Goal: Obtain resource: Download file/media

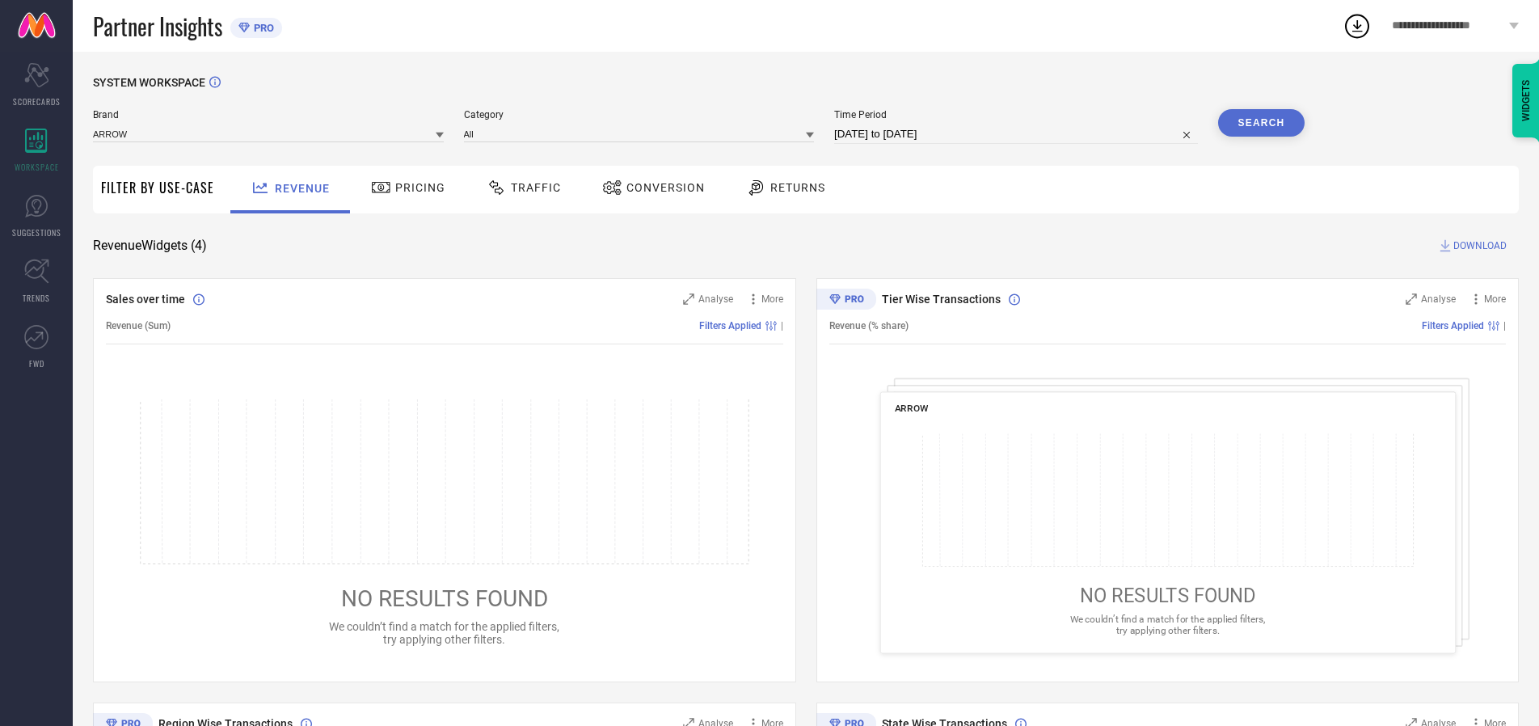
click at [520, 188] on span "Traffic" at bounding box center [536, 187] width 50 height 13
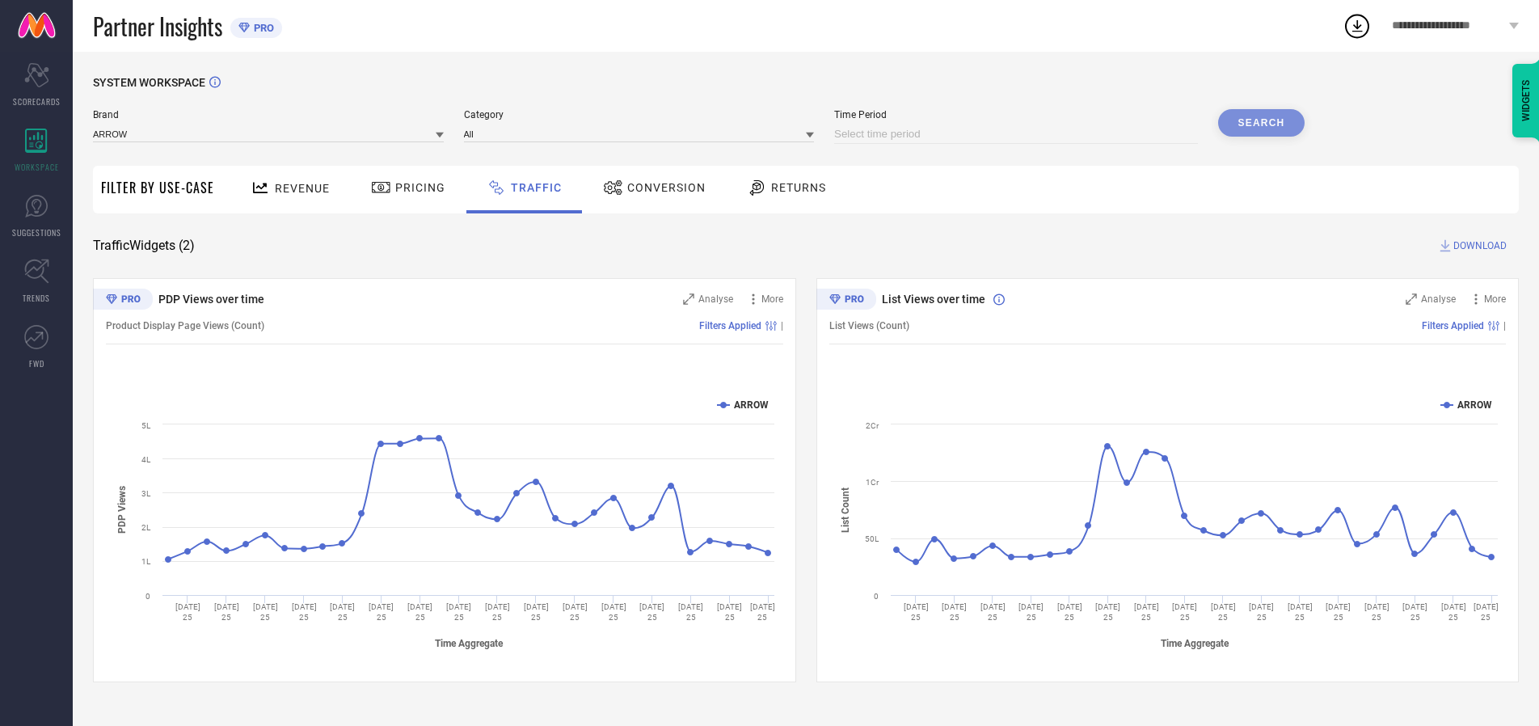
click at [1019, 134] on input at bounding box center [1016, 134] width 364 height 19
select select "9"
select select "2025"
select select "10"
select select "2025"
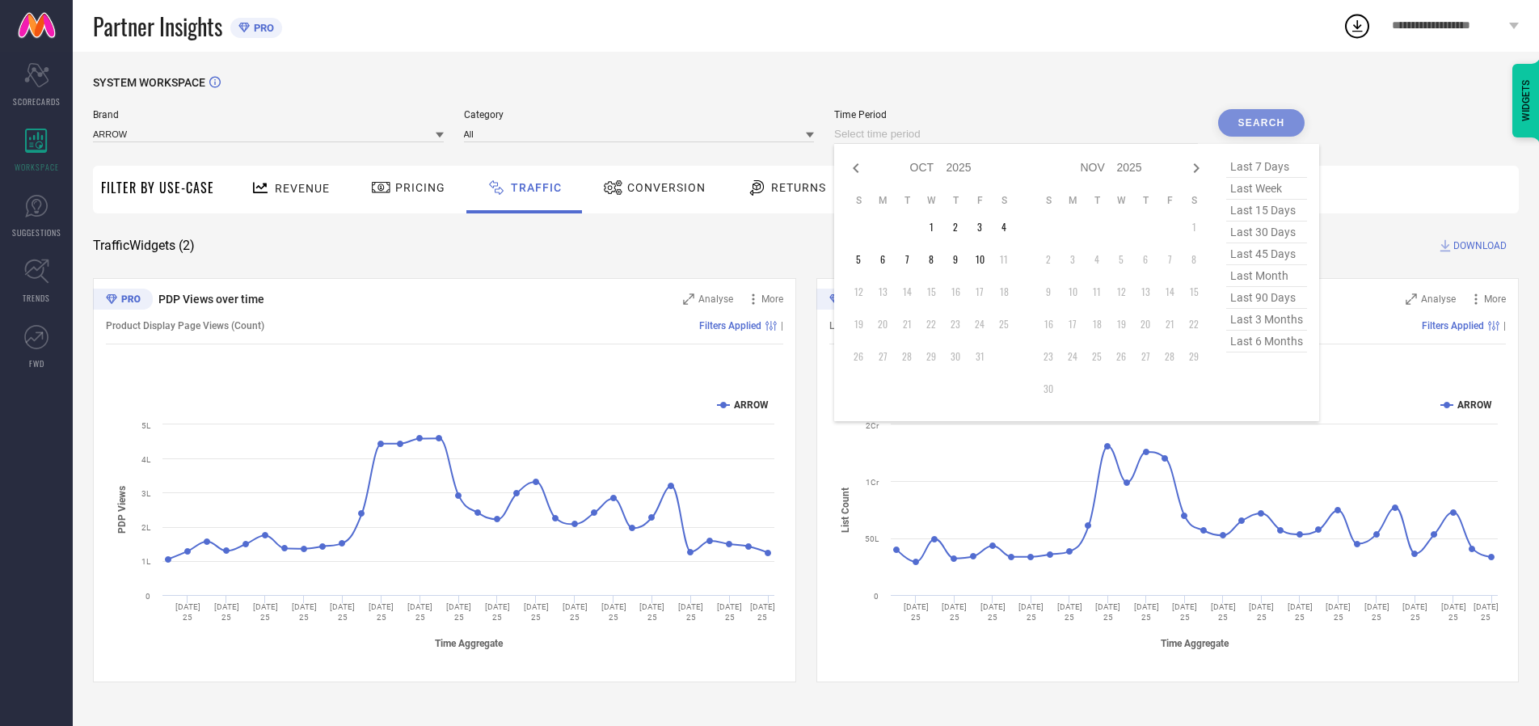
select select "8"
select select "2025"
select select "9"
select select "2025"
click at [1009, 324] on td "27" at bounding box center [1004, 324] width 24 height 24
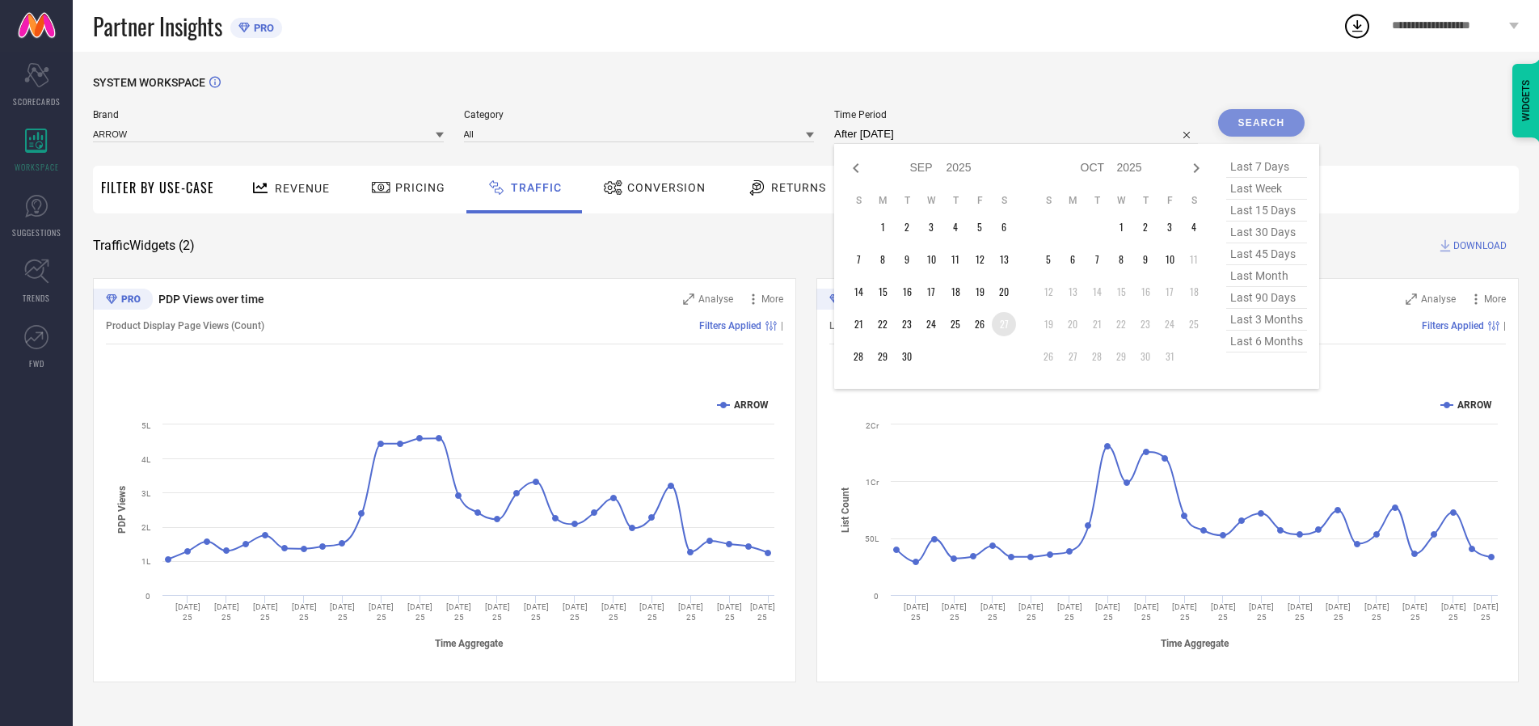
type input "[DATE] to [DATE]"
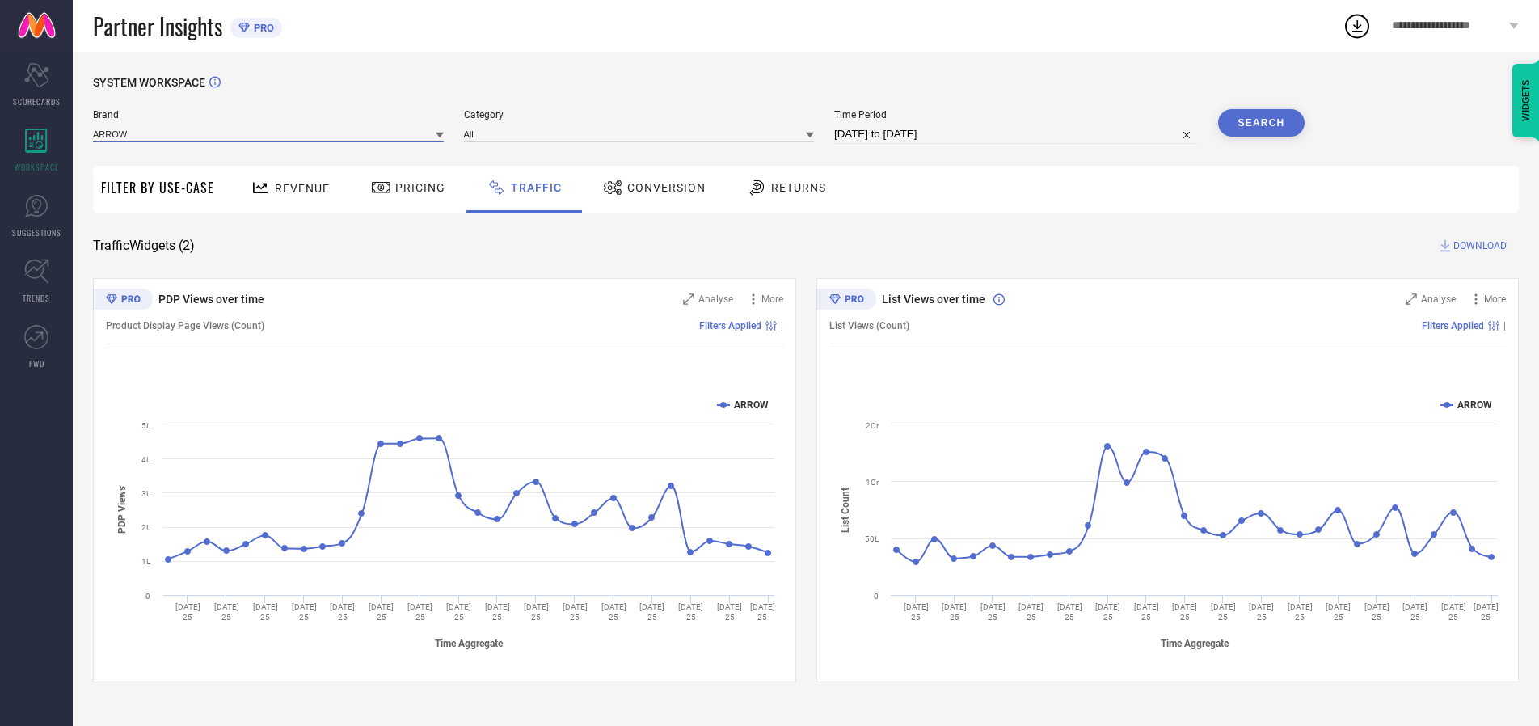
click at [269, 133] on input at bounding box center [268, 133] width 351 height 17
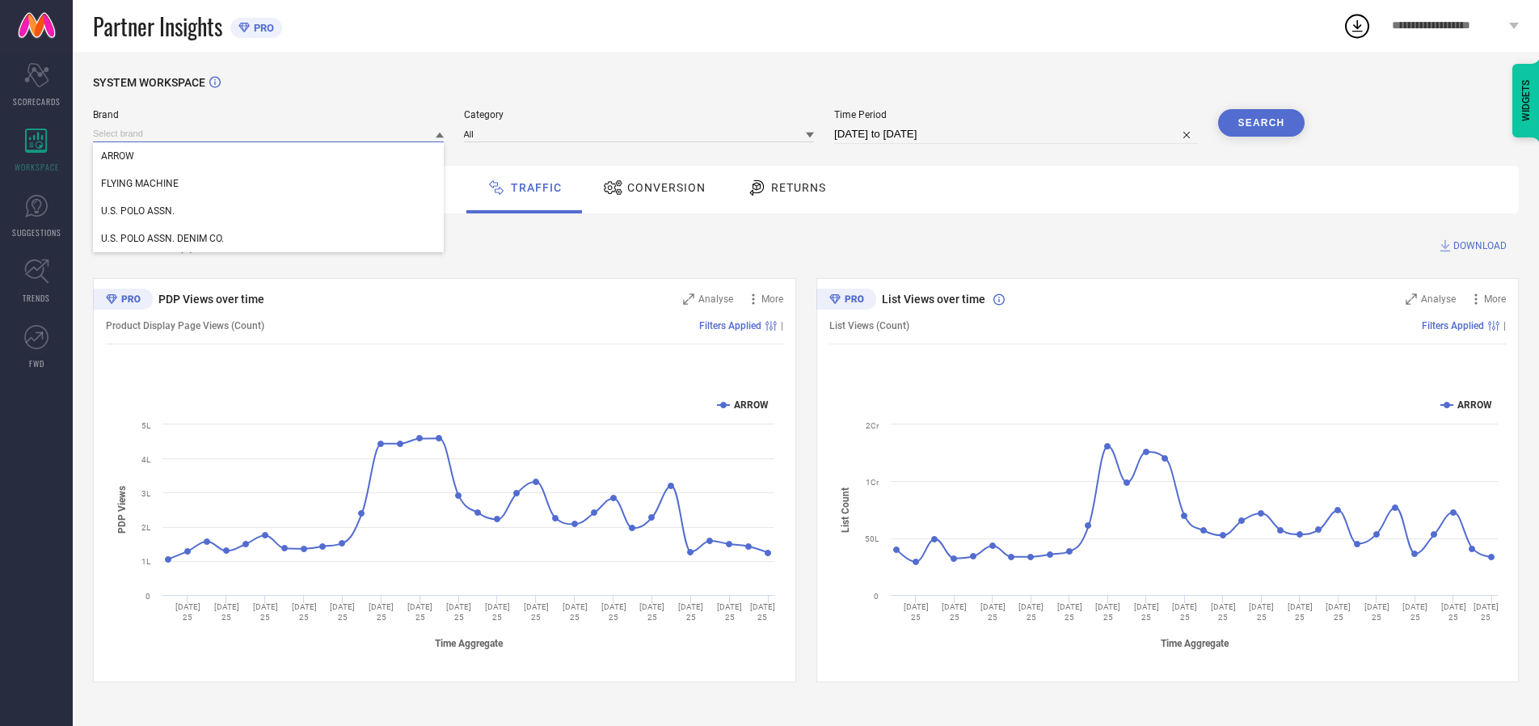
click at [269, 133] on input at bounding box center [268, 133] width 351 height 17
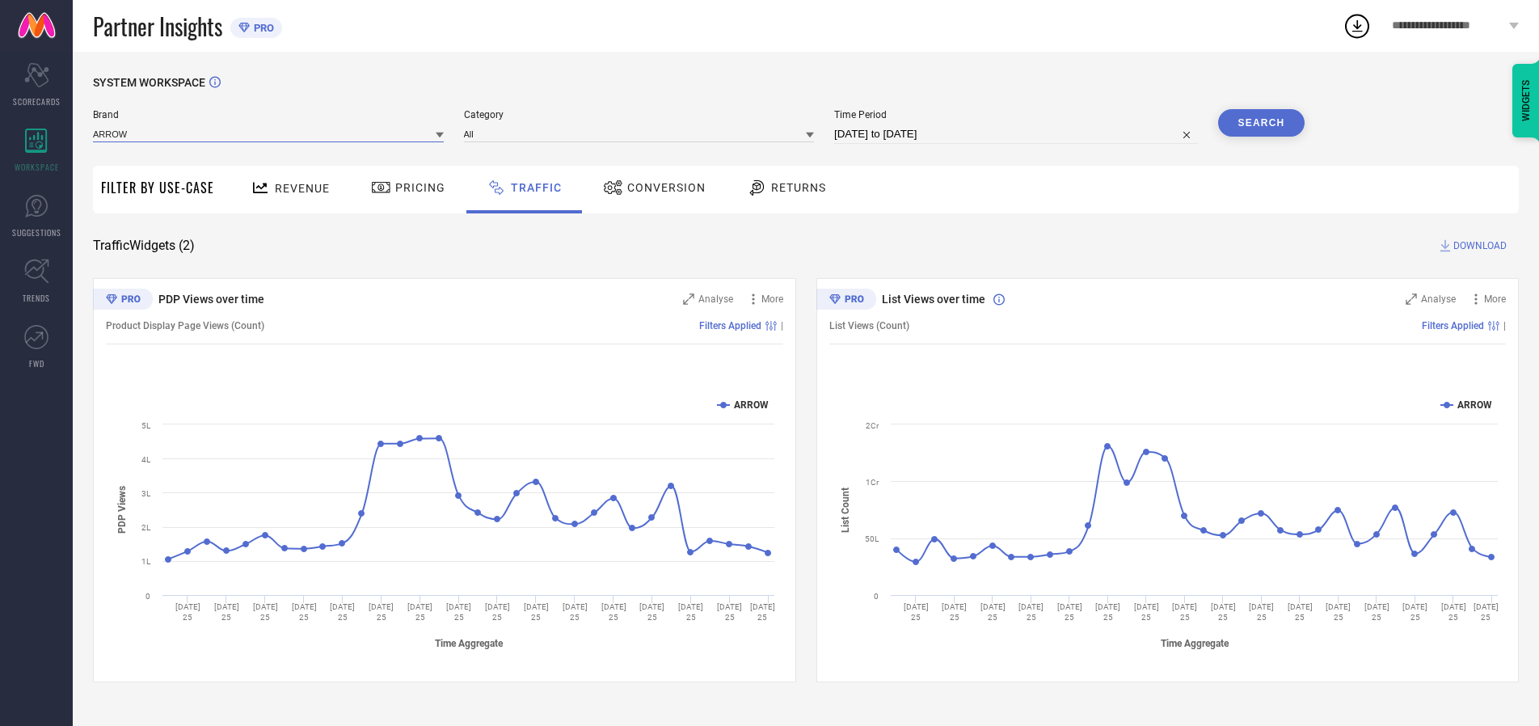
click at [269, 133] on input at bounding box center [268, 133] width 351 height 17
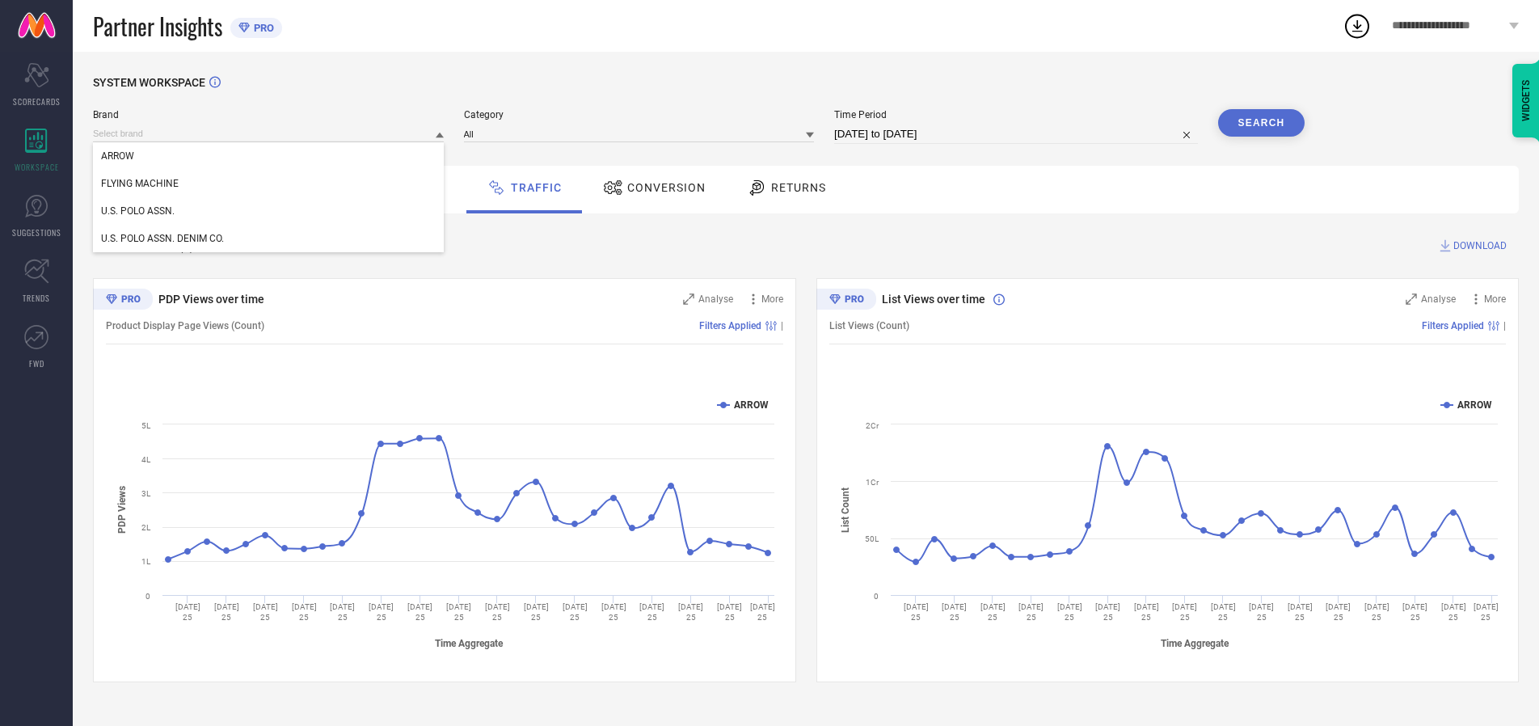
click at [269, 211] on div "U.S. POLO ASSN." at bounding box center [268, 210] width 351 height 27
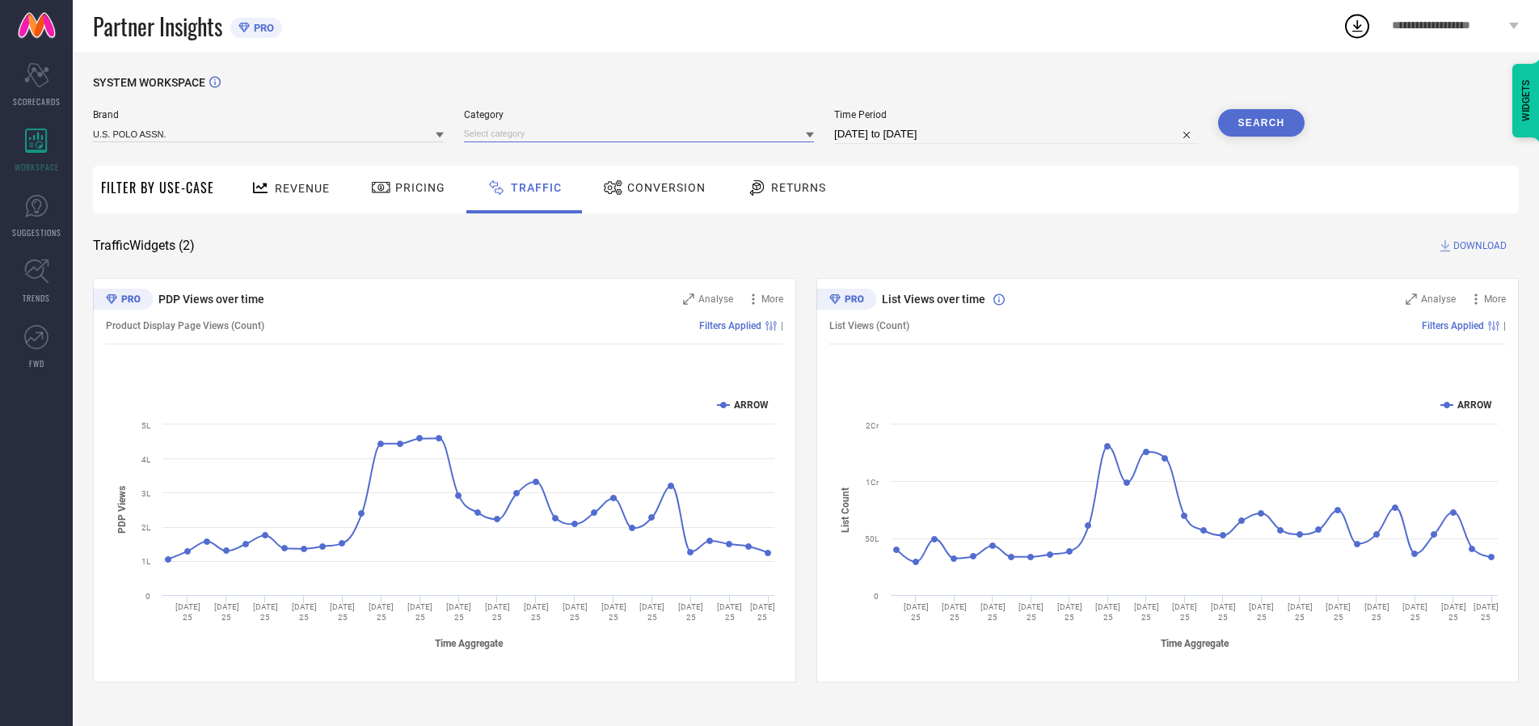
click at [643, 133] on input at bounding box center [639, 133] width 351 height 17
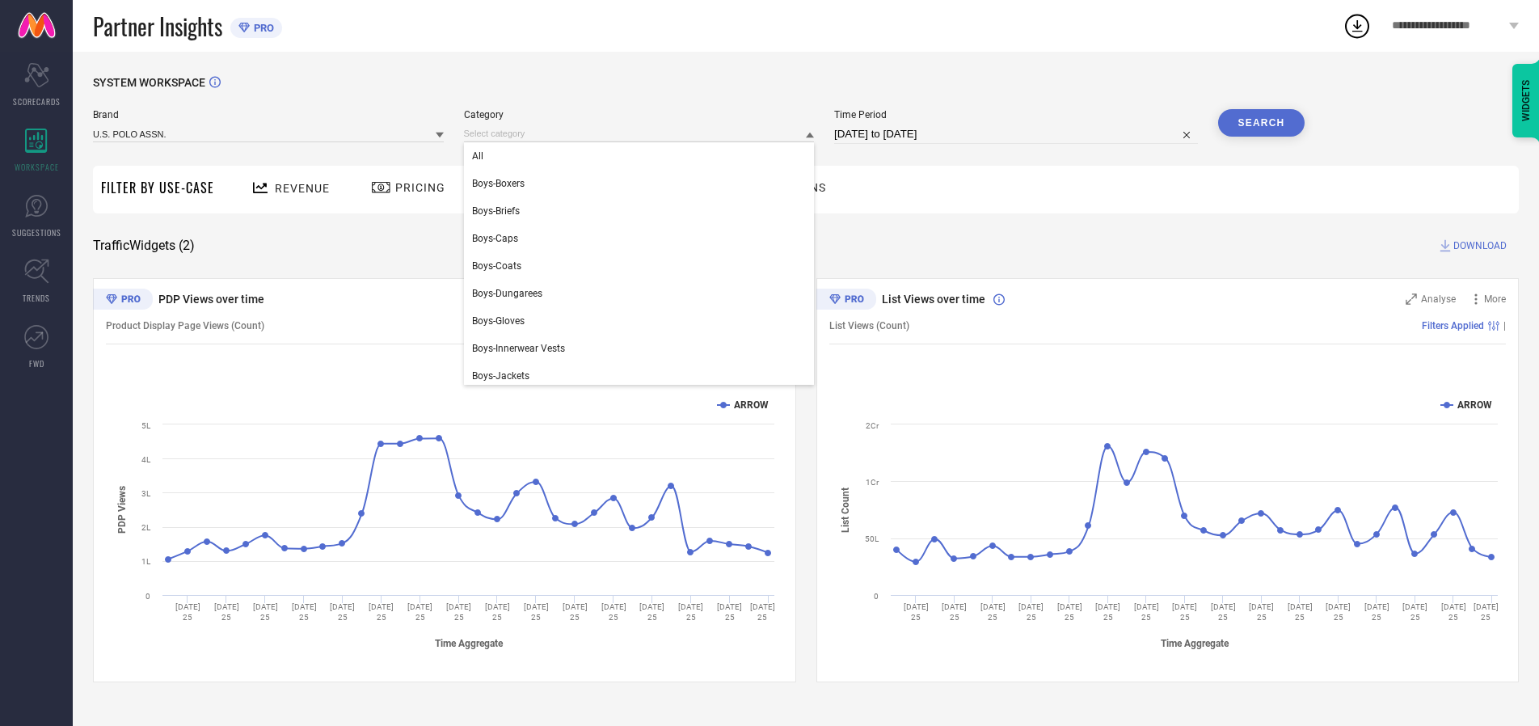
click at [643, 156] on div "All" at bounding box center [639, 155] width 351 height 27
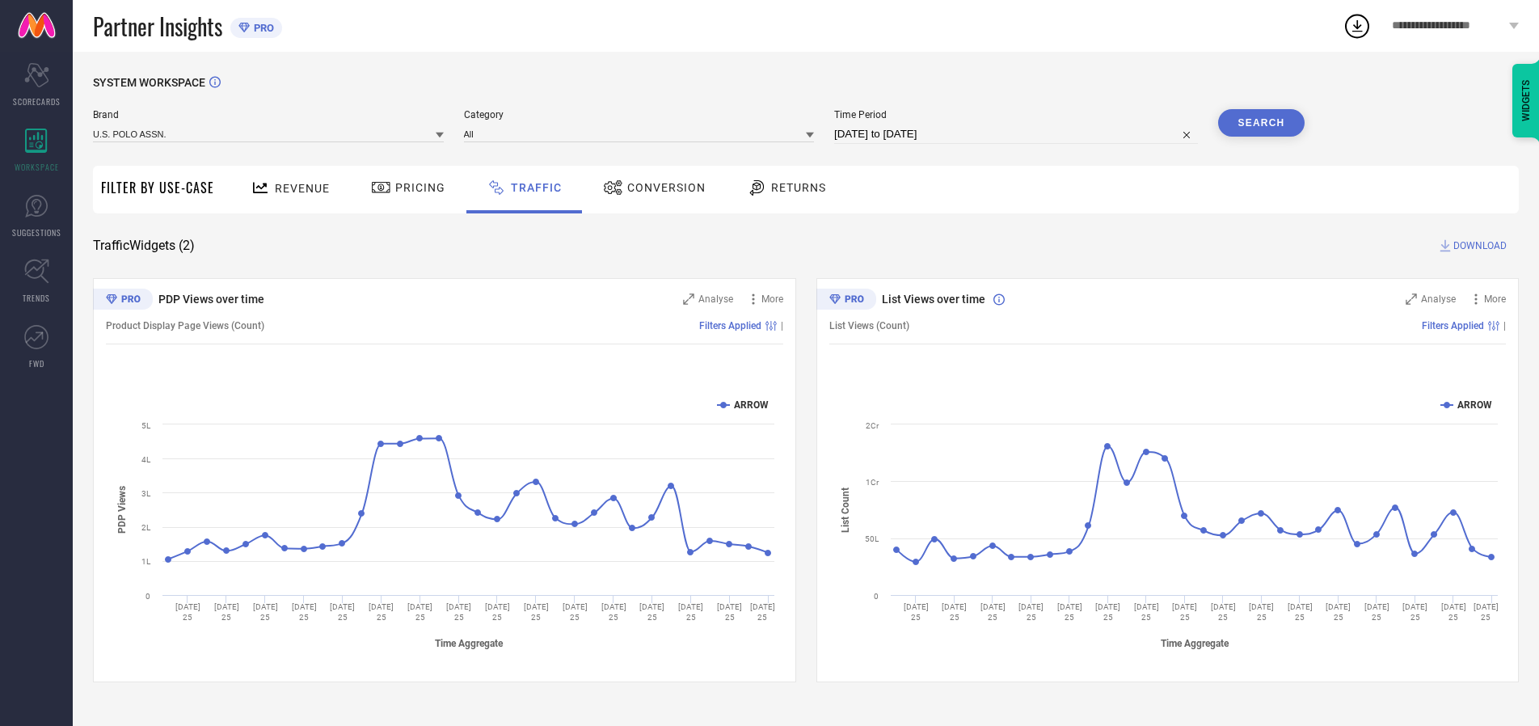
click at [1261, 123] on button "Search" at bounding box center [1261, 122] width 87 height 27
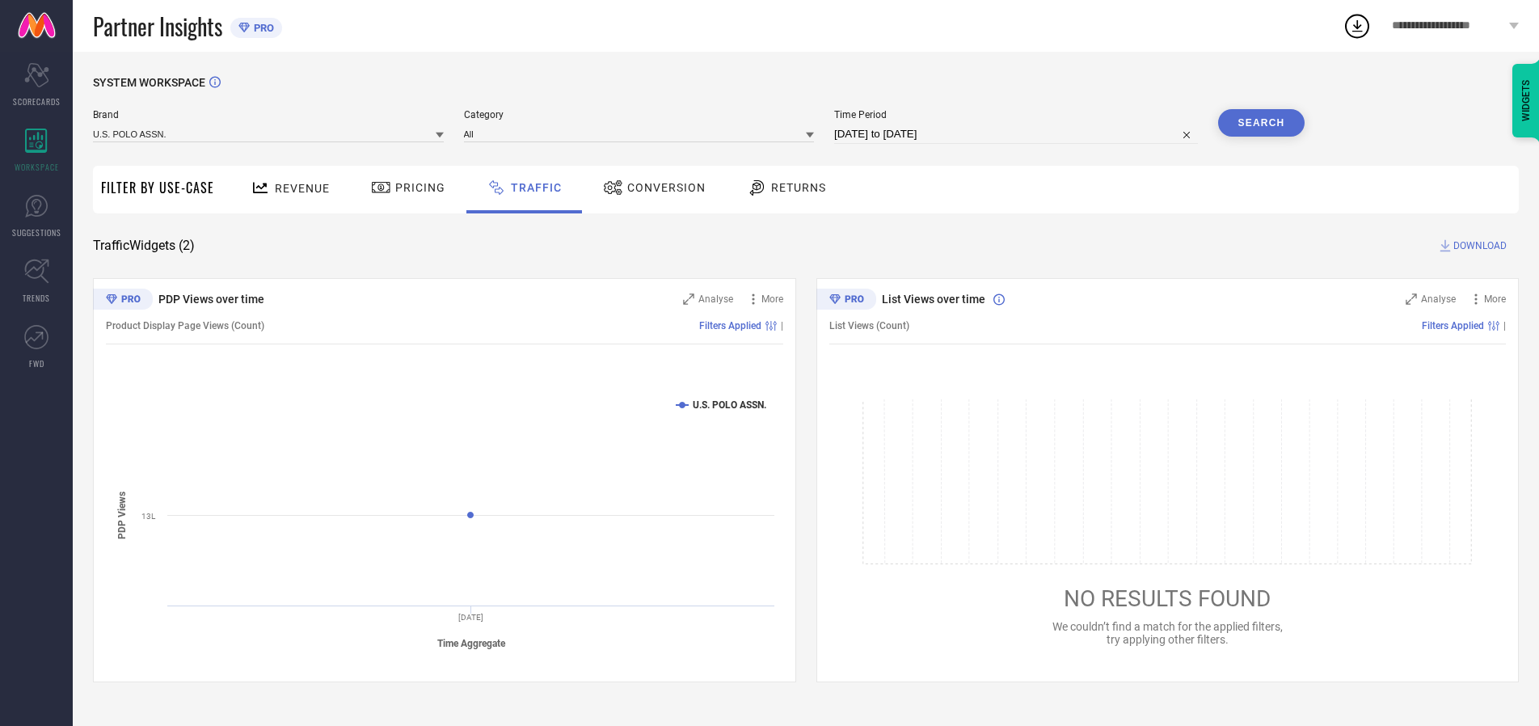
click at [1478, 246] on span "DOWNLOAD" at bounding box center [1480, 246] width 53 height 16
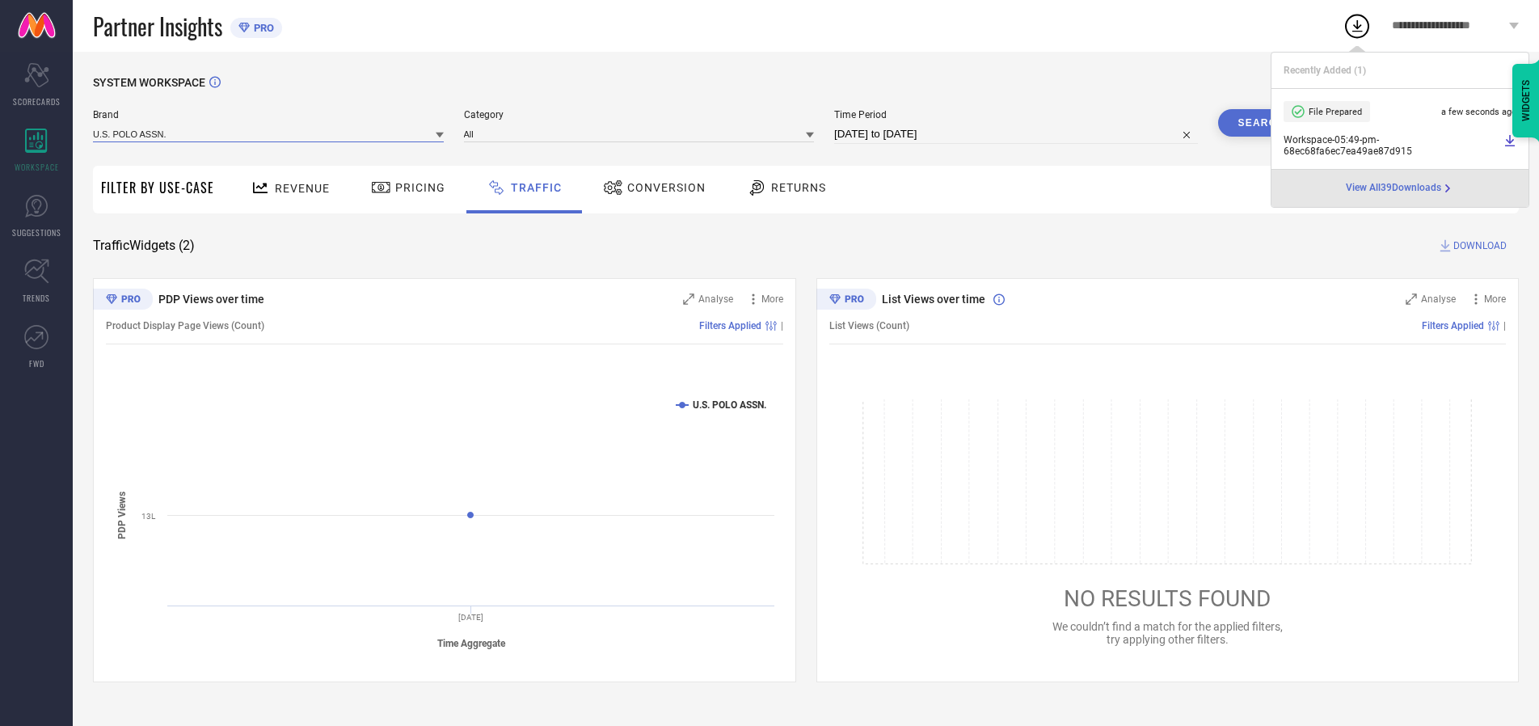
click at [269, 133] on input at bounding box center [268, 133] width 351 height 17
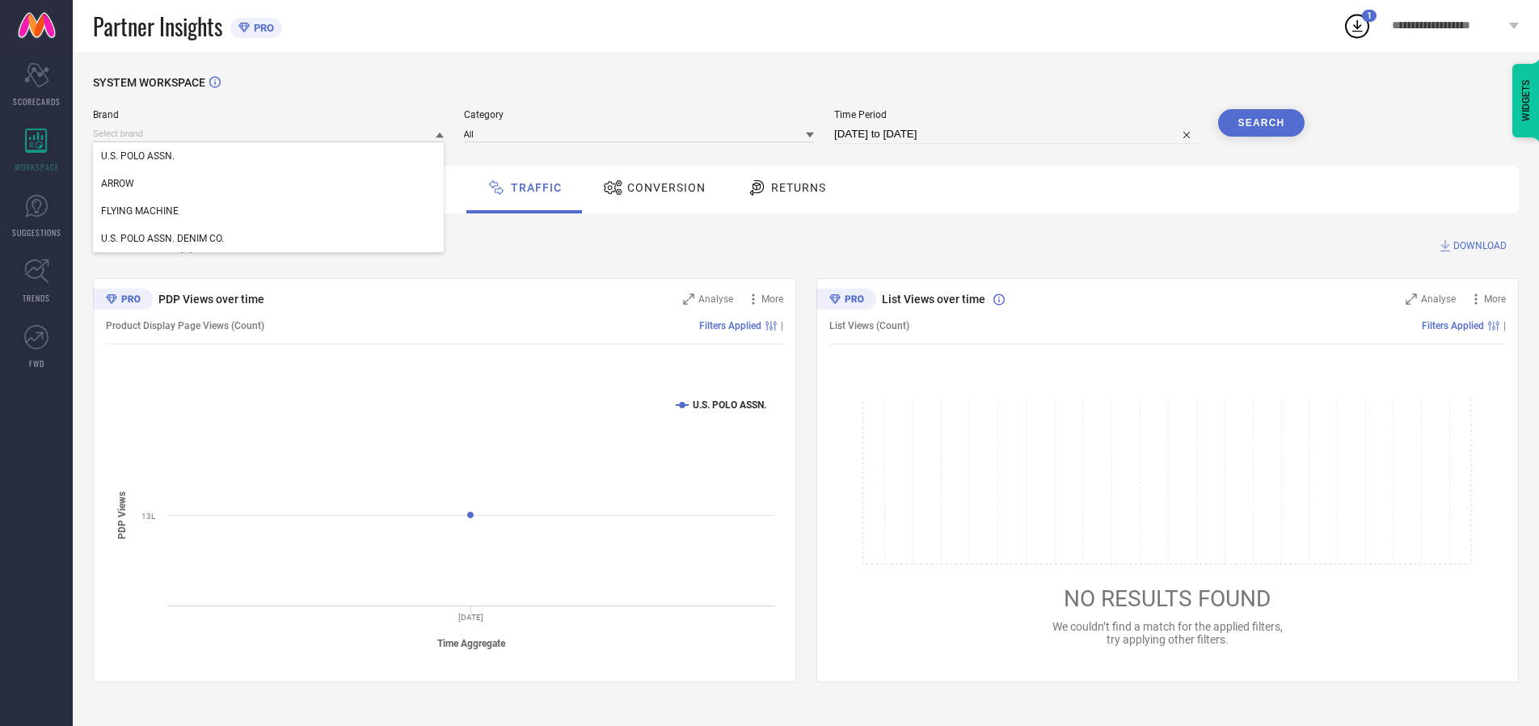
click at [269, 239] on div "U.S. POLO ASSN. DENIM CO." at bounding box center [268, 238] width 351 height 27
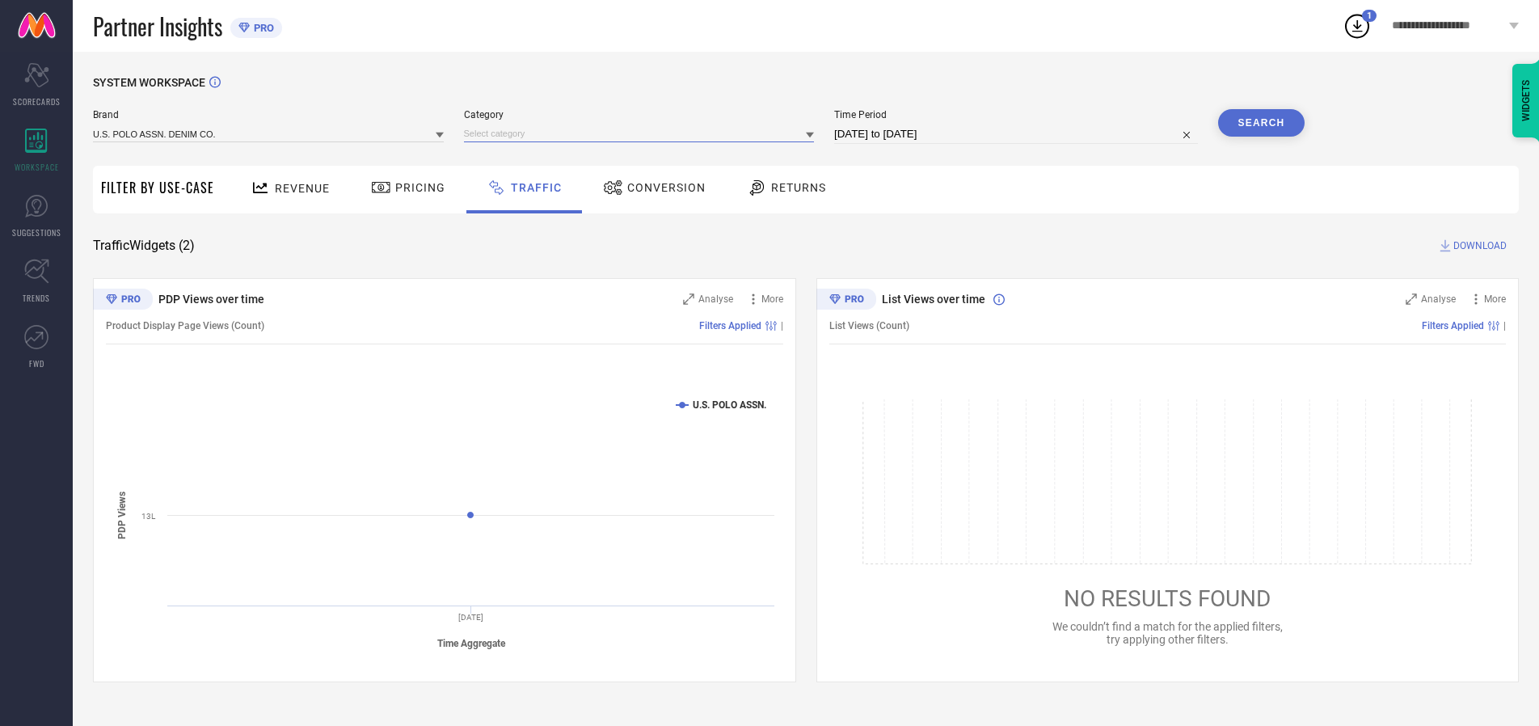
click at [643, 133] on input at bounding box center [639, 133] width 351 height 17
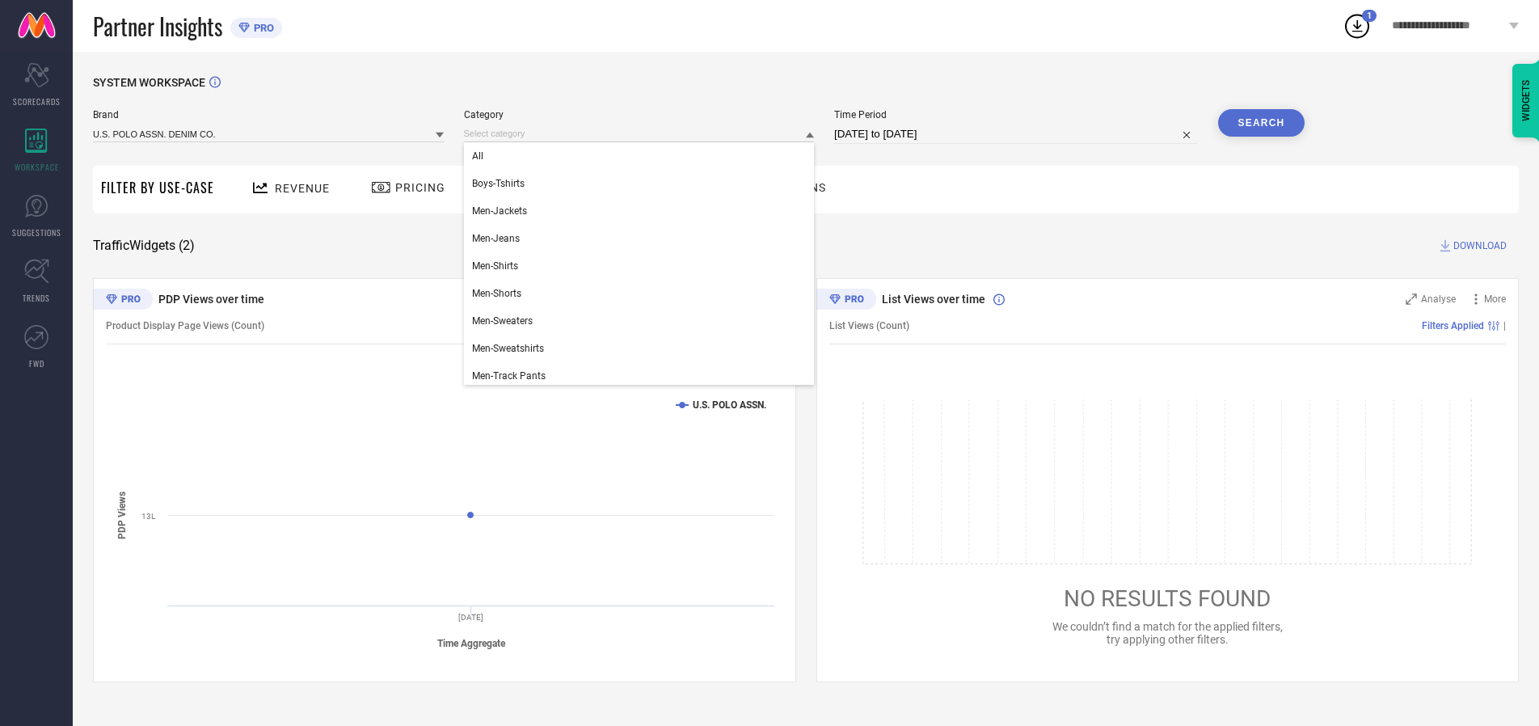
click at [643, 156] on div "All" at bounding box center [639, 155] width 351 height 27
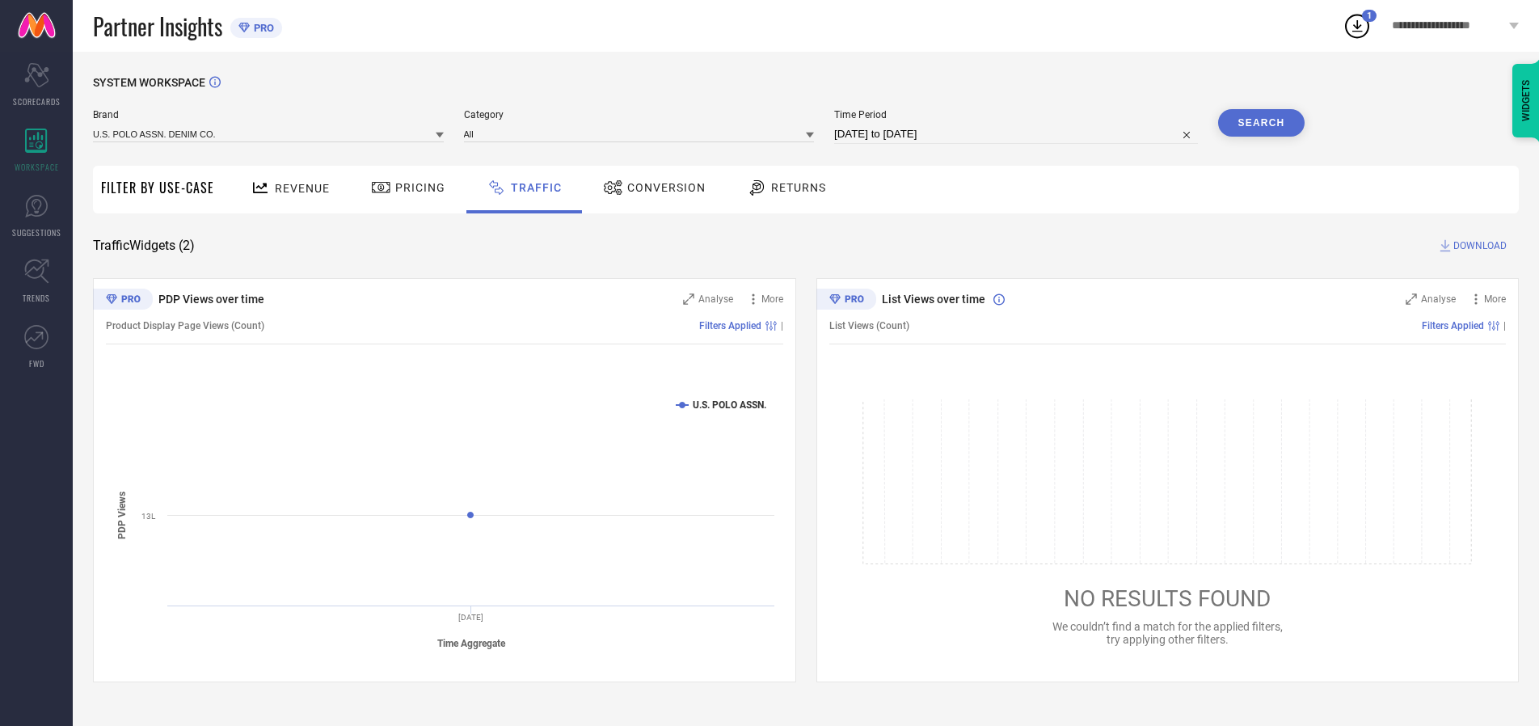
click at [1261, 123] on button "Search" at bounding box center [1261, 122] width 87 height 27
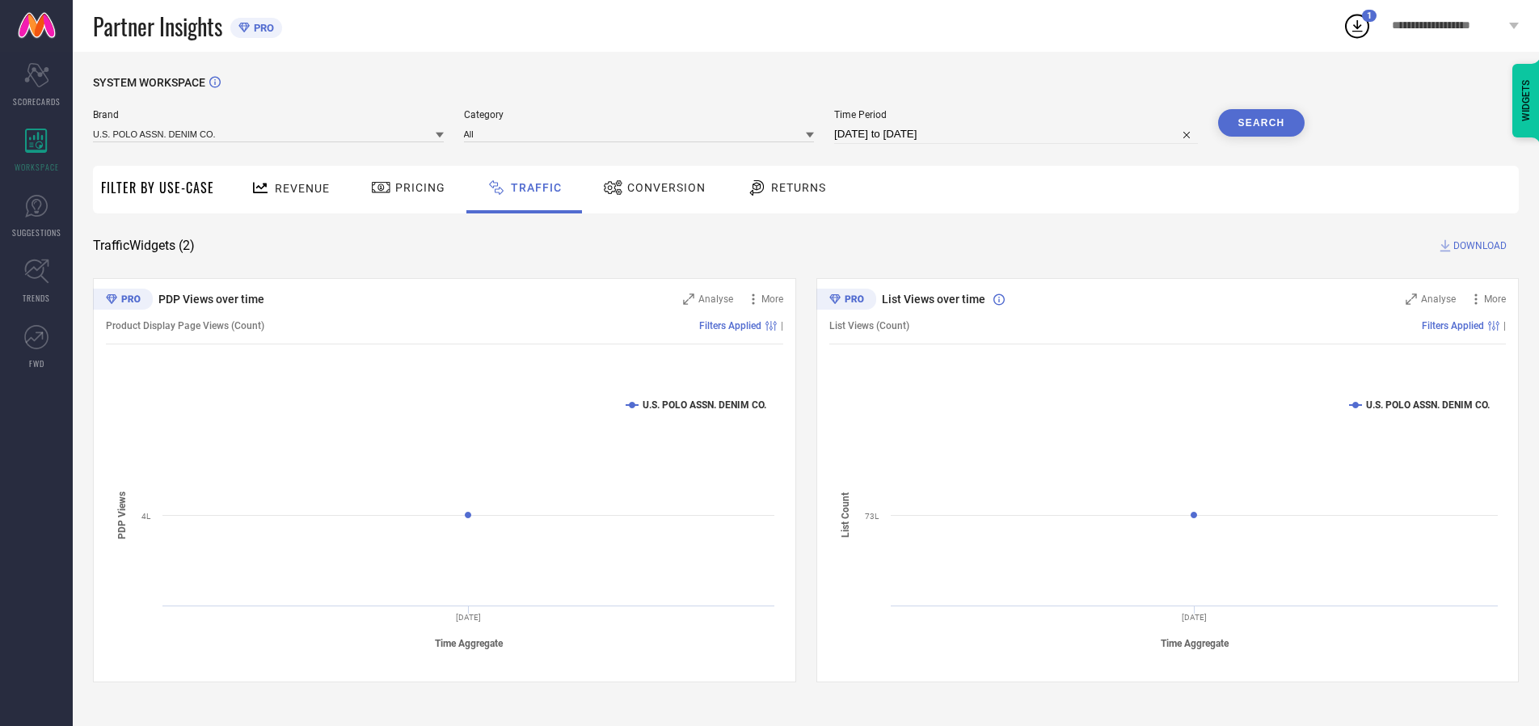
click at [1478, 246] on span "DOWNLOAD" at bounding box center [1480, 246] width 53 height 16
click at [1019, 134] on input at bounding box center [1016, 134] width 364 height 19
select select "9"
select select "2025"
select select "10"
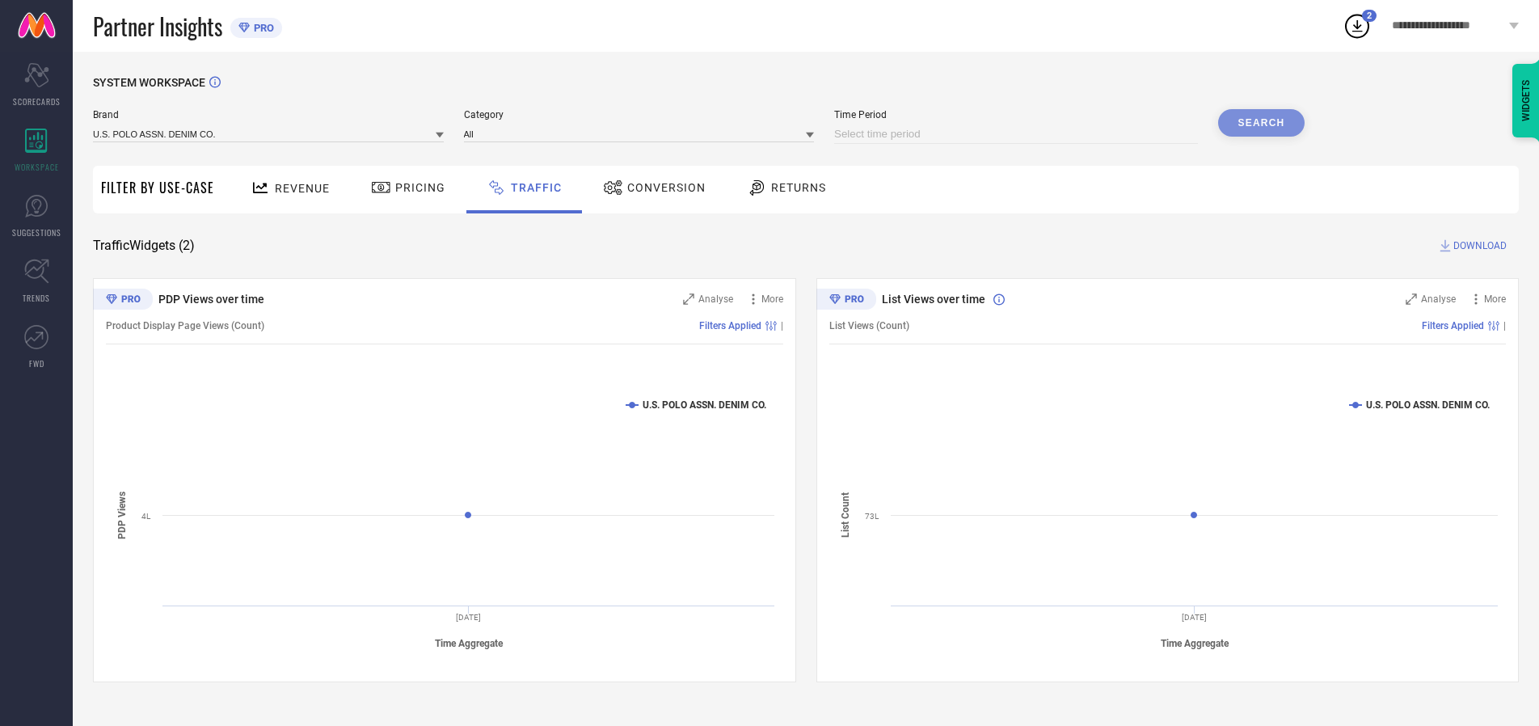
select select "2025"
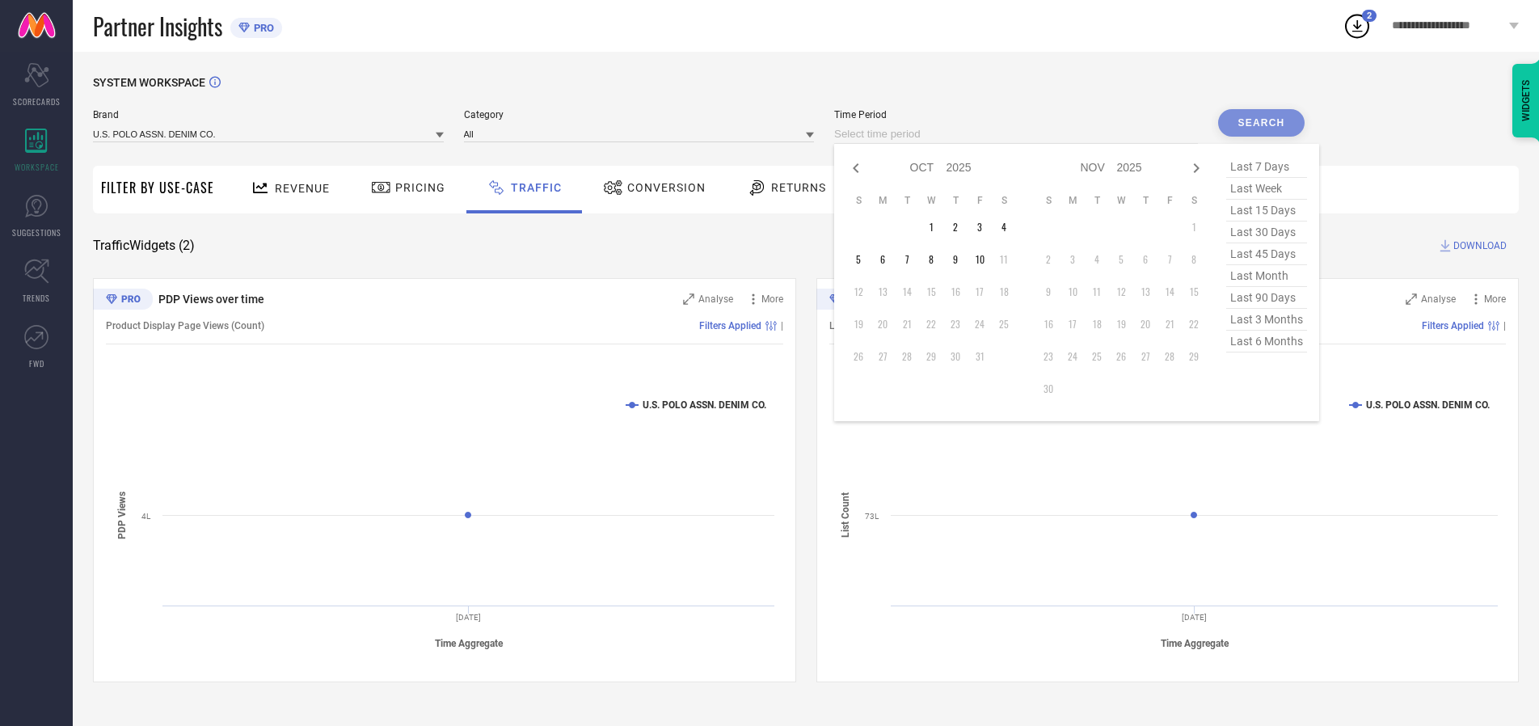
select select "8"
select select "2025"
select select "9"
select select "2025"
click at [864, 357] on td "28" at bounding box center [859, 356] width 24 height 24
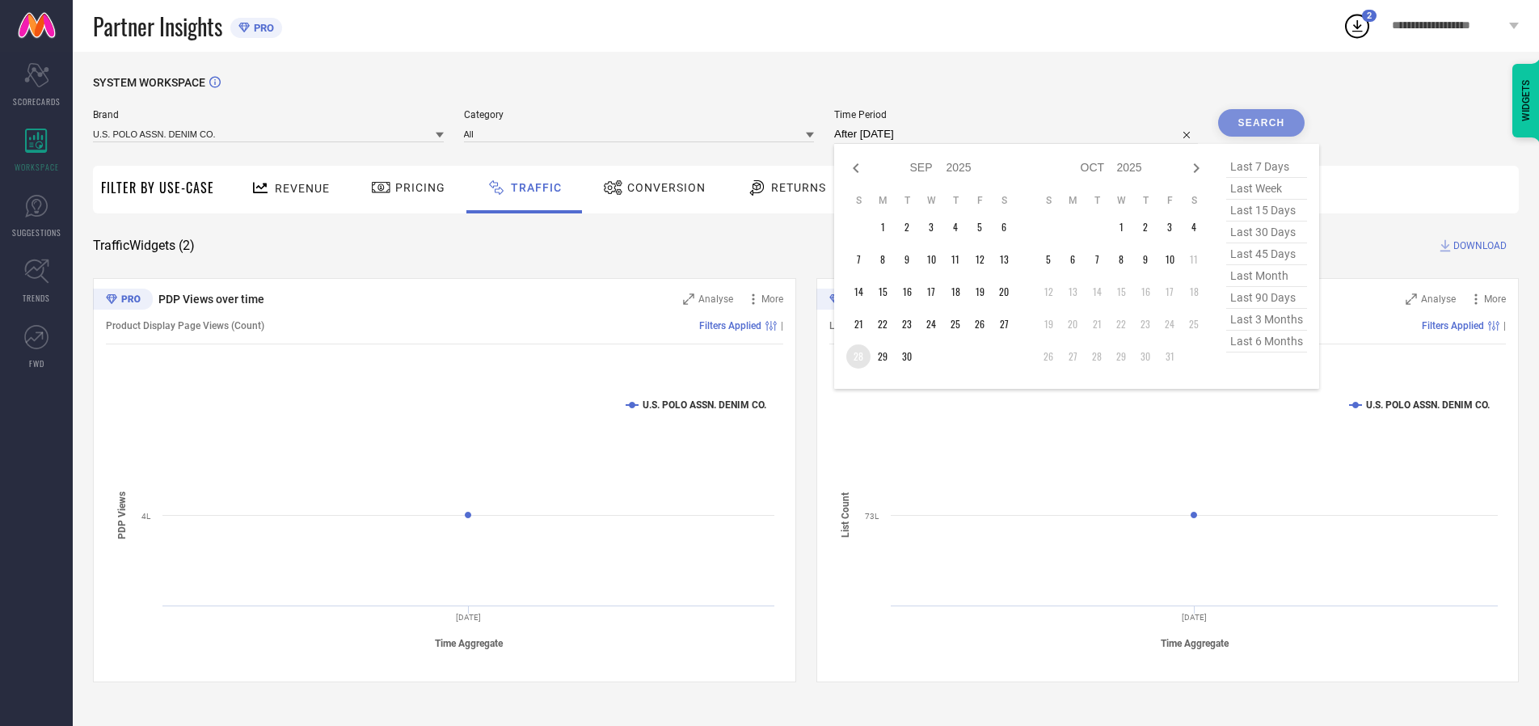
type input "[DATE] to [DATE]"
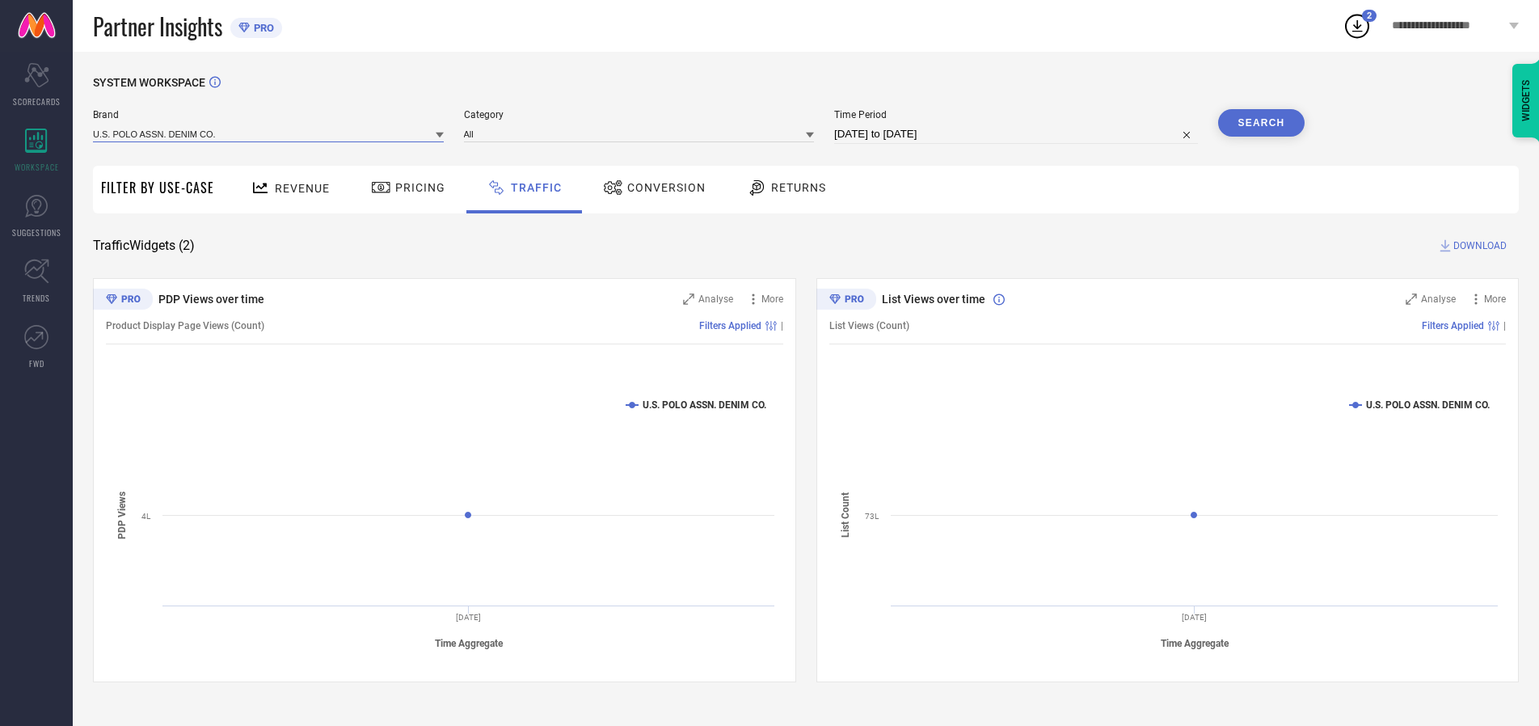
click at [269, 133] on input at bounding box center [268, 133] width 351 height 17
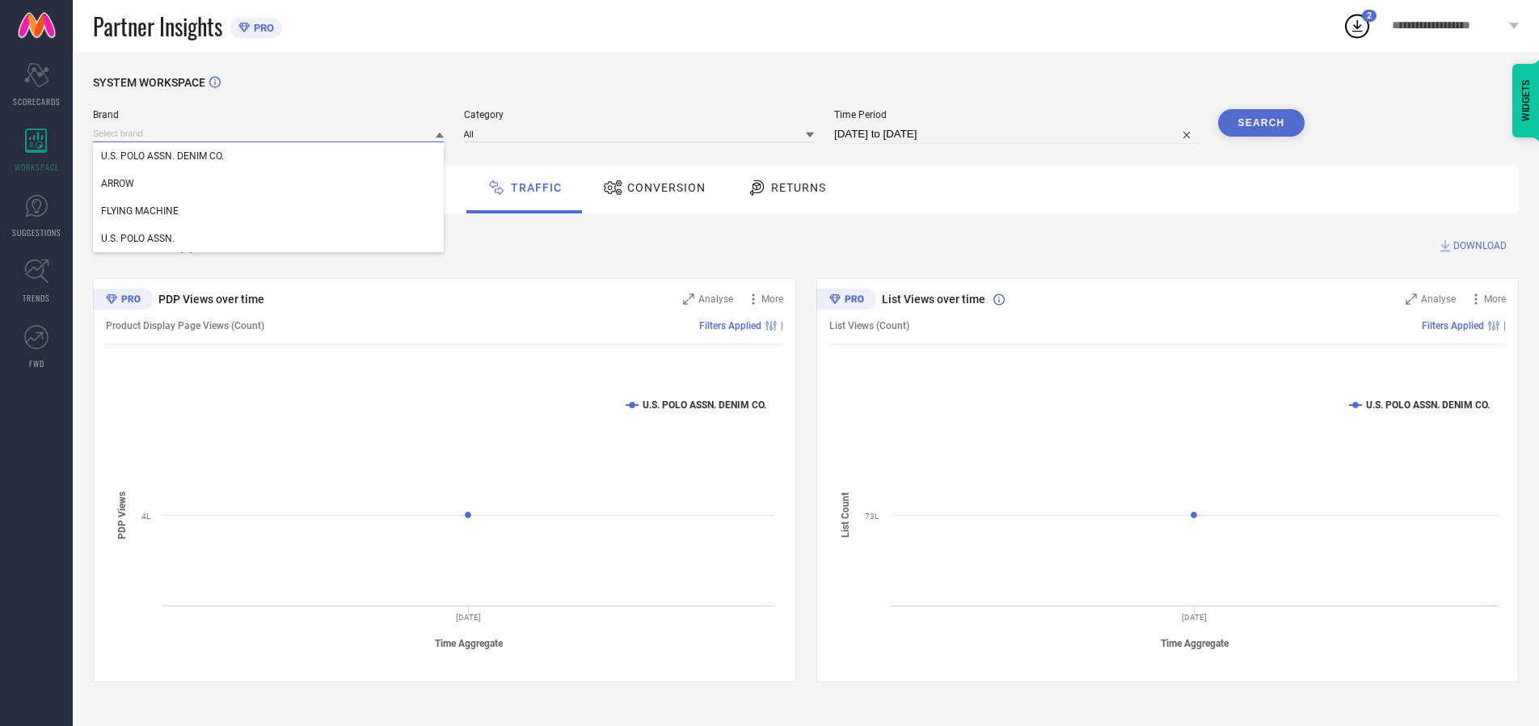
click at [269, 133] on input at bounding box center [268, 133] width 351 height 17
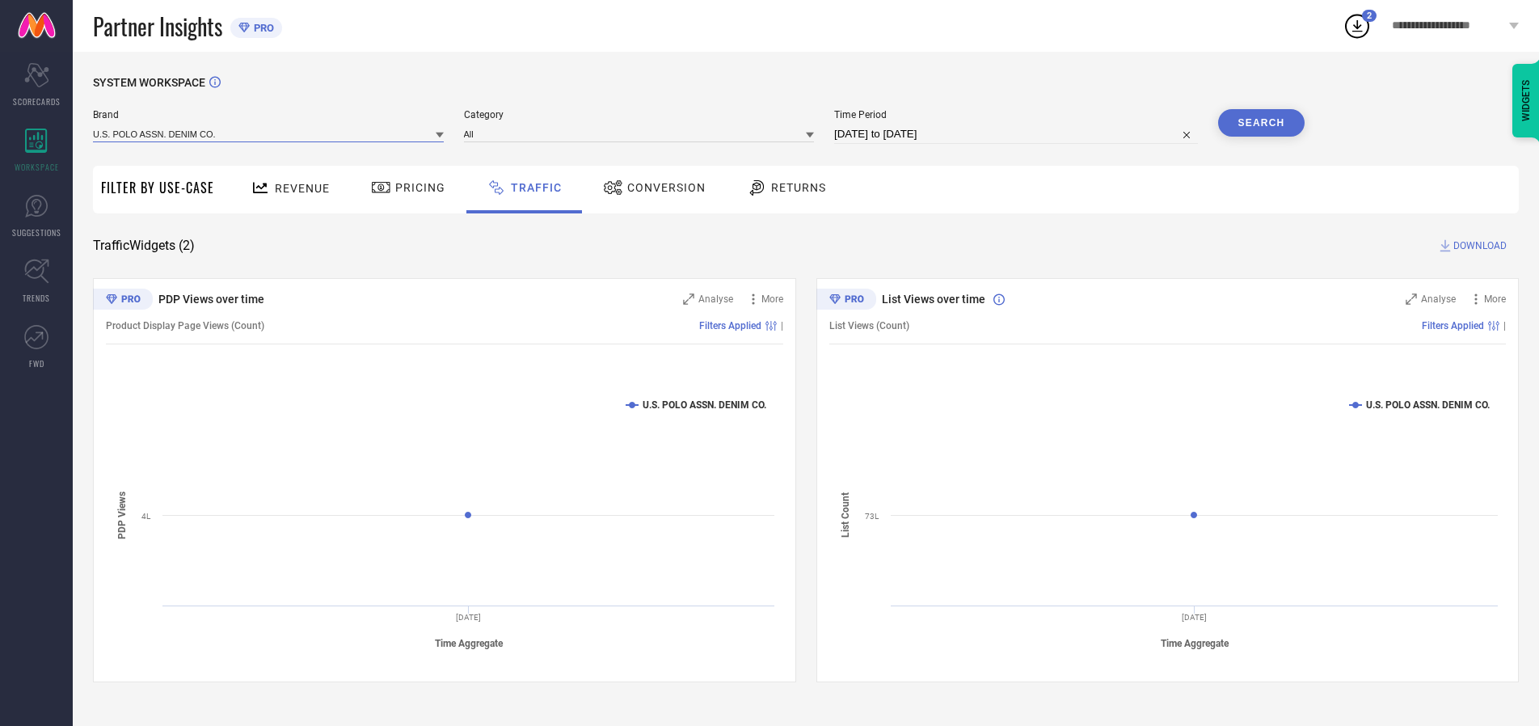
click at [269, 133] on input at bounding box center [268, 133] width 351 height 17
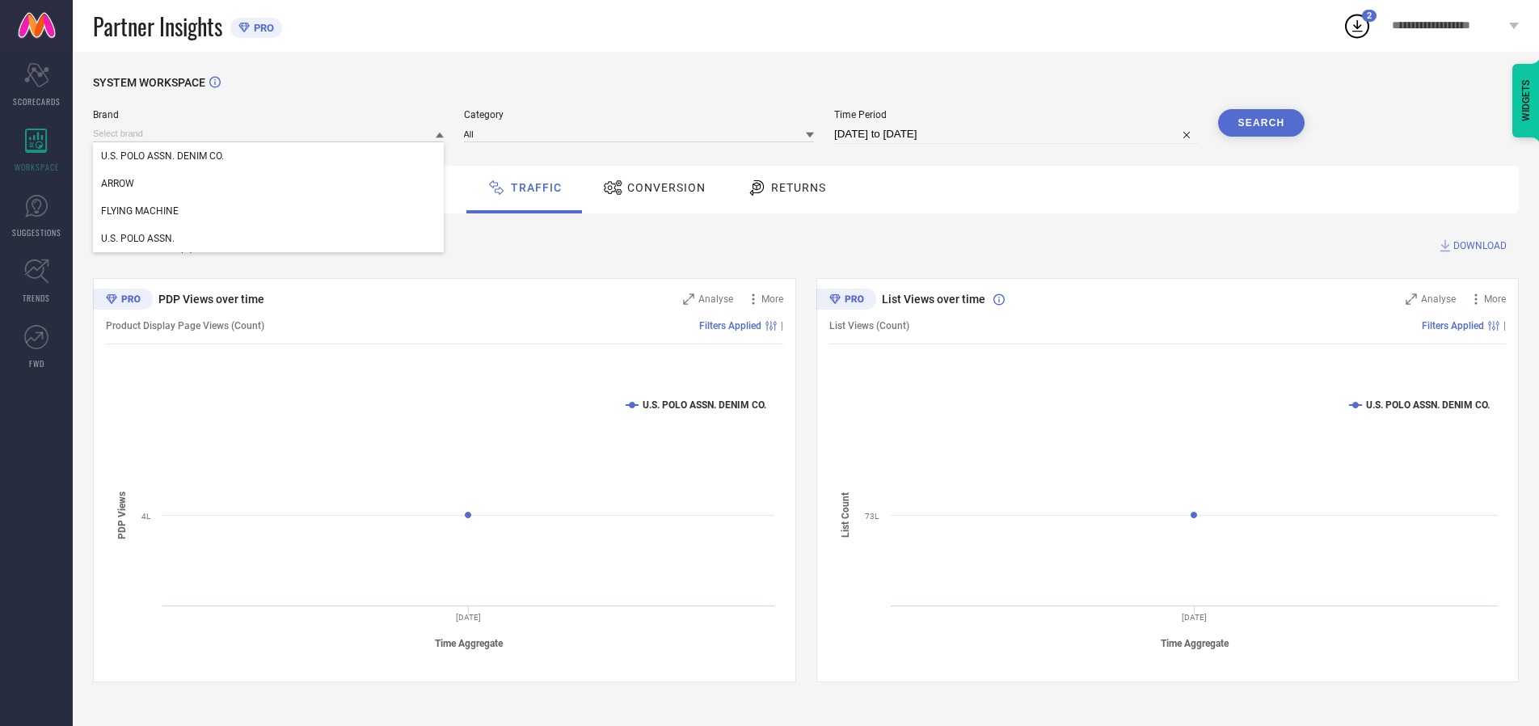
click at [269, 156] on div "U.S. POLO ASSN. DENIM CO." at bounding box center [268, 155] width 351 height 27
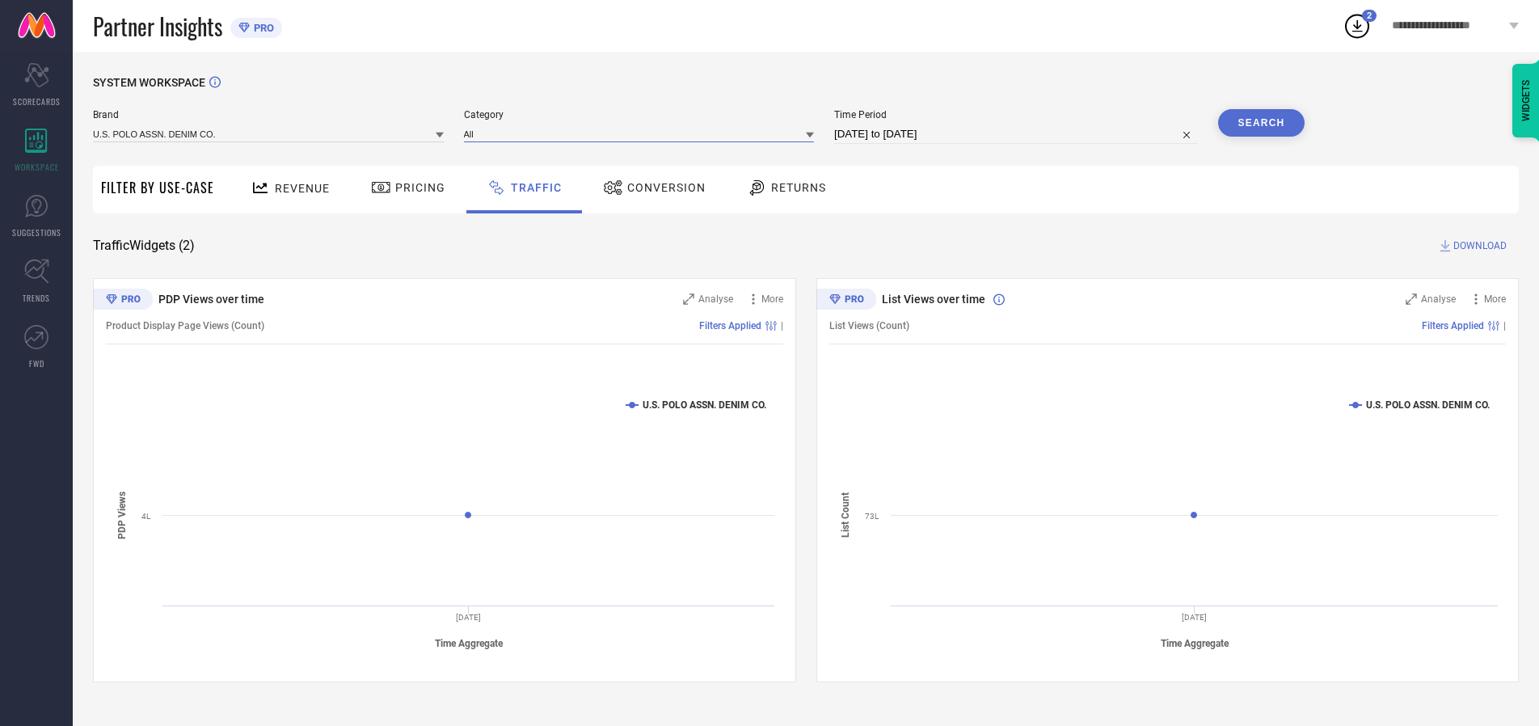
click at [643, 133] on input at bounding box center [639, 133] width 351 height 17
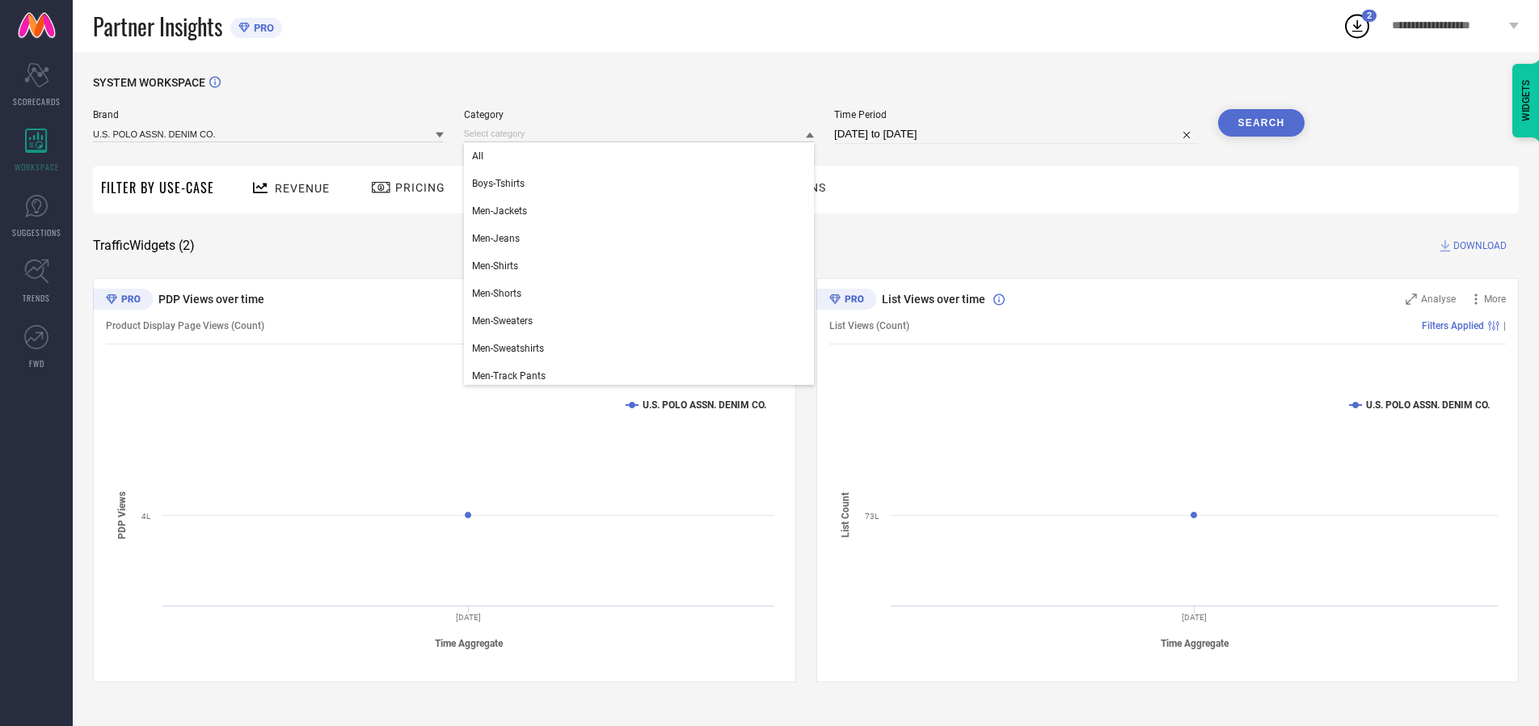
click at [643, 156] on div "All" at bounding box center [639, 155] width 351 height 27
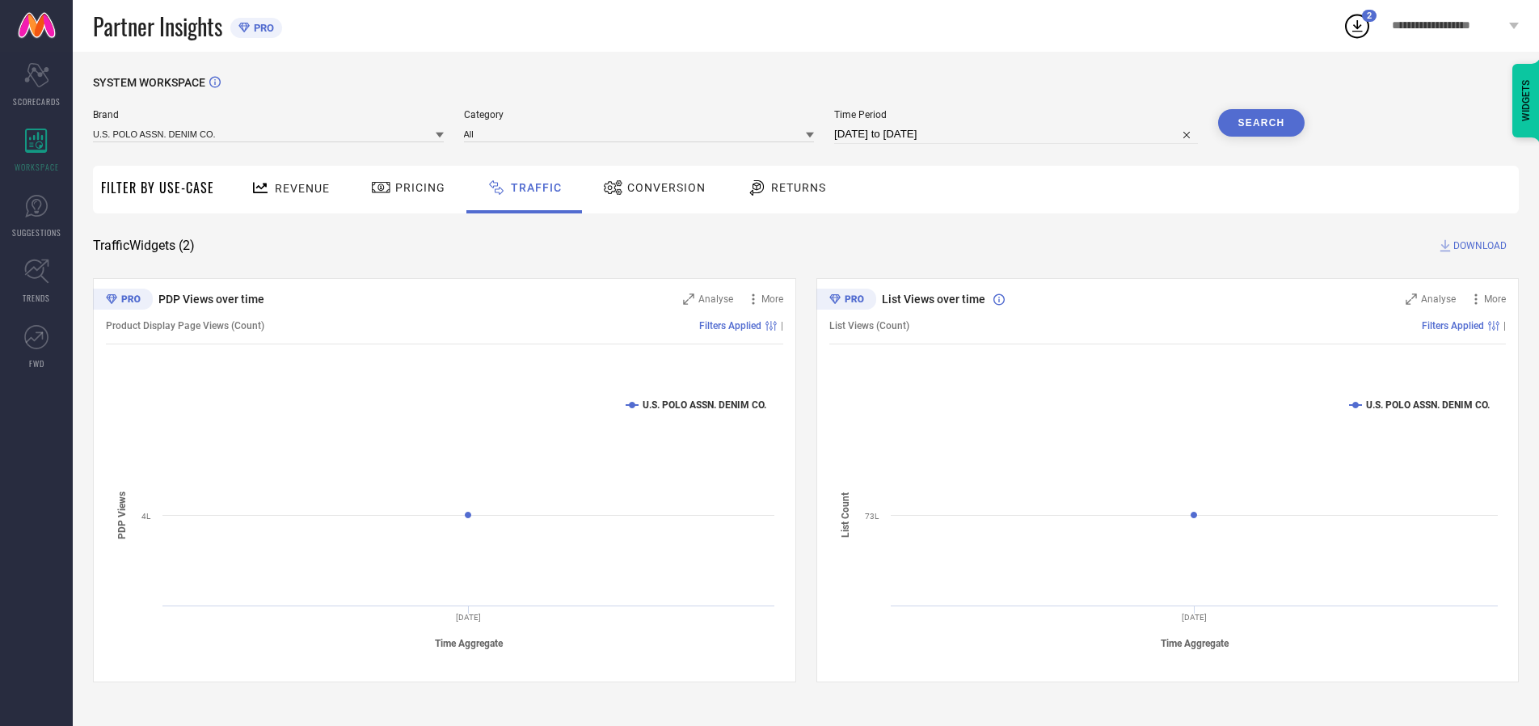
click at [1261, 123] on button "Search" at bounding box center [1261, 122] width 87 height 27
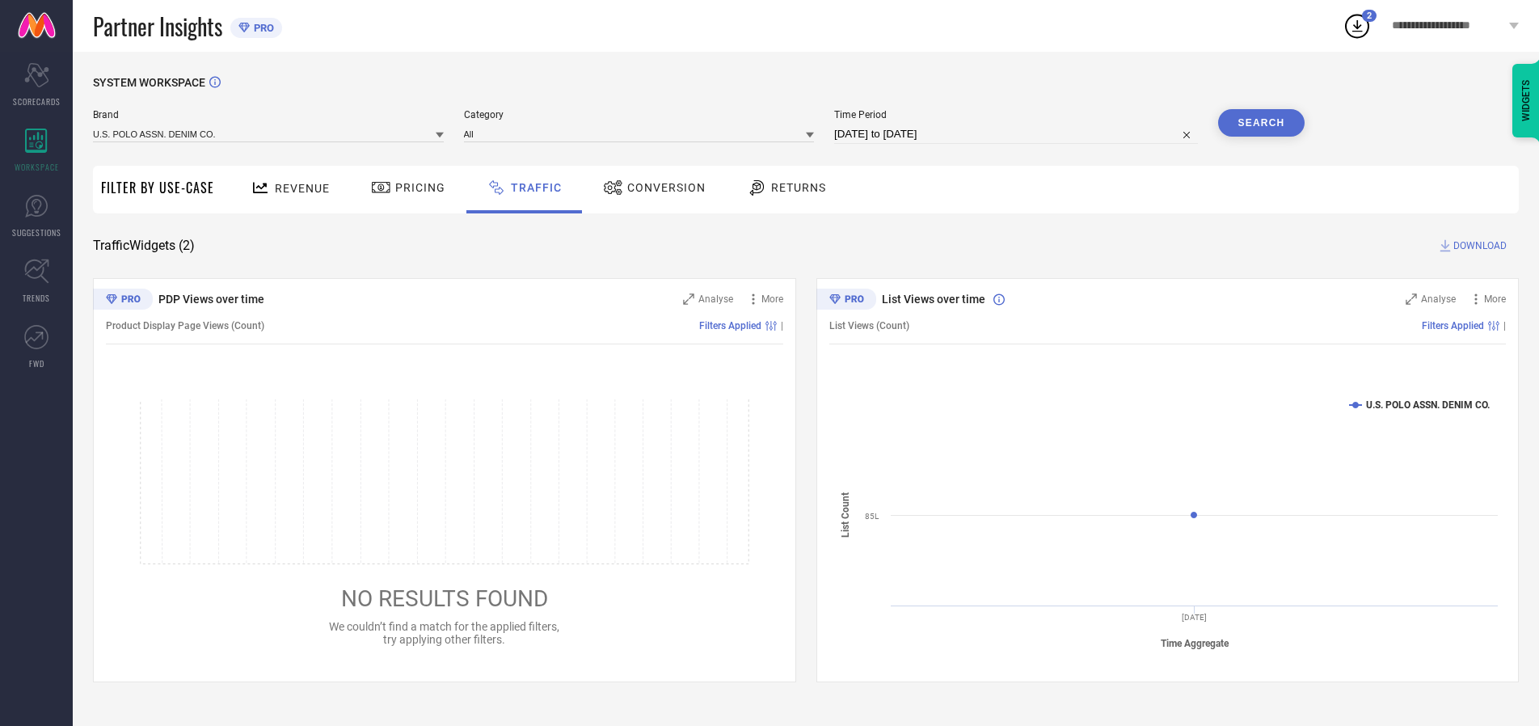
click at [1478, 246] on span "DOWNLOAD" at bounding box center [1480, 246] width 53 height 16
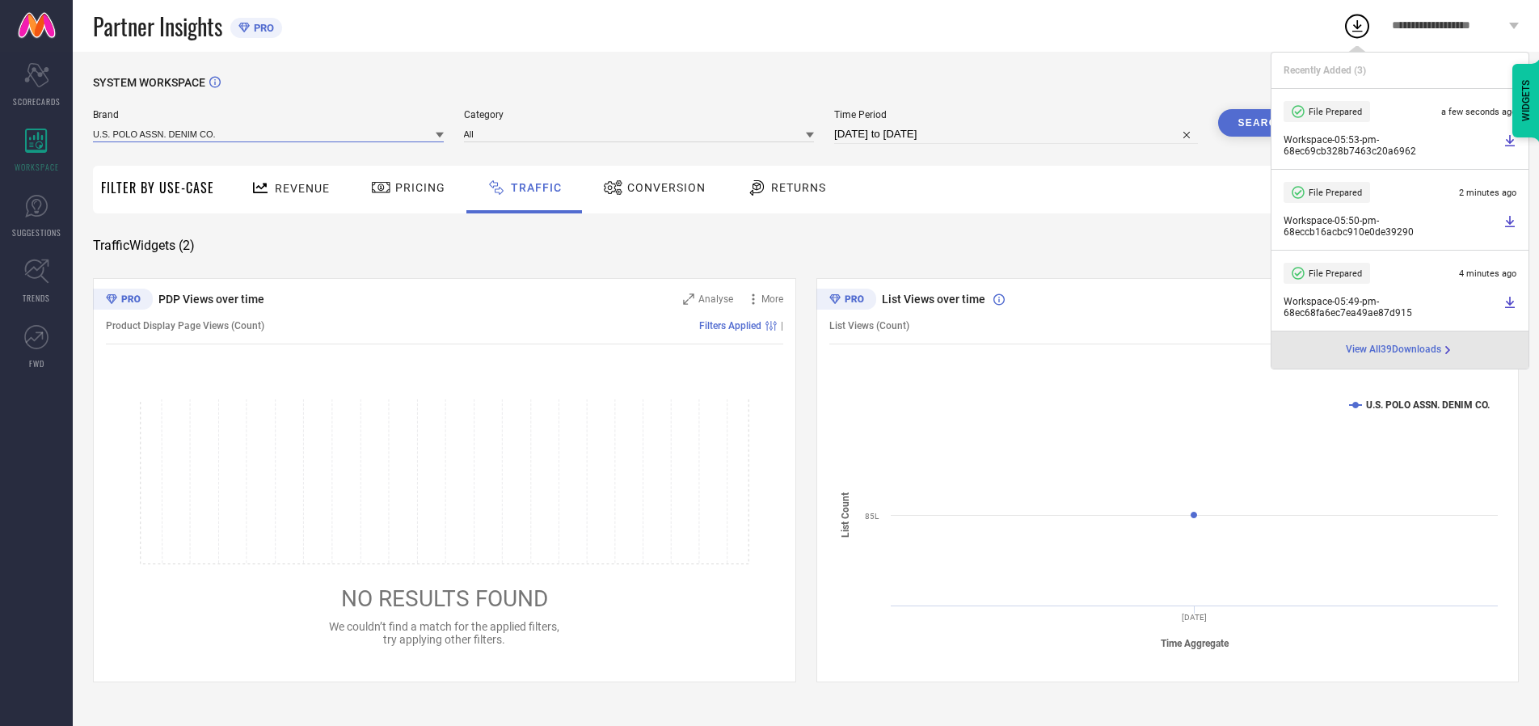
click at [269, 133] on input at bounding box center [268, 133] width 351 height 17
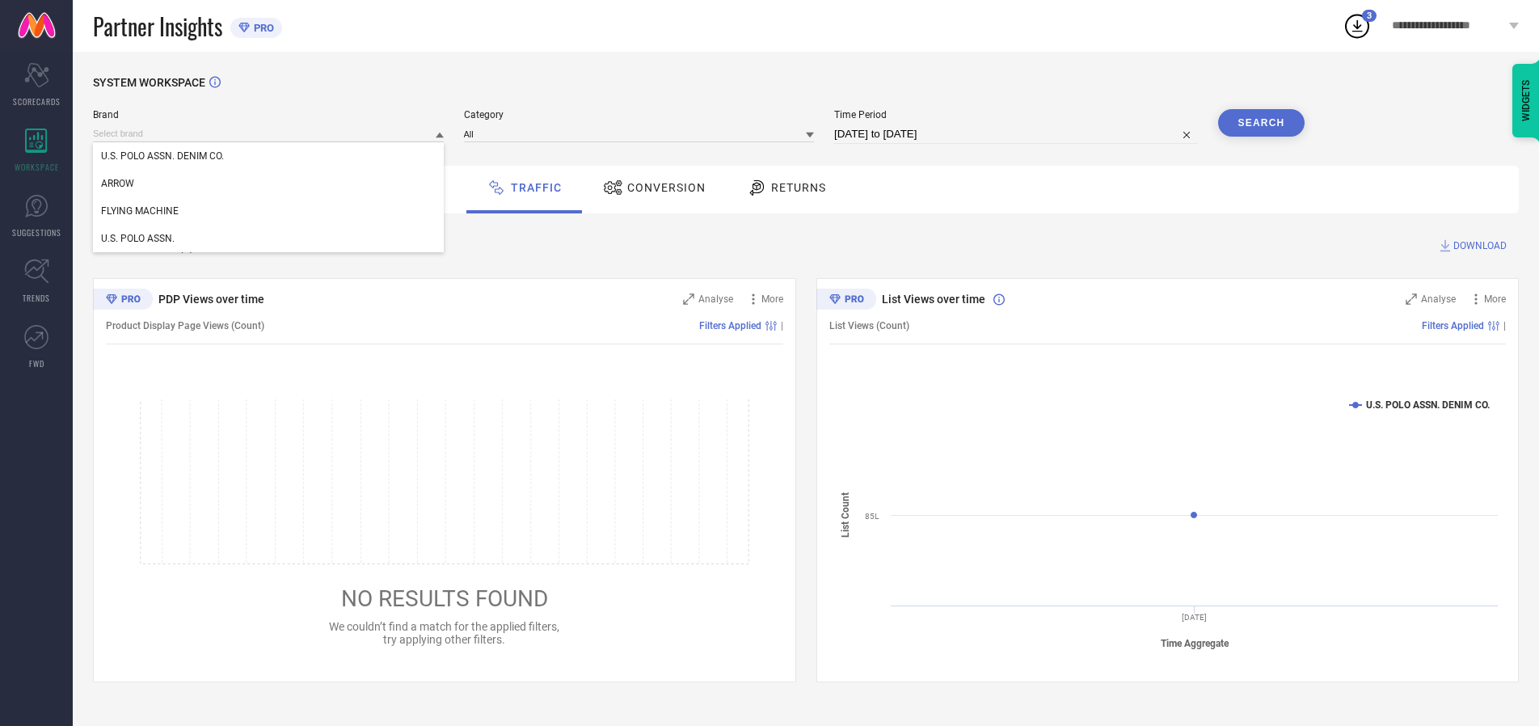
click at [269, 239] on div "U.S. POLO ASSN." at bounding box center [268, 238] width 351 height 27
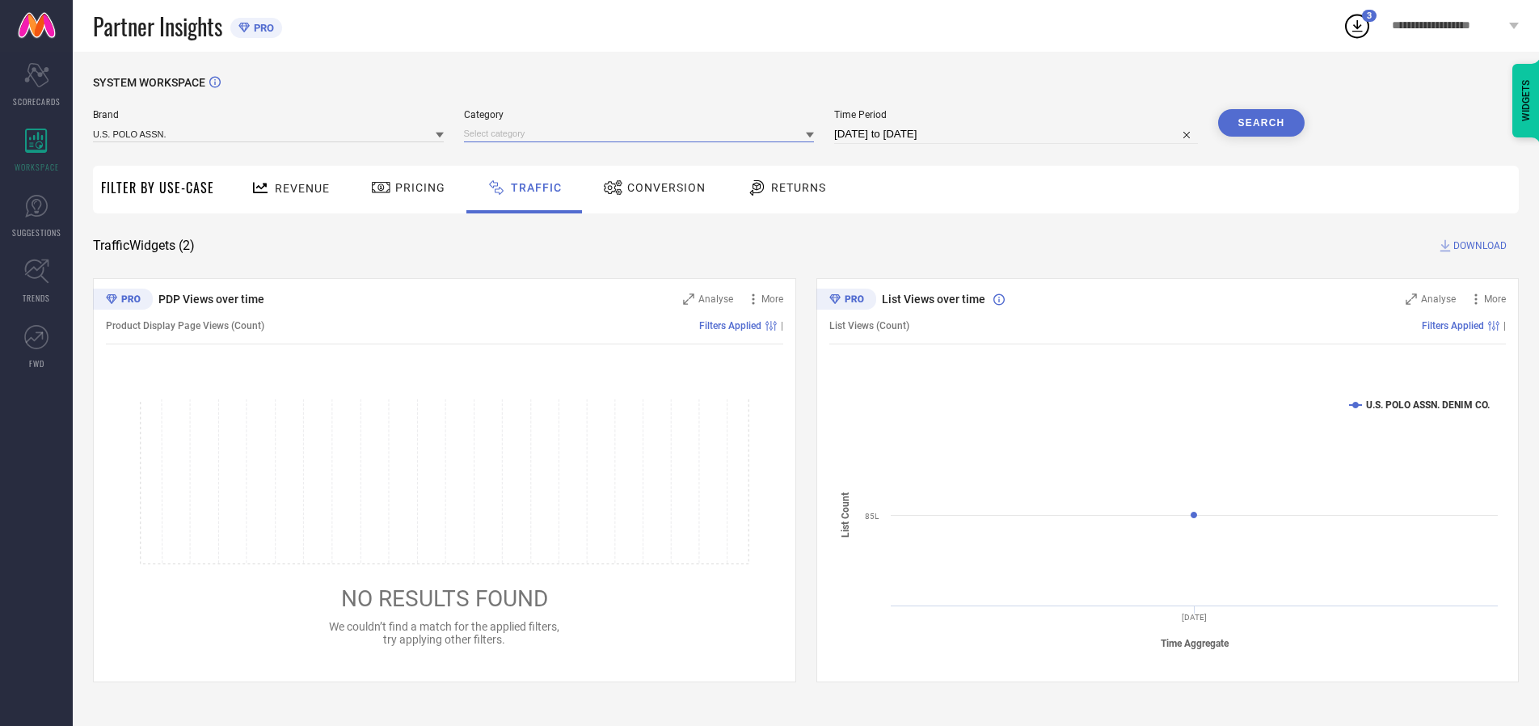
click at [643, 133] on input at bounding box center [639, 133] width 351 height 17
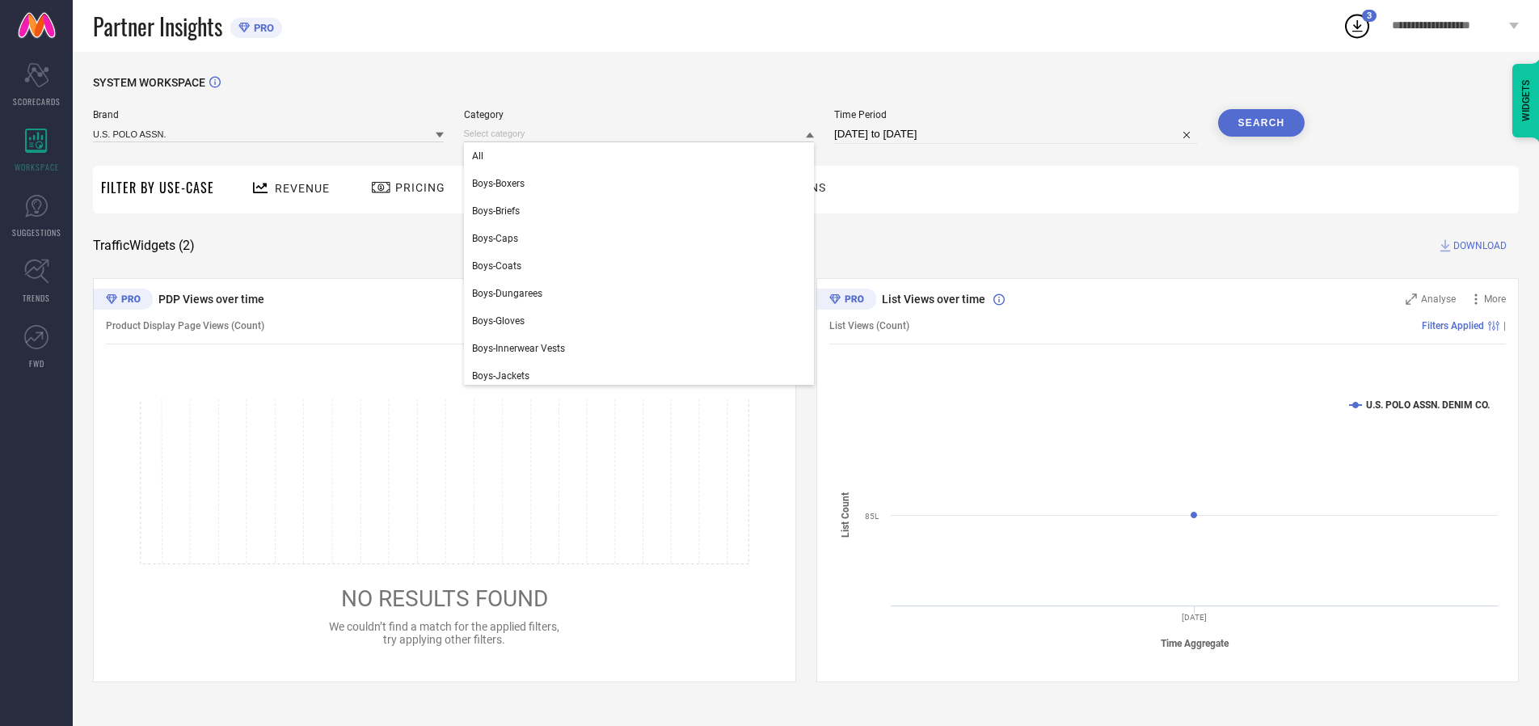
click at [643, 156] on div "All" at bounding box center [639, 155] width 351 height 27
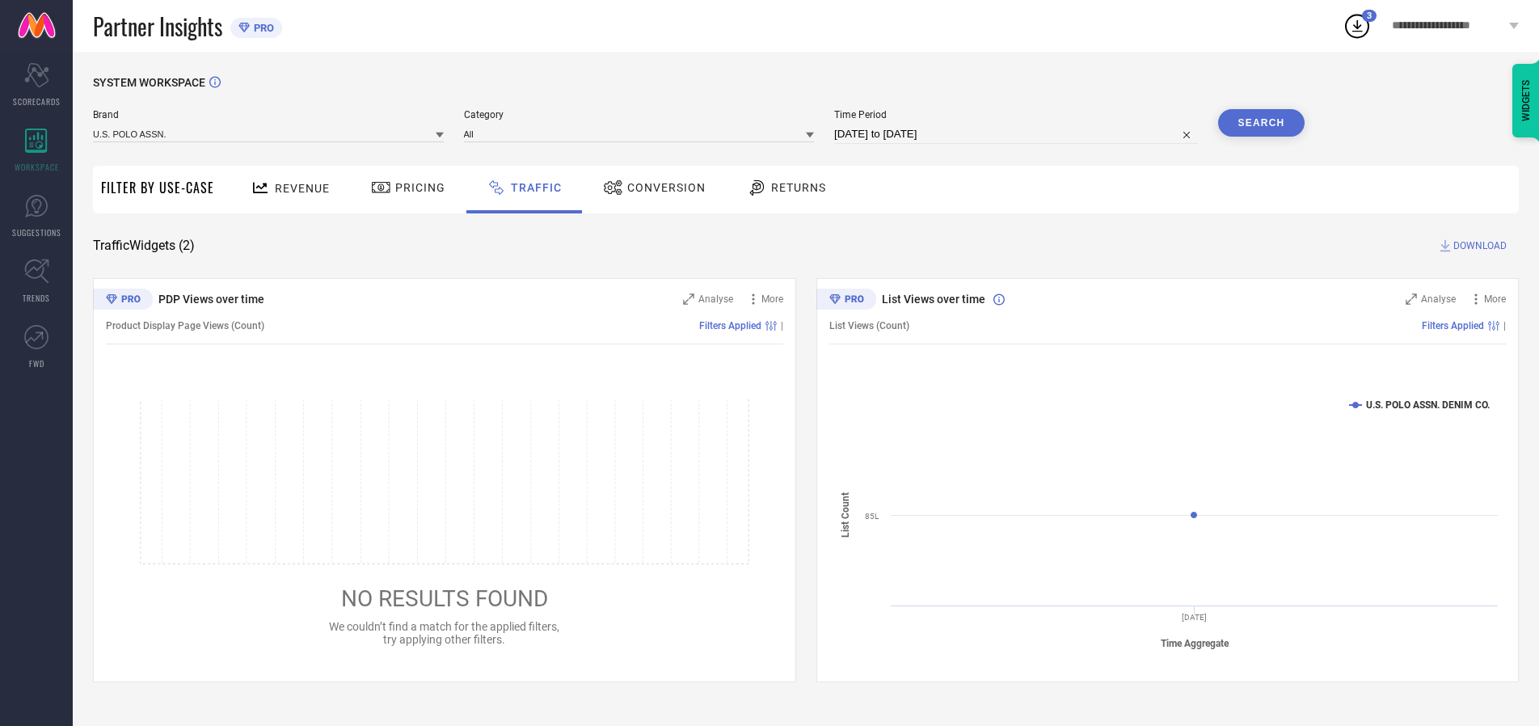
click at [1261, 123] on button "Search" at bounding box center [1261, 122] width 87 height 27
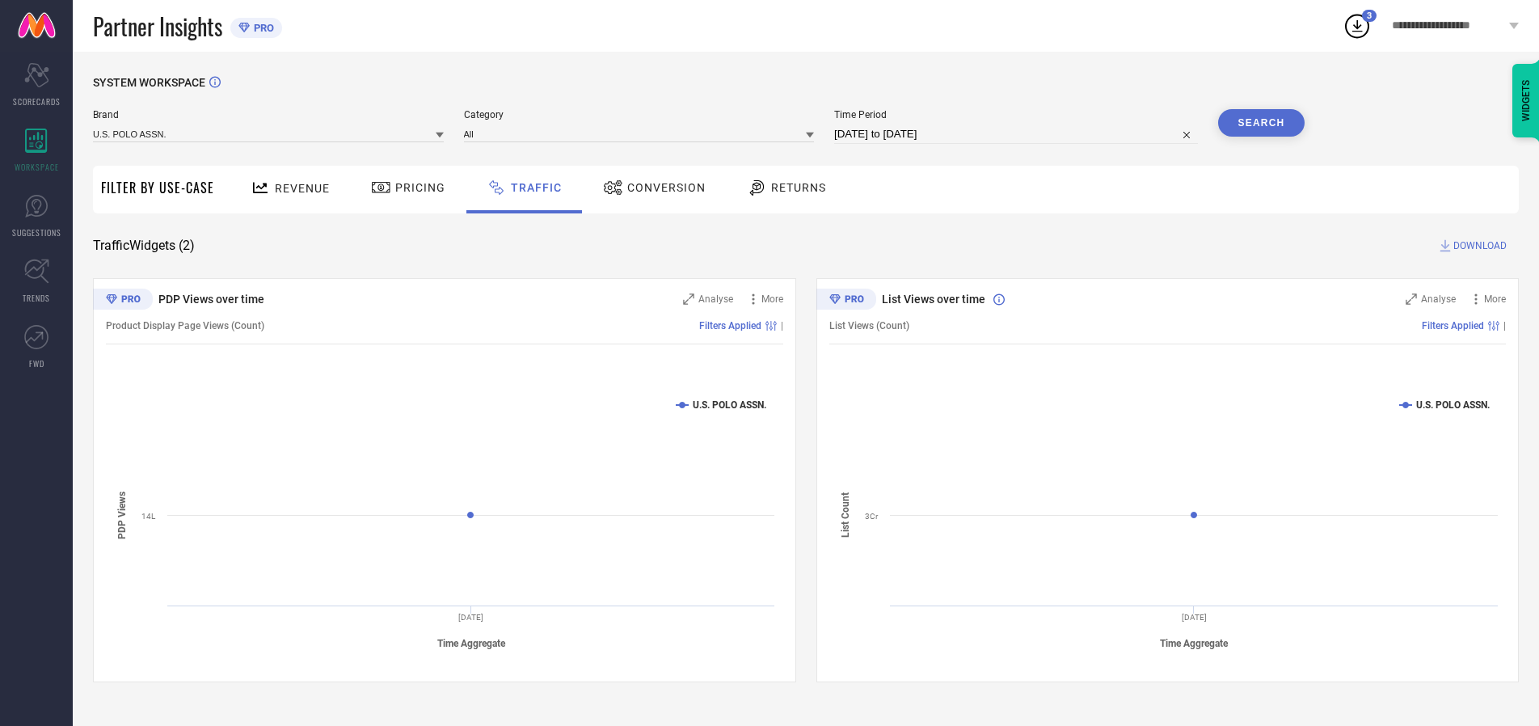
click at [1478, 246] on span "DOWNLOAD" at bounding box center [1480, 246] width 53 height 16
click at [1019, 134] on input at bounding box center [1016, 134] width 364 height 19
select select "9"
select select "2025"
select select "10"
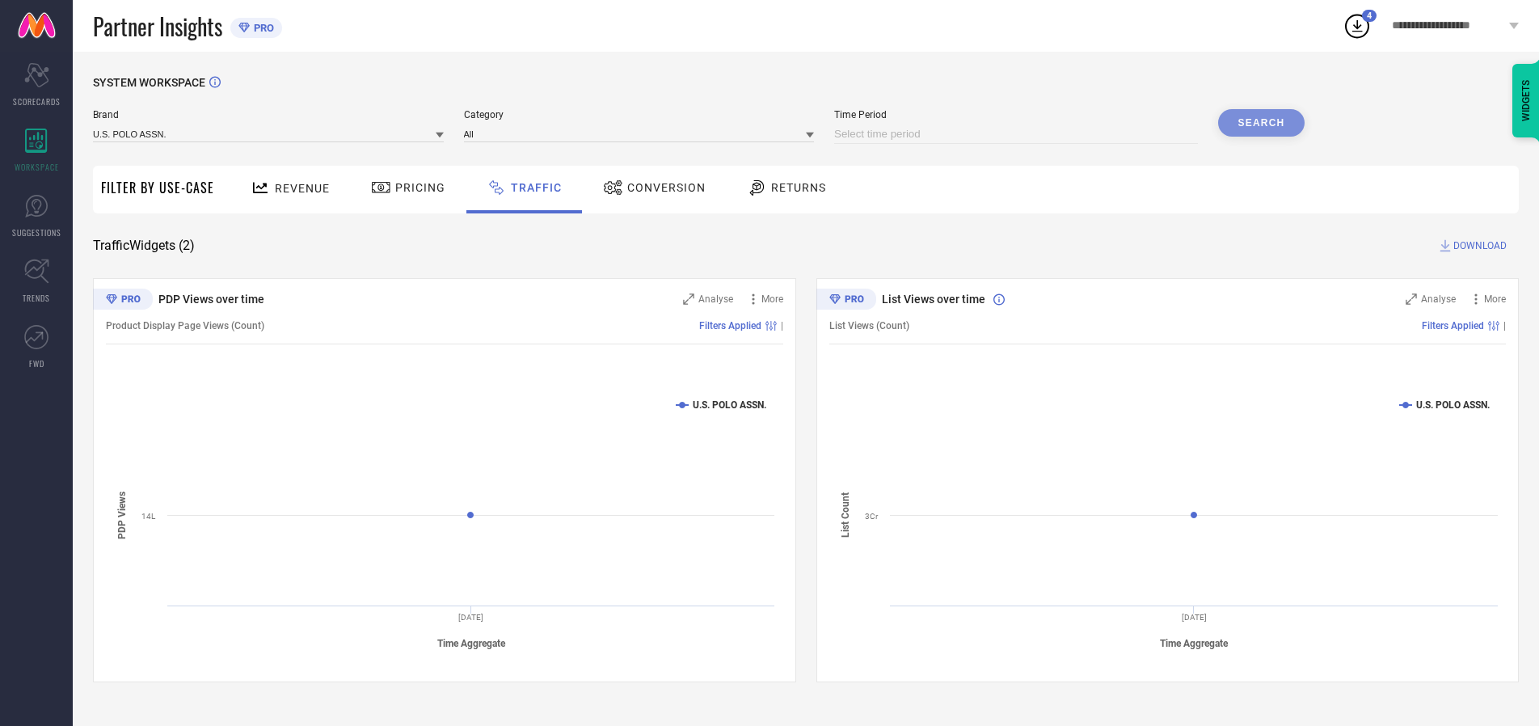
select select "2025"
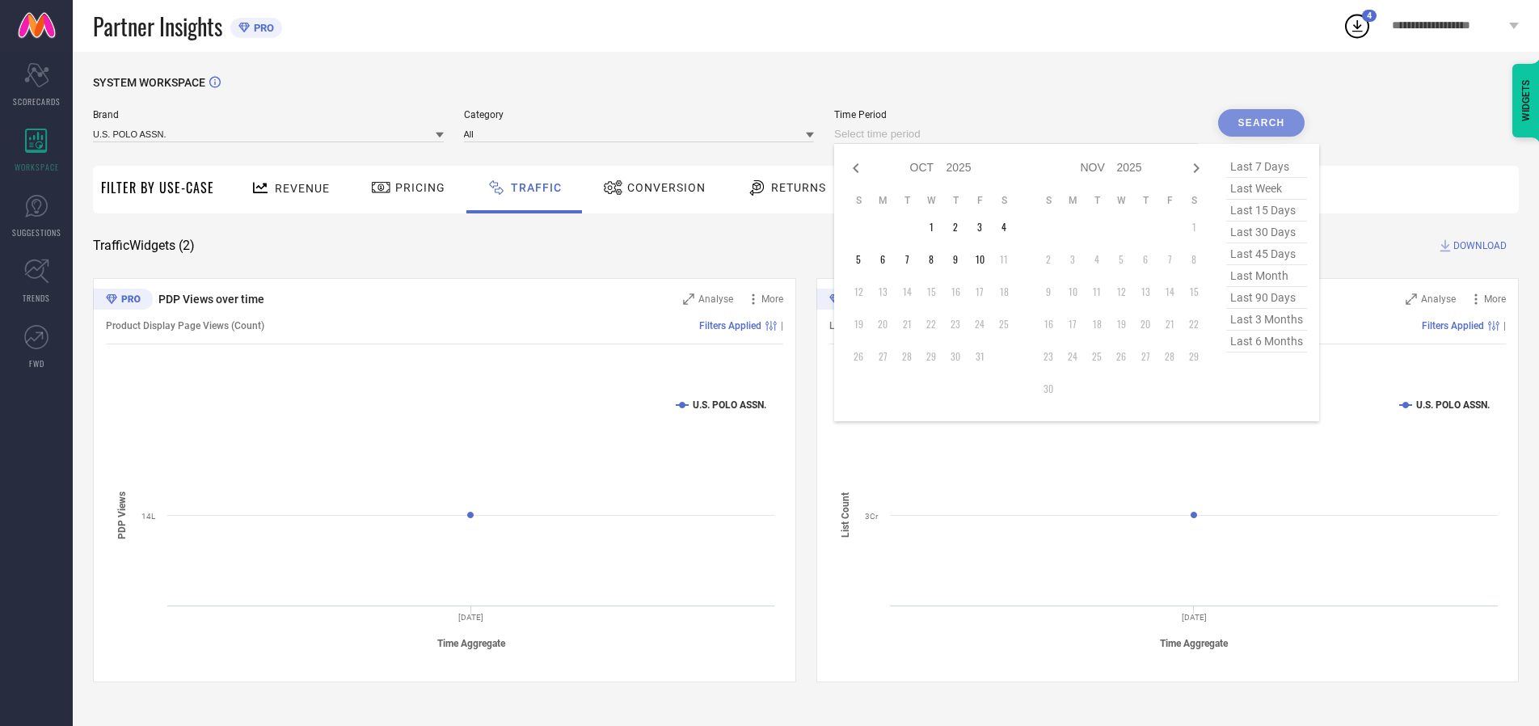
select select "8"
select select "2025"
select select "9"
select select "2025"
click at [888, 357] on td "29" at bounding box center [883, 356] width 24 height 24
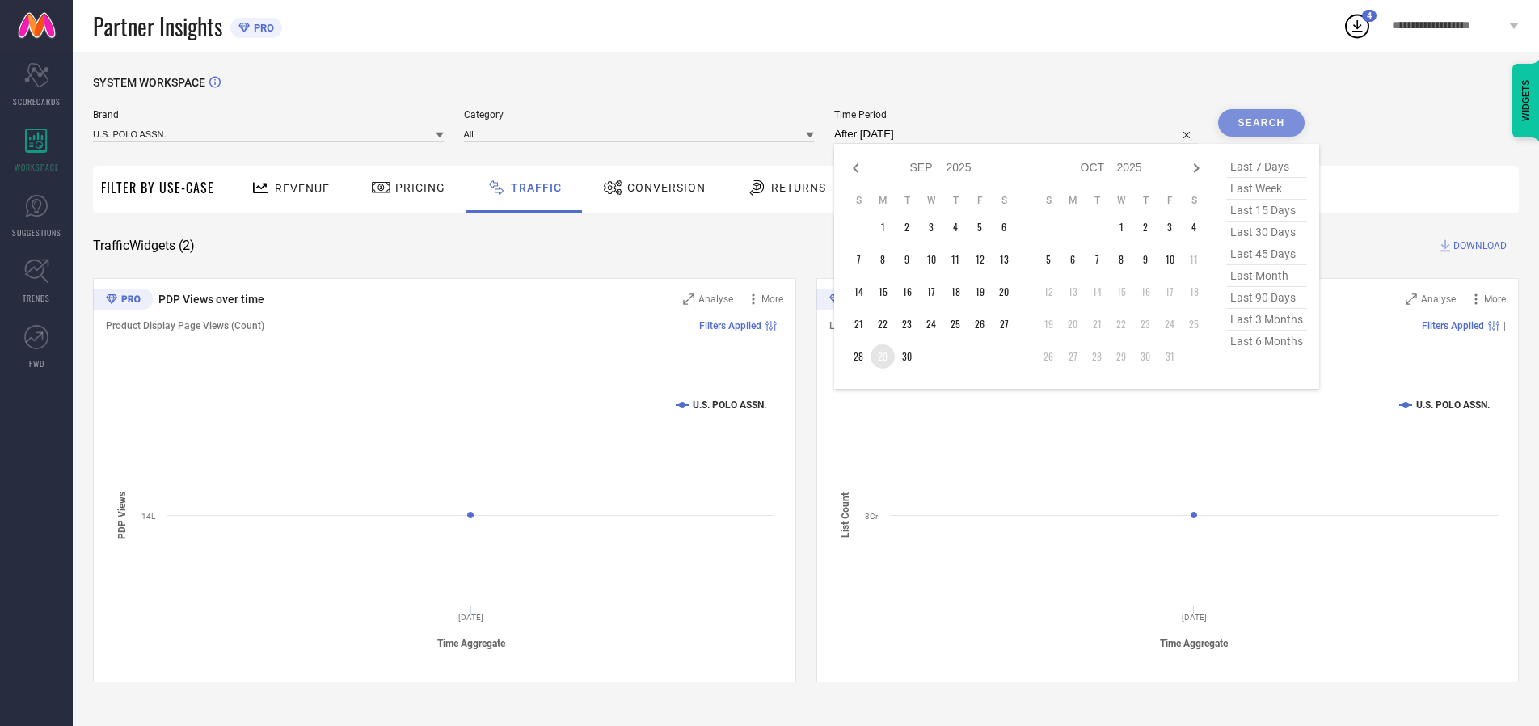
type input "[DATE] to [DATE]"
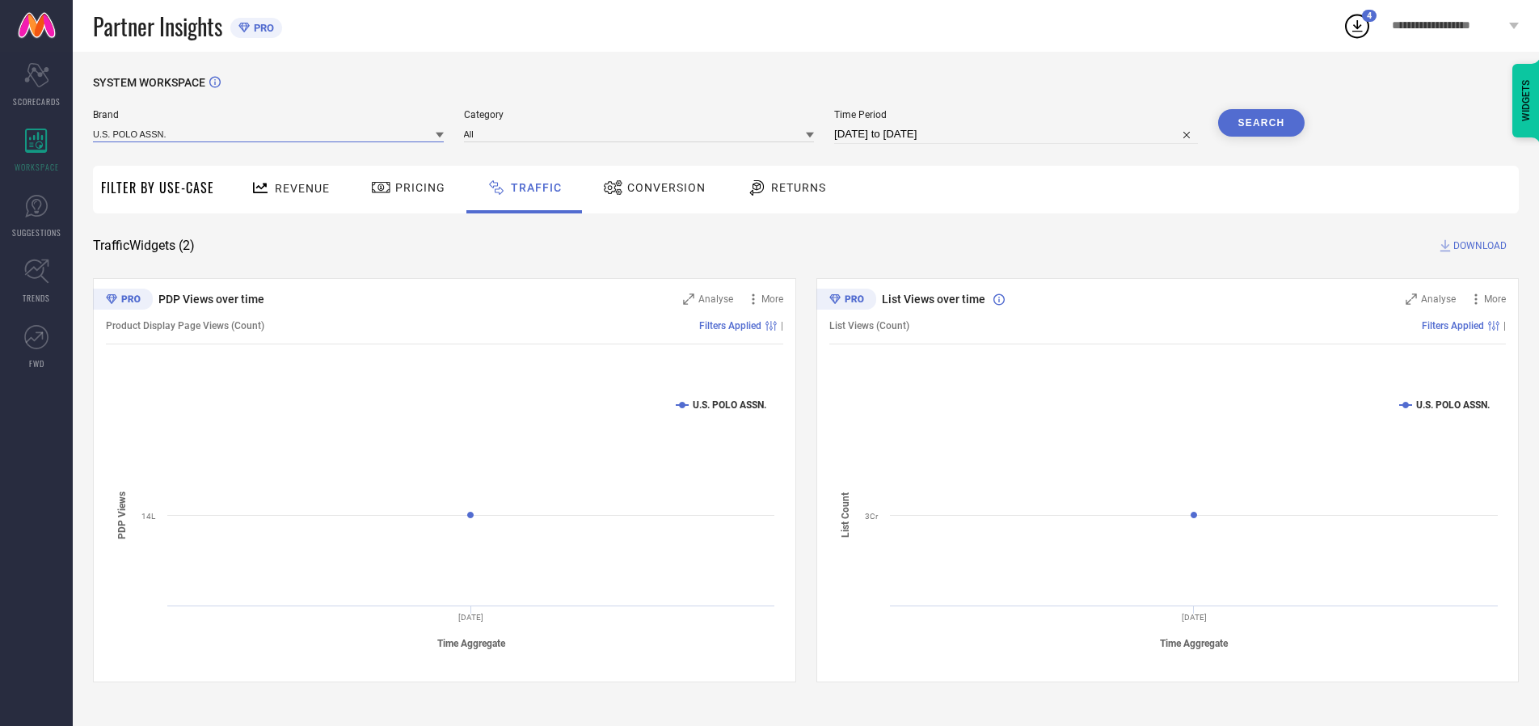
click at [269, 133] on input at bounding box center [268, 133] width 351 height 17
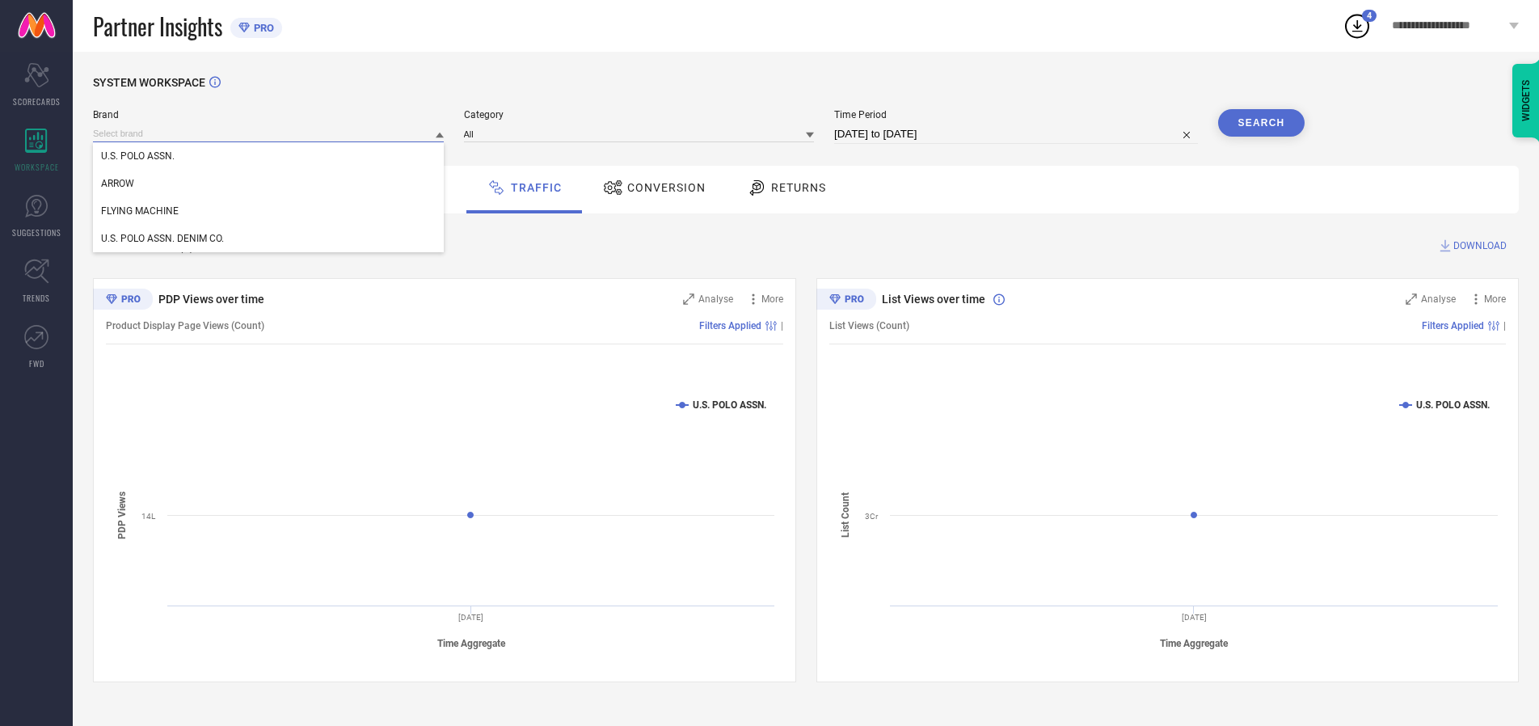
click at [269, 133] on input at bounding box center [268, 133] width 351 height 17
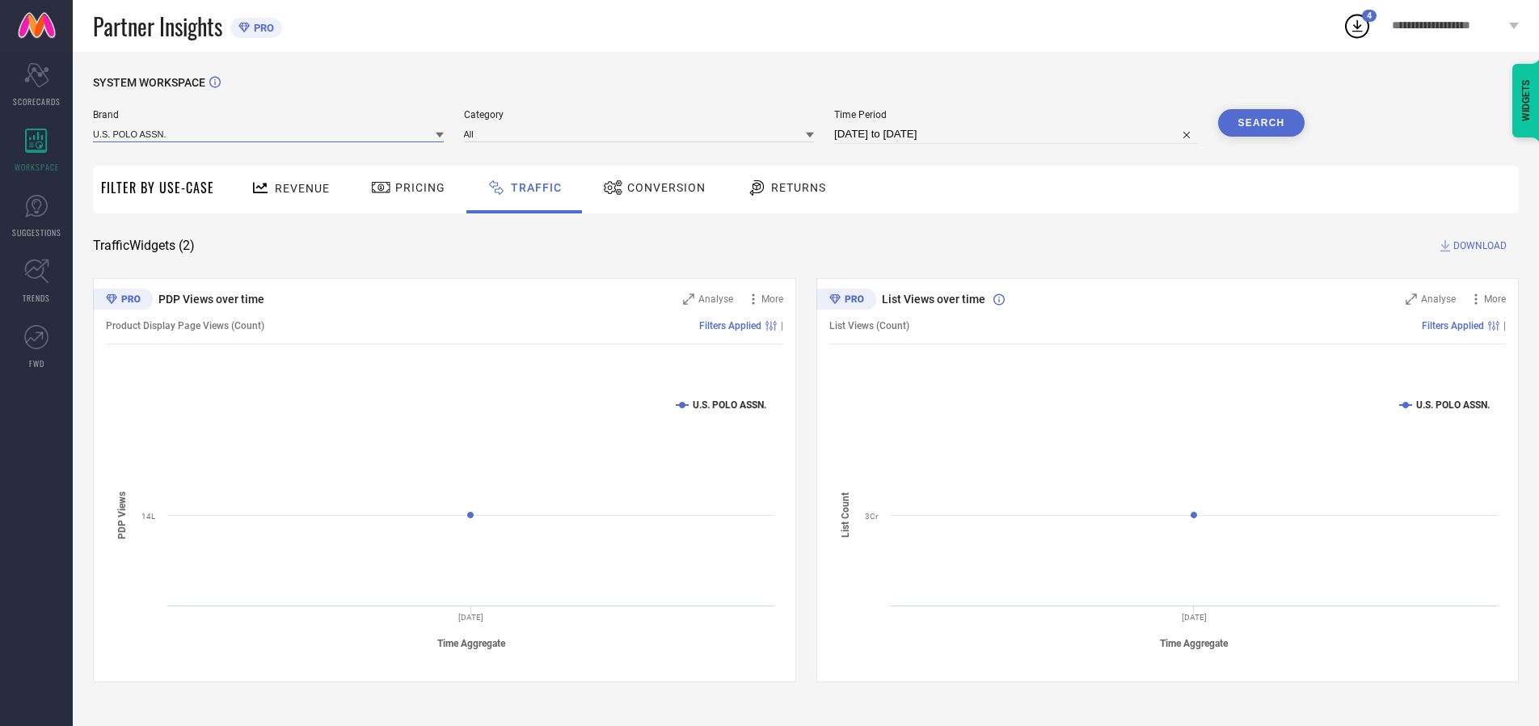
click at [269, 133] on input at bounding box center [268, 133] width 351 height 17
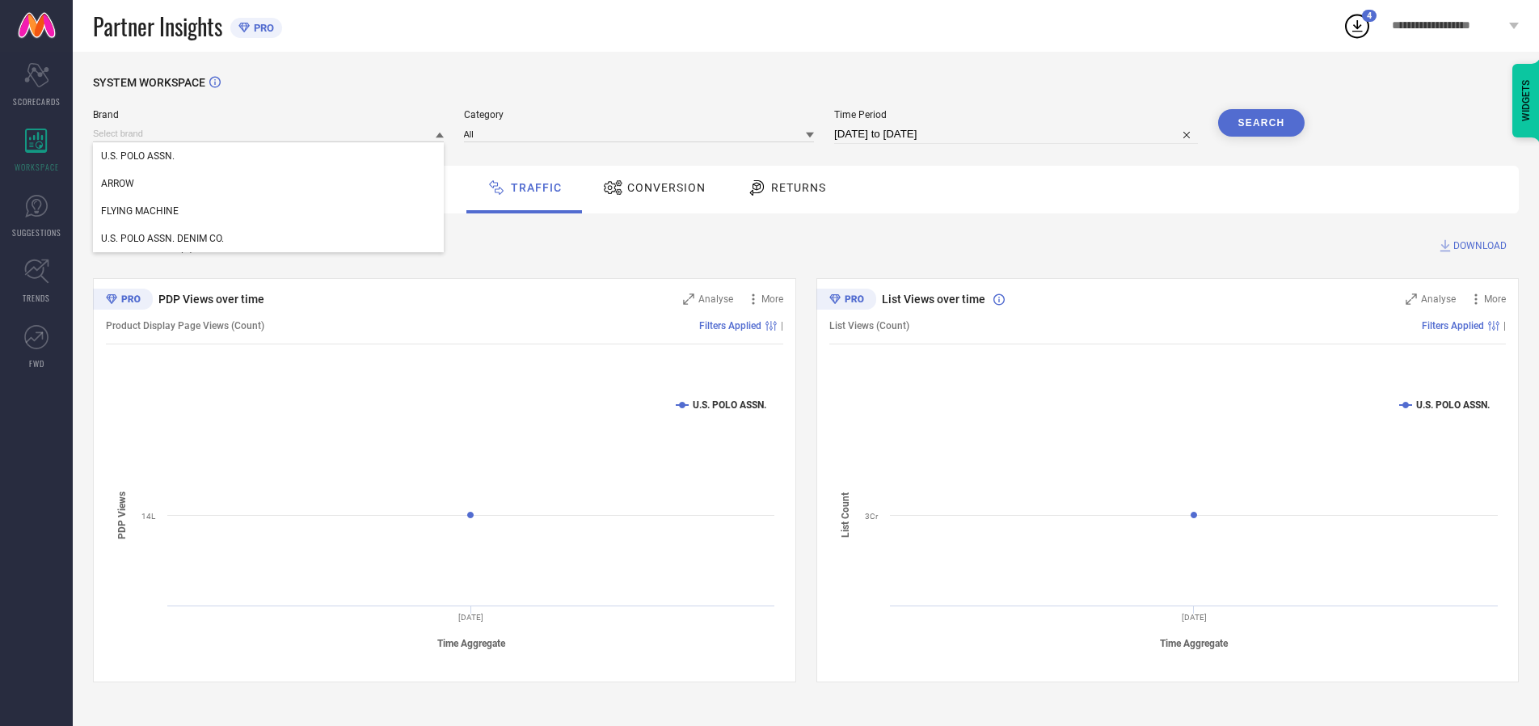
click at [269, 156] on div "U.S. POLO ASSN." at bounding box center [268, 155] width 351 height 27
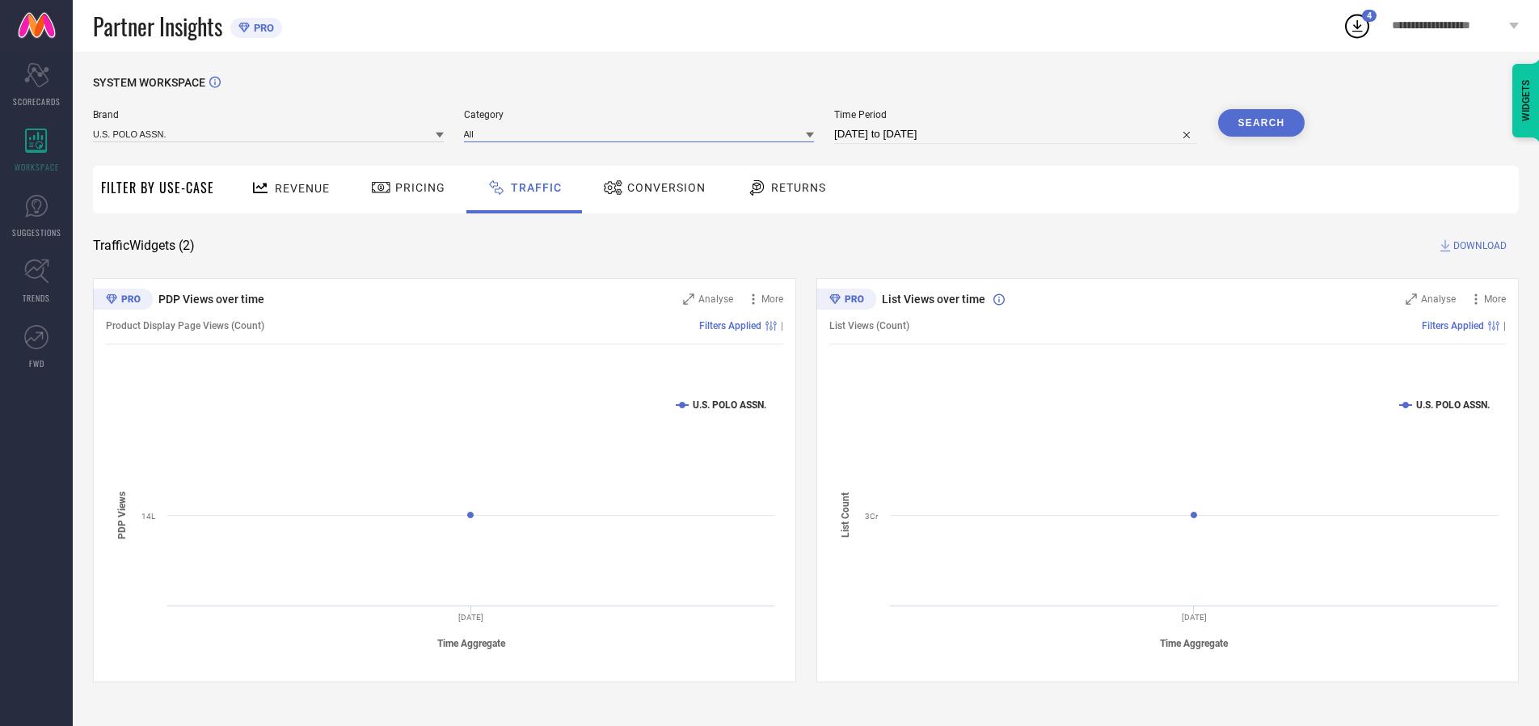
click at [643, 133] on input at bounding box center [639, 133] width 351 height 17
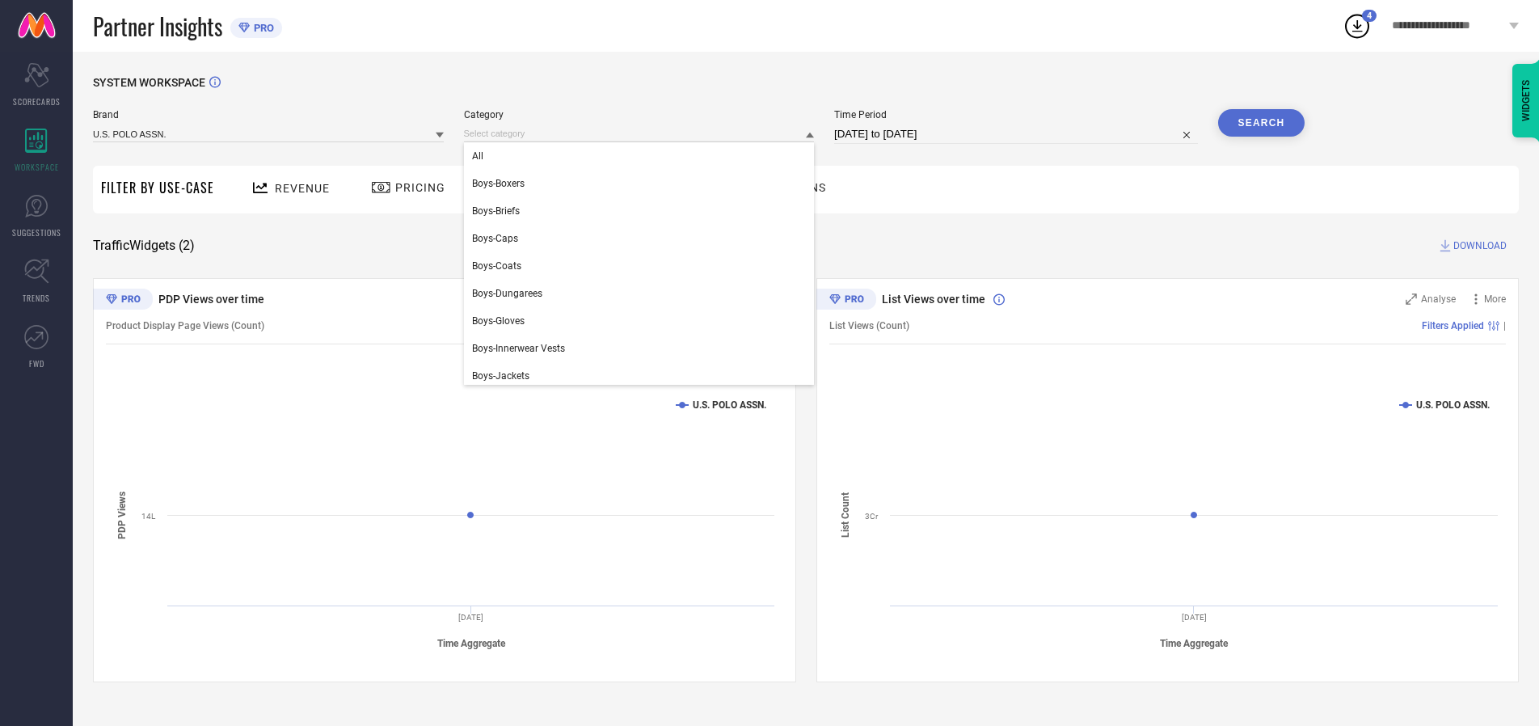
click at [643, 156] on div "All" at bounding box center [639, 155] width 351 height 27
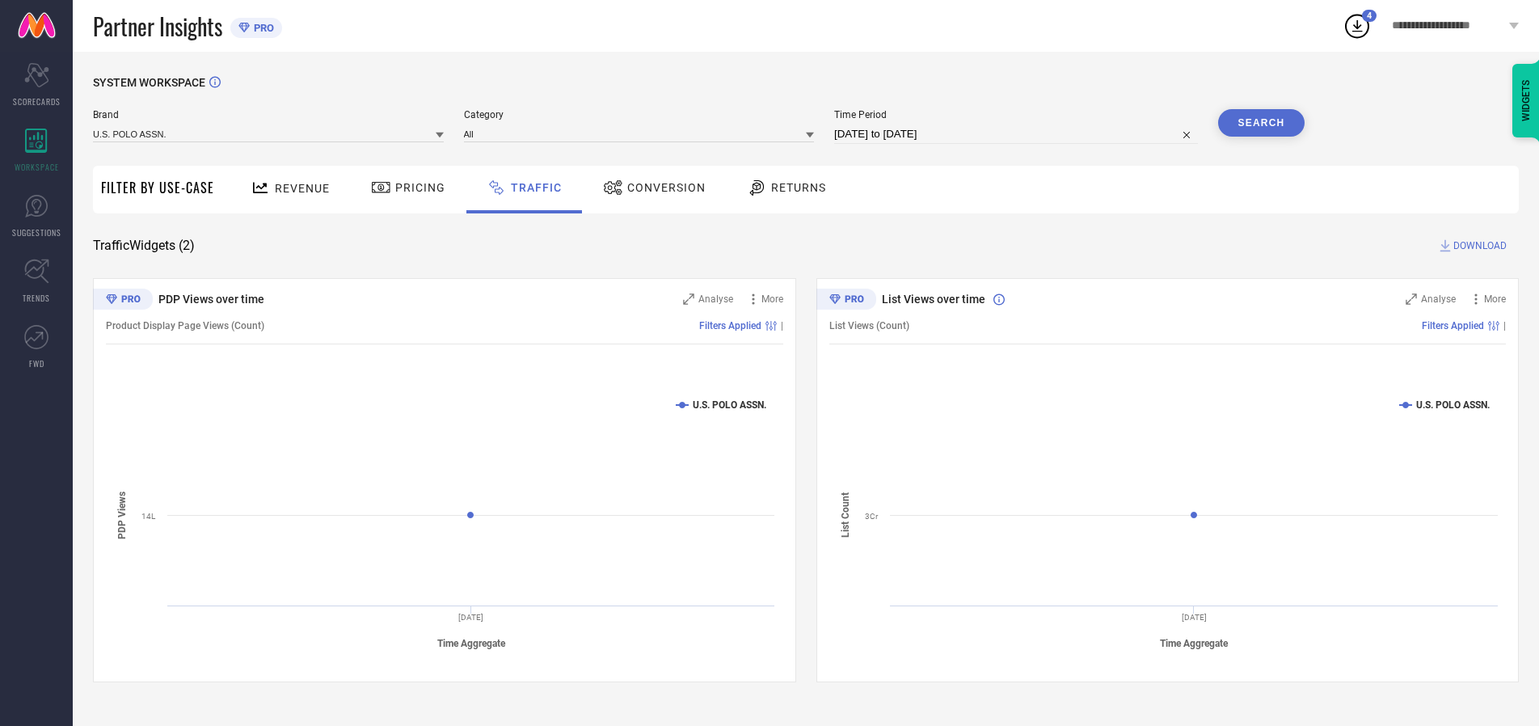
click at [1261, 123] on button "Search" at bounding box center [1261, 122] width 87 height 27
click at [1478, 246] on span "DOWNLOAD" at bounding box center [1480, 246] width 53 height 16
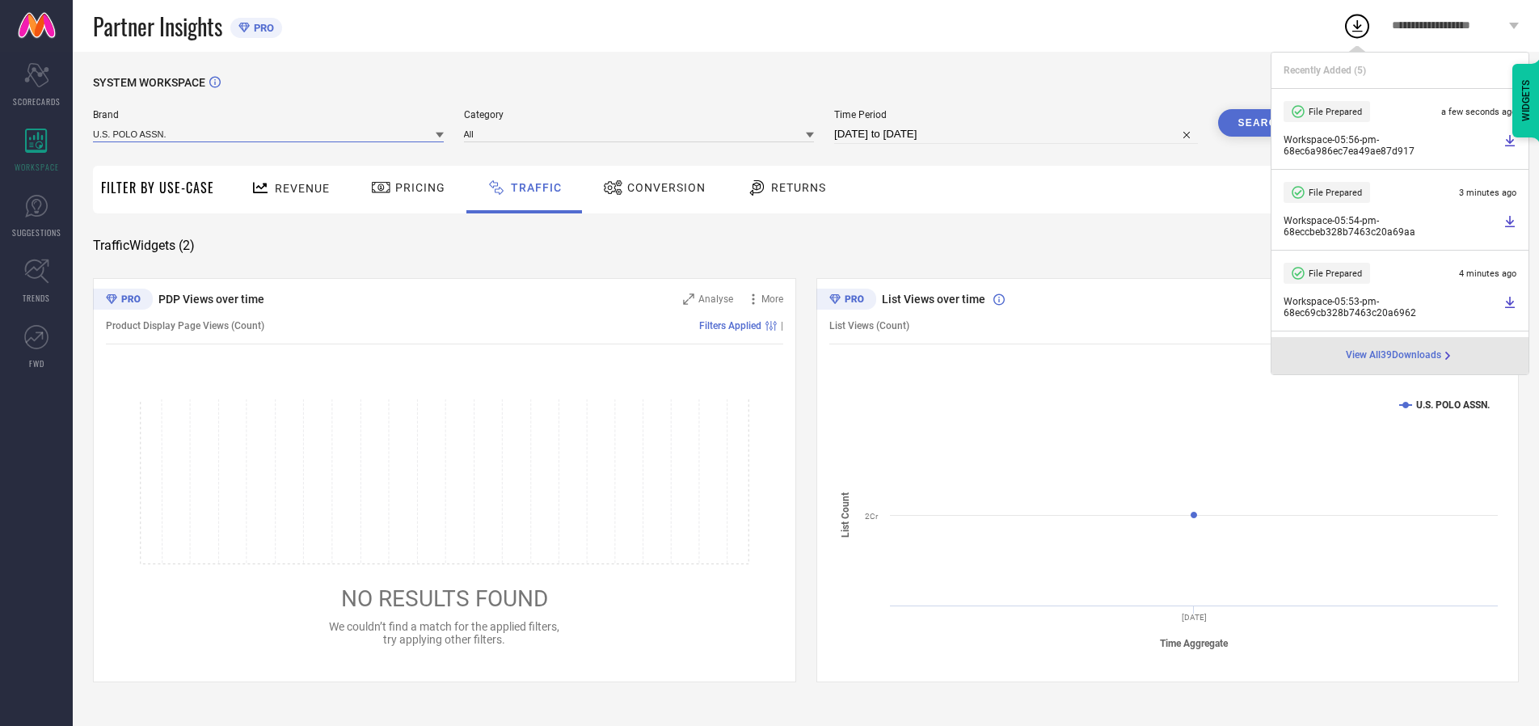
click at [269, 133] on input at bounding box center [268, 133] width 351 height 17
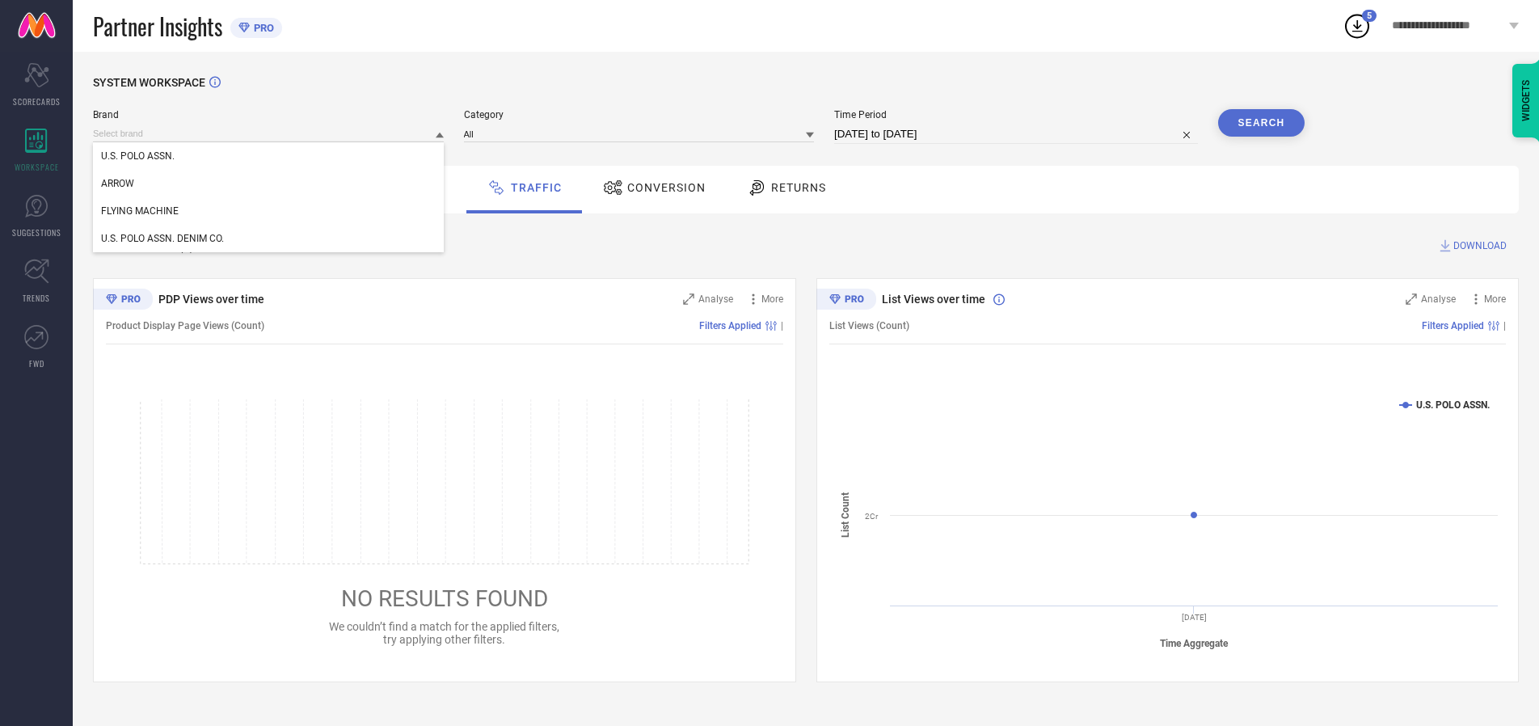
click at [269, 239] on div "U.S. POLO ASSN. DENIM CO." at bounding box center [268, 238] width 351 height 27
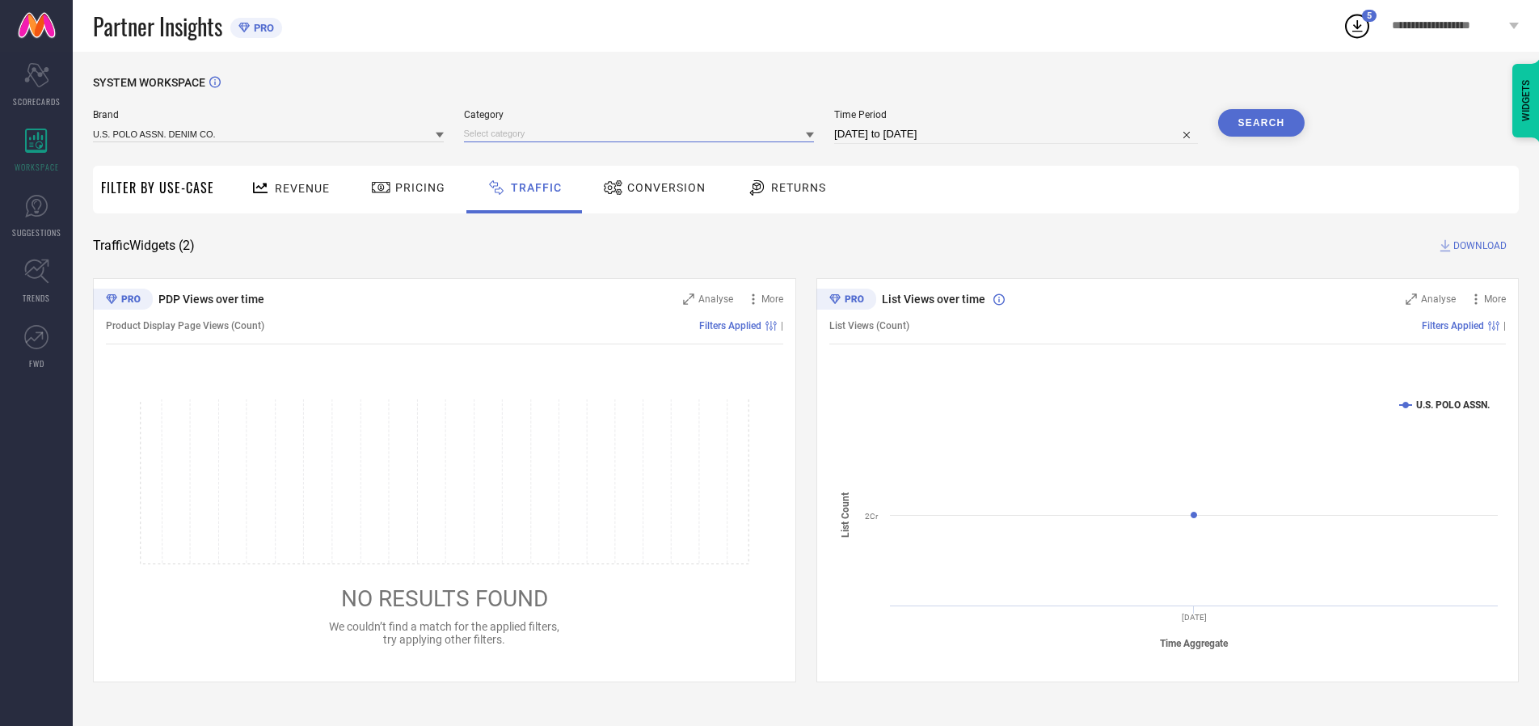
click at [643, 133] on input at bounding box center [639, 133] width 351 height 17
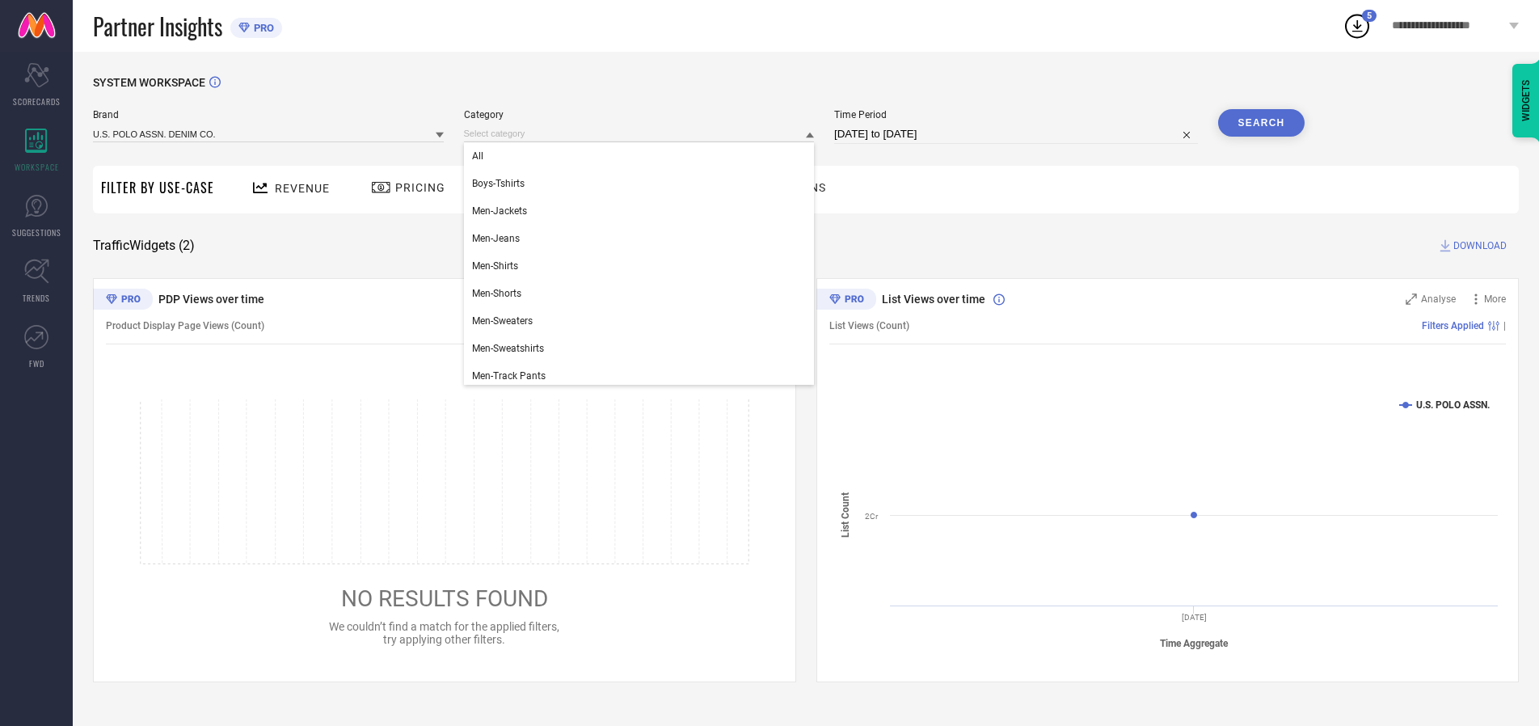
click at [643, 156] on div "All" at bounding box center [639, 155] width 351 height 27
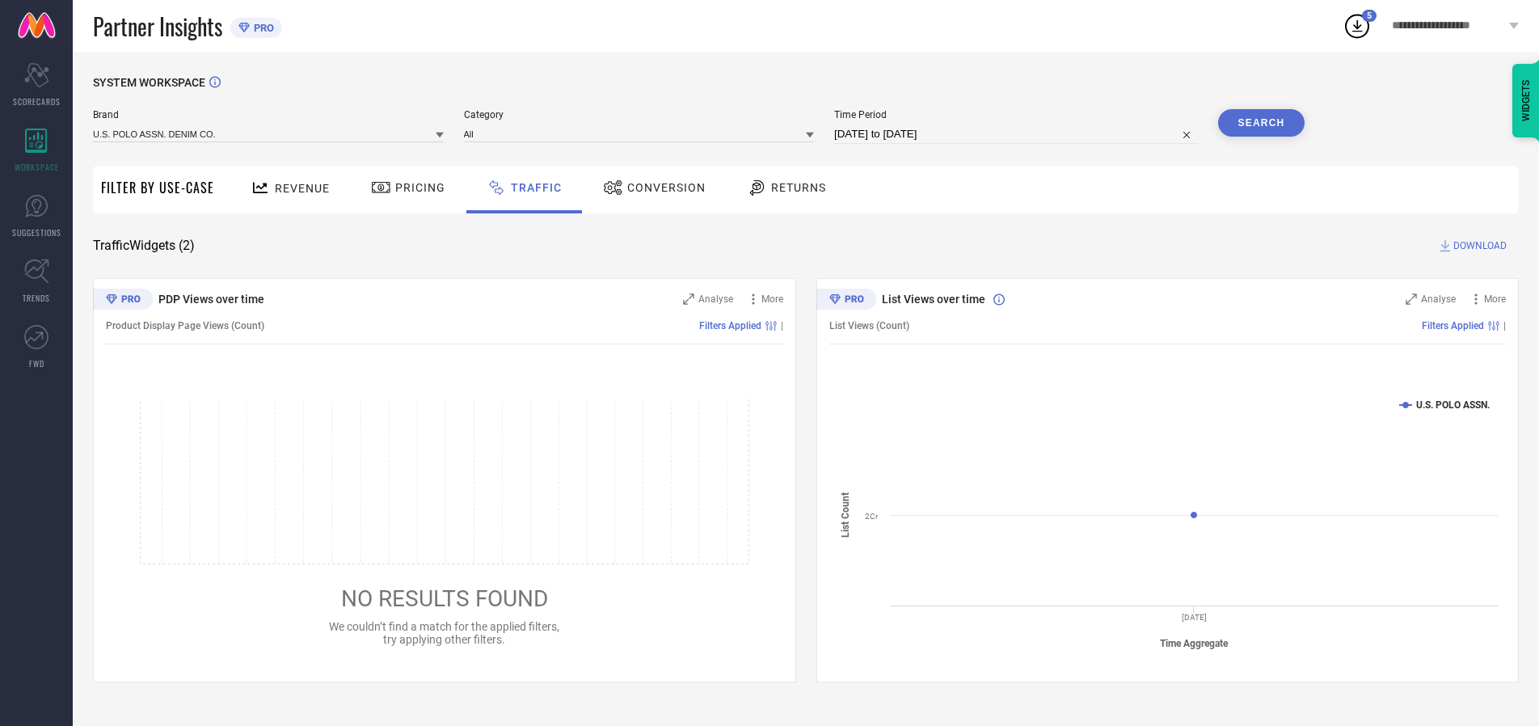
click at [1261, 123] on button "Search" at bounding box center [1261, 122] width 87 height 27
click at [1478, 246] on span "DOWNLOAD" at bounding box center [1480, 246] width 53 height 16
click at [1019, 134] on input at bounding box center [1016, 134] width 364 height 19
select select "9"
select select "2025"
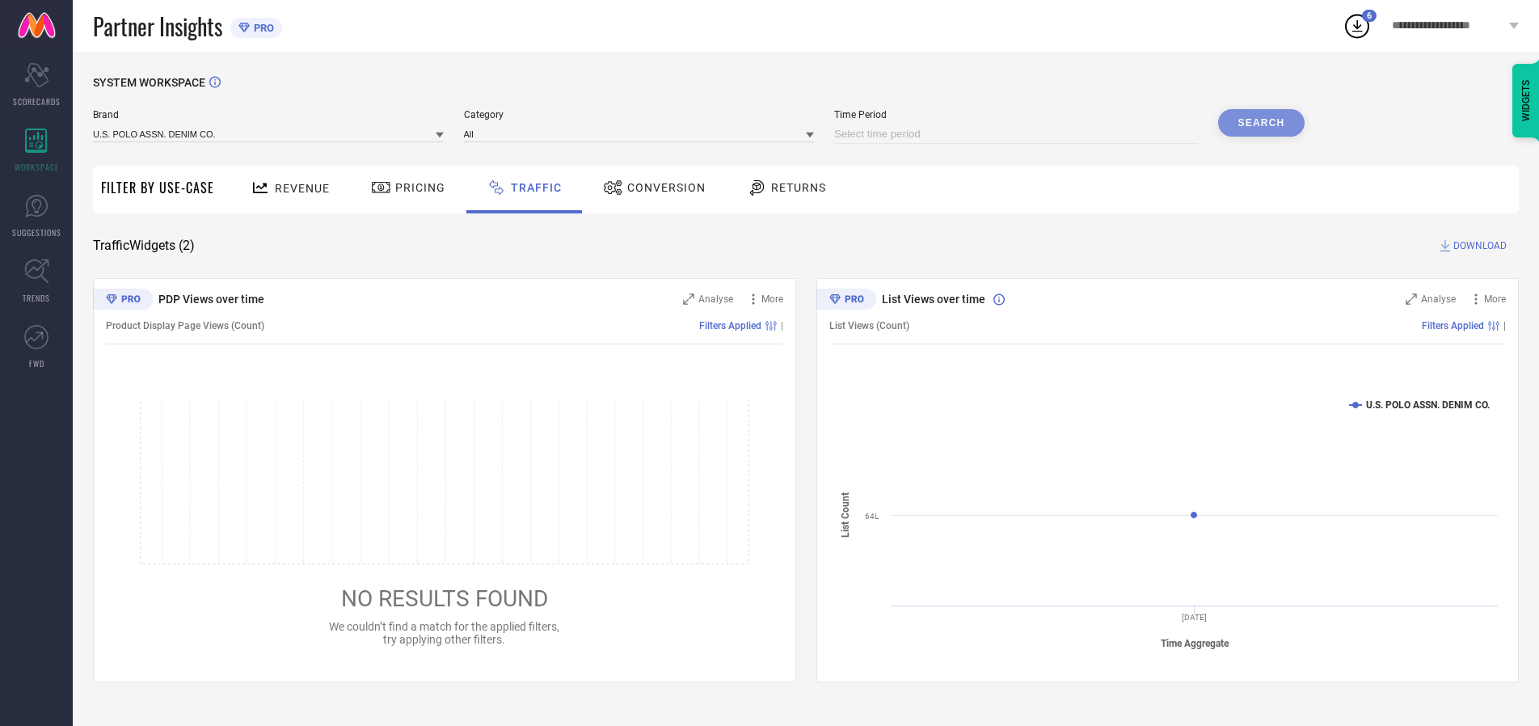
select select "10"
select select "2025"
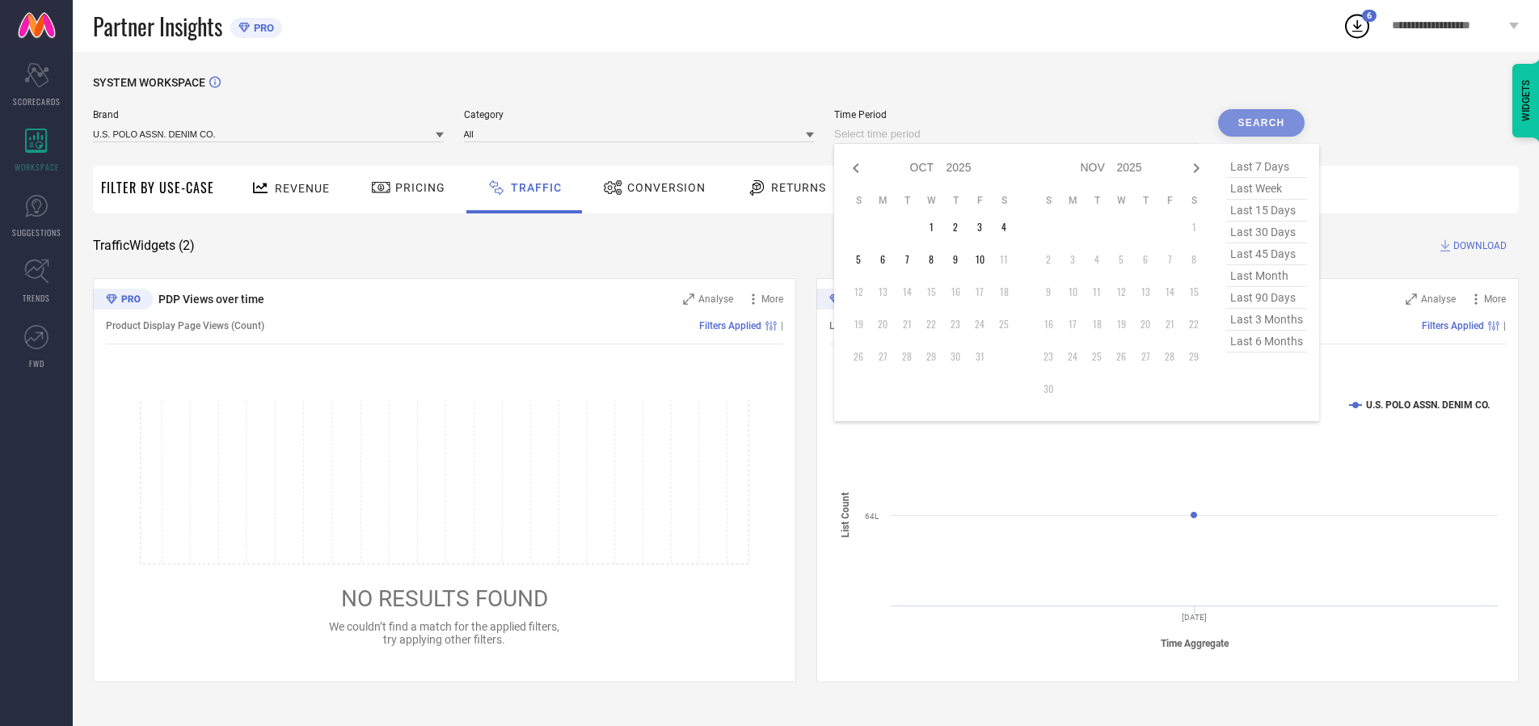
select select "8"
select select "2025"
select select "9"
select select "2025"
click at [912, 357] on td "30" at bounding box center [907, 356] width 24 height 24
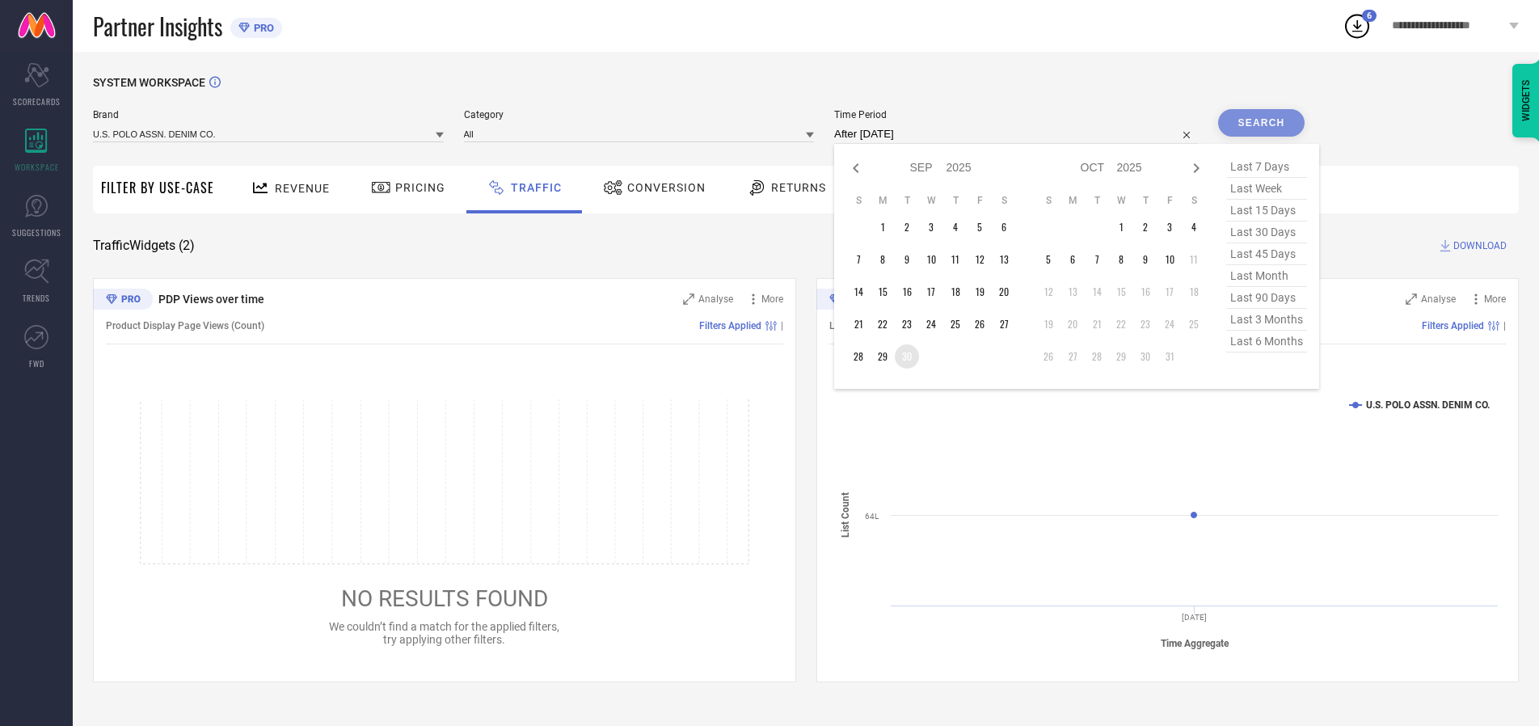
type input "[DATE] to [DATE]"
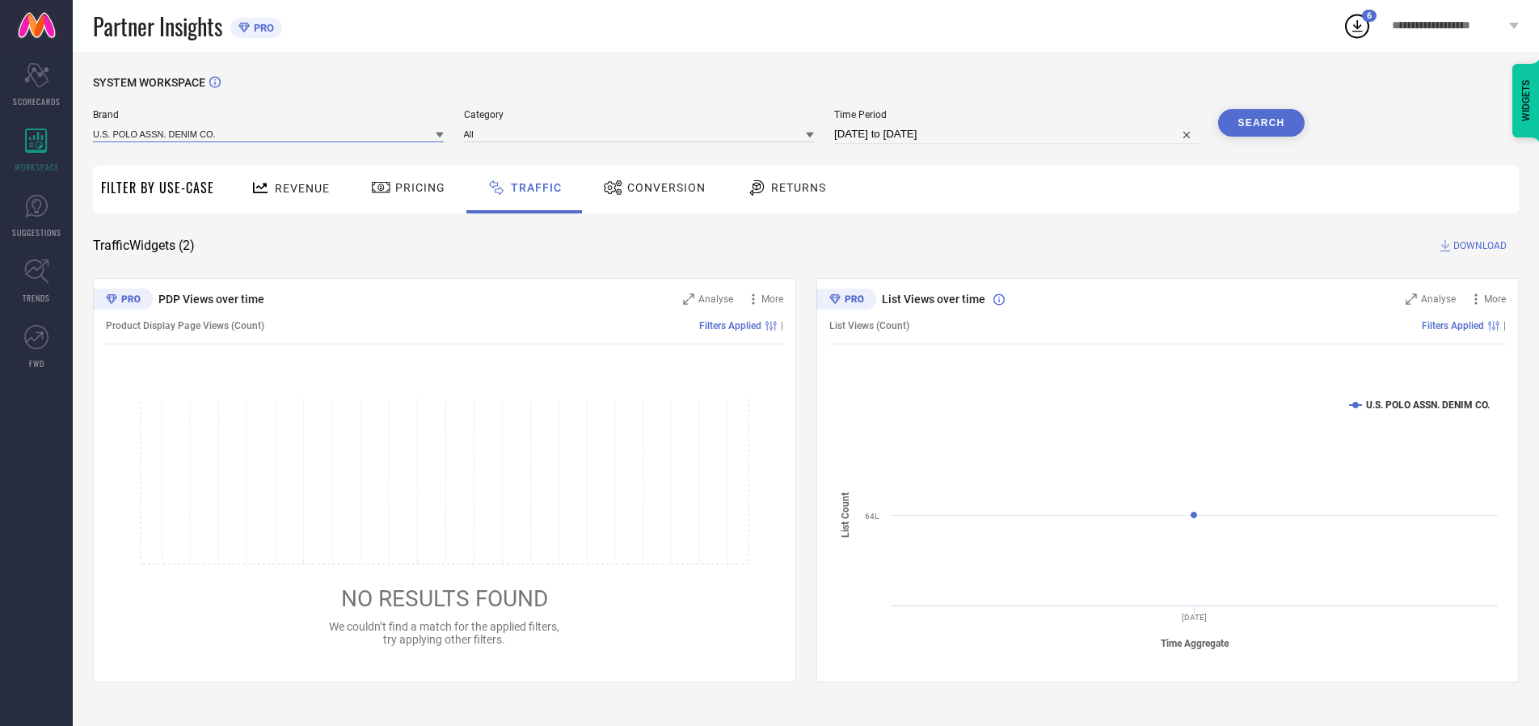
click at [269, 133] on input at bounding box center [268, 133] width 351 height 17
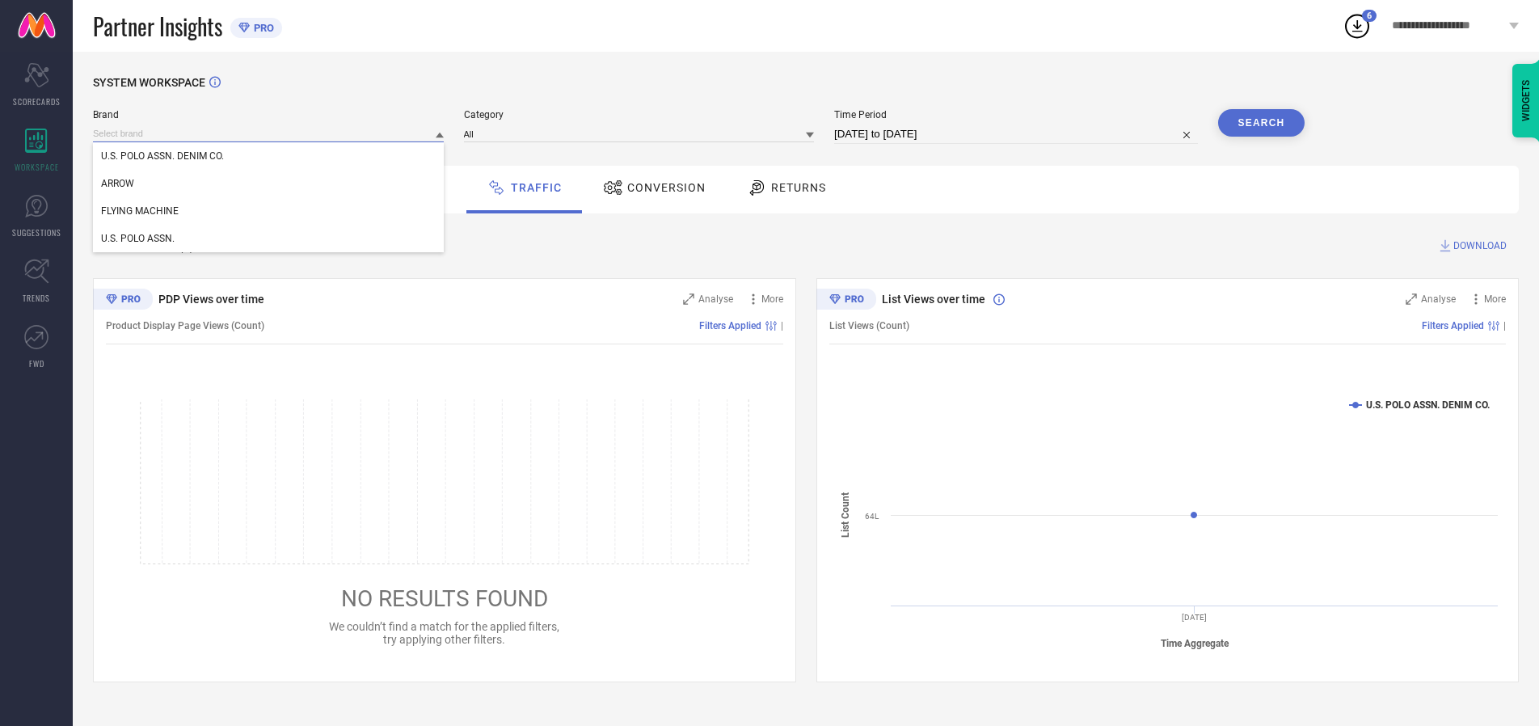
click at [269, 133] on input at bounding box center [268, 133] width 351 height 17
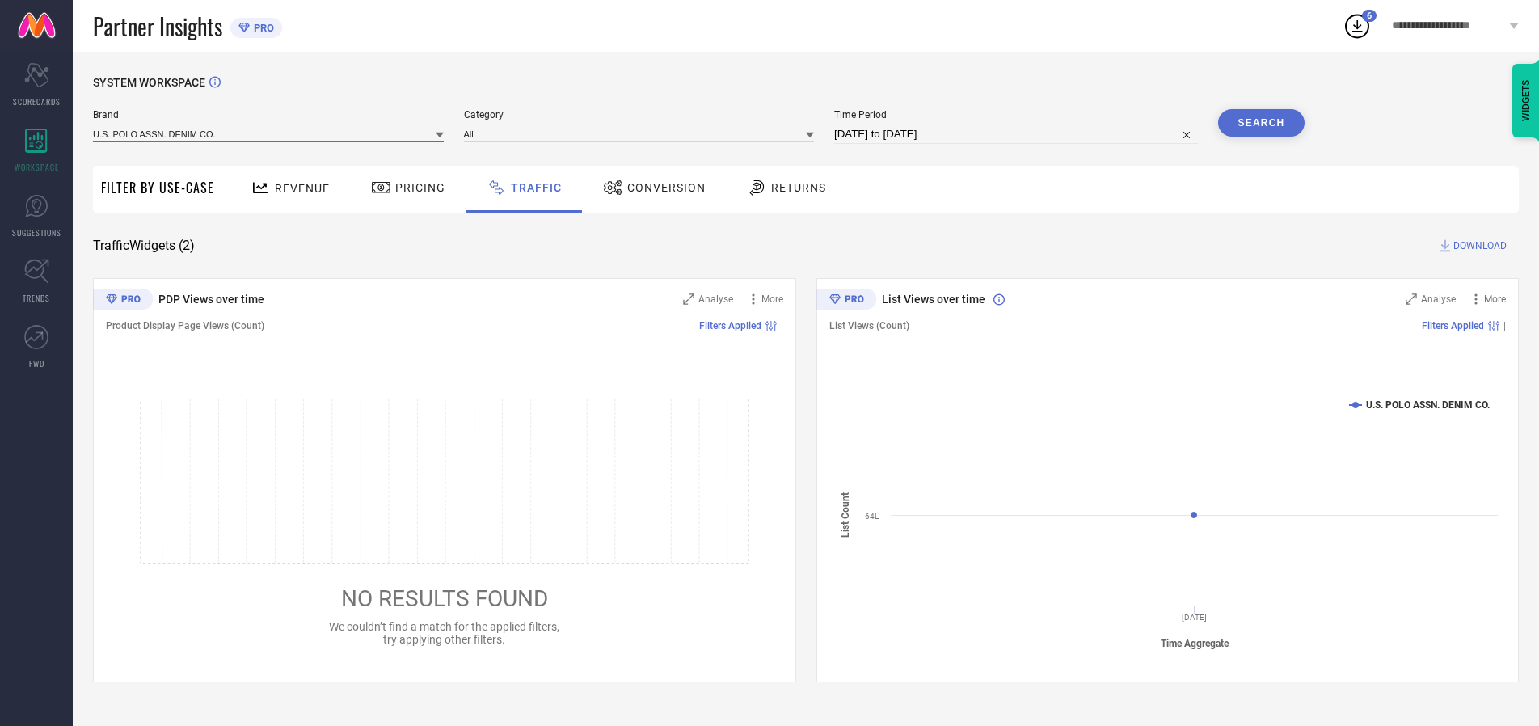
click at [269, 133] on input at bounding box center [268, 133] width 351 height 17
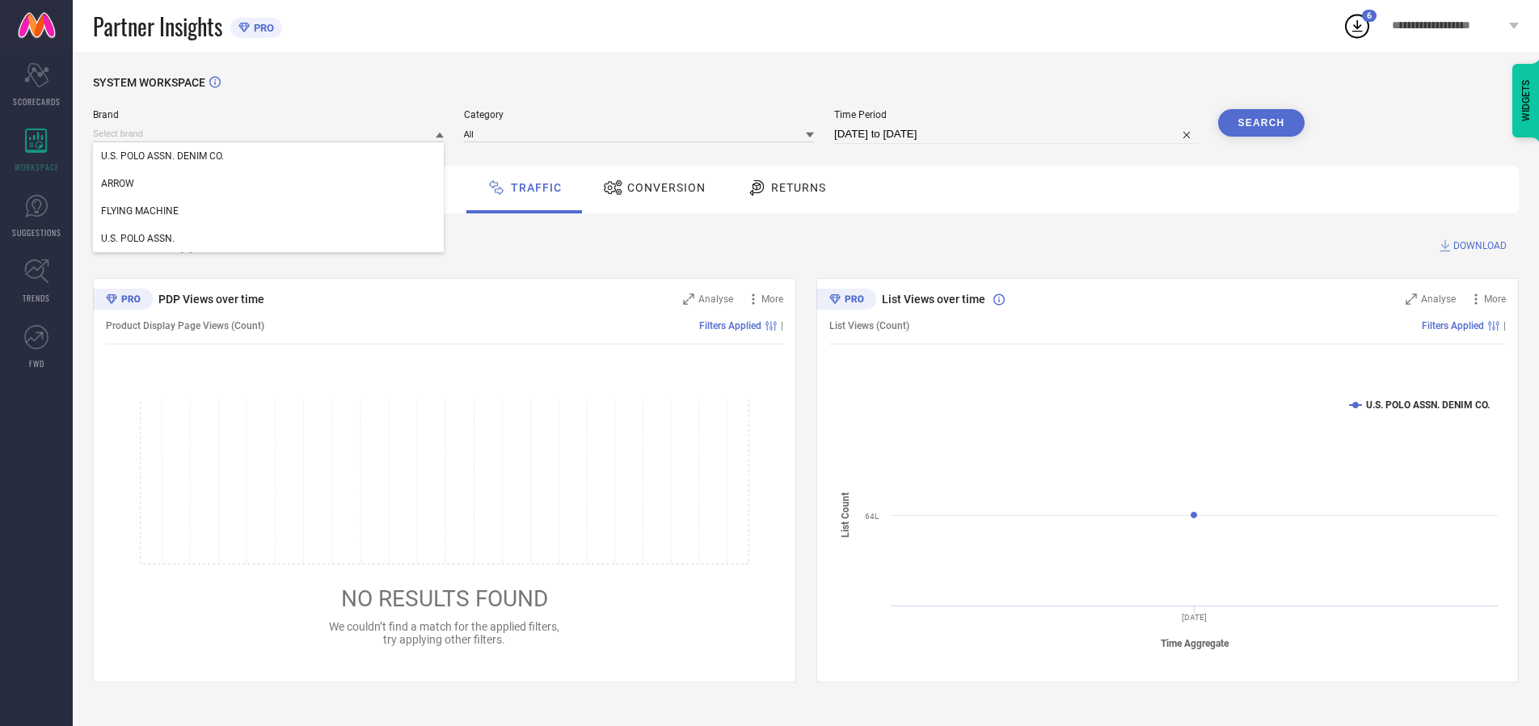
click at [269, 156] on div "U.S. POLO ASSN. DENIM CO." at bounding box center [268, 155] width 351 height 27
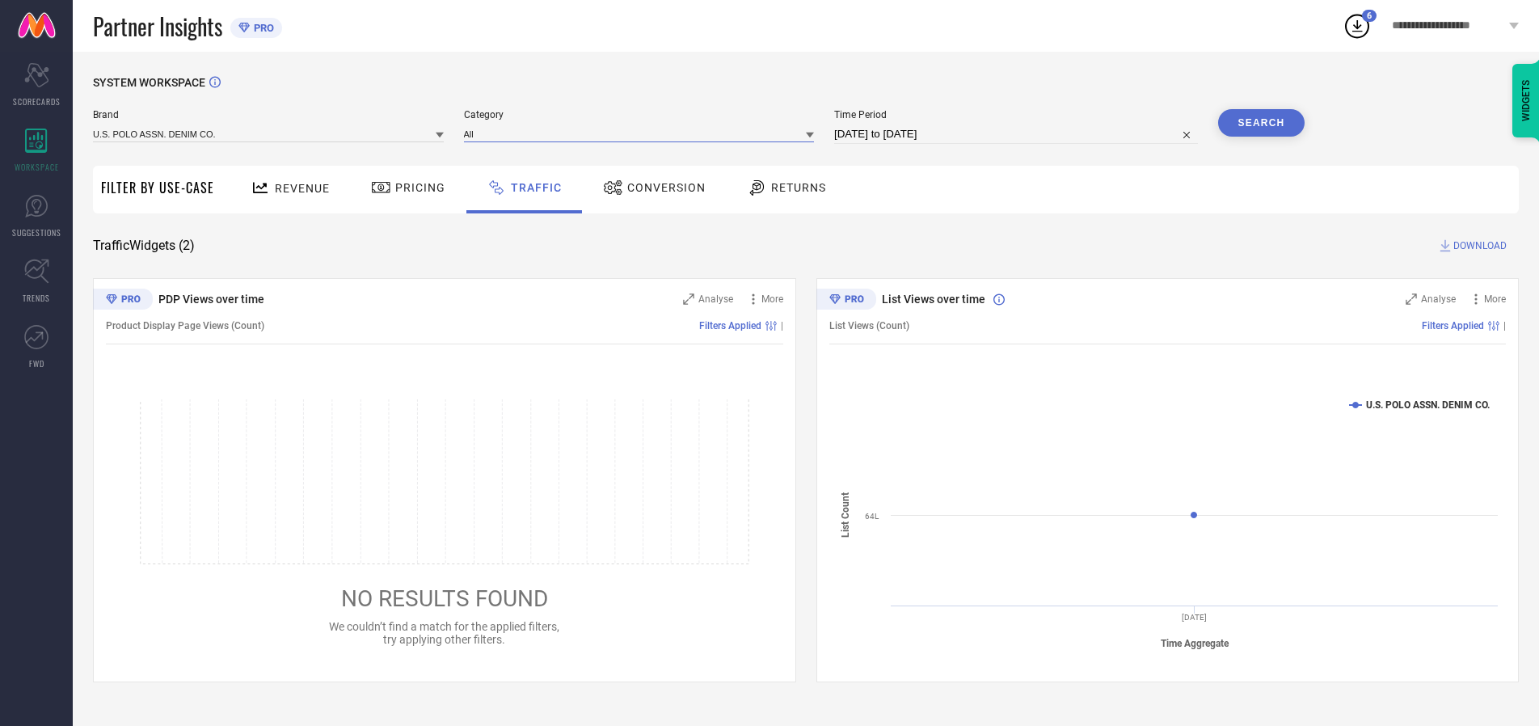
click at [643, 133] on input at bounding box center [639, 133] width 351 height 17
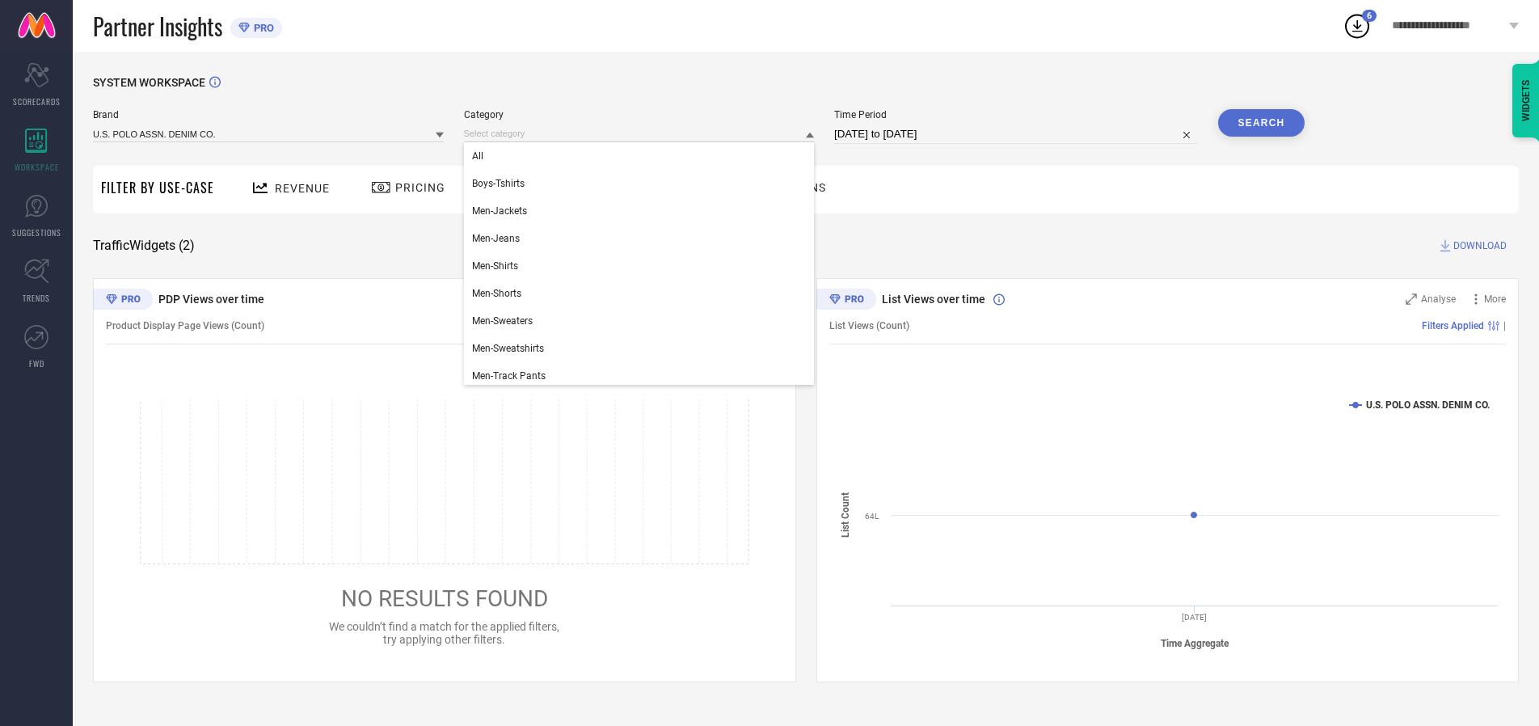
click at [643, 156] on div "All" at bounding box center [639, 155] width 351 height 27
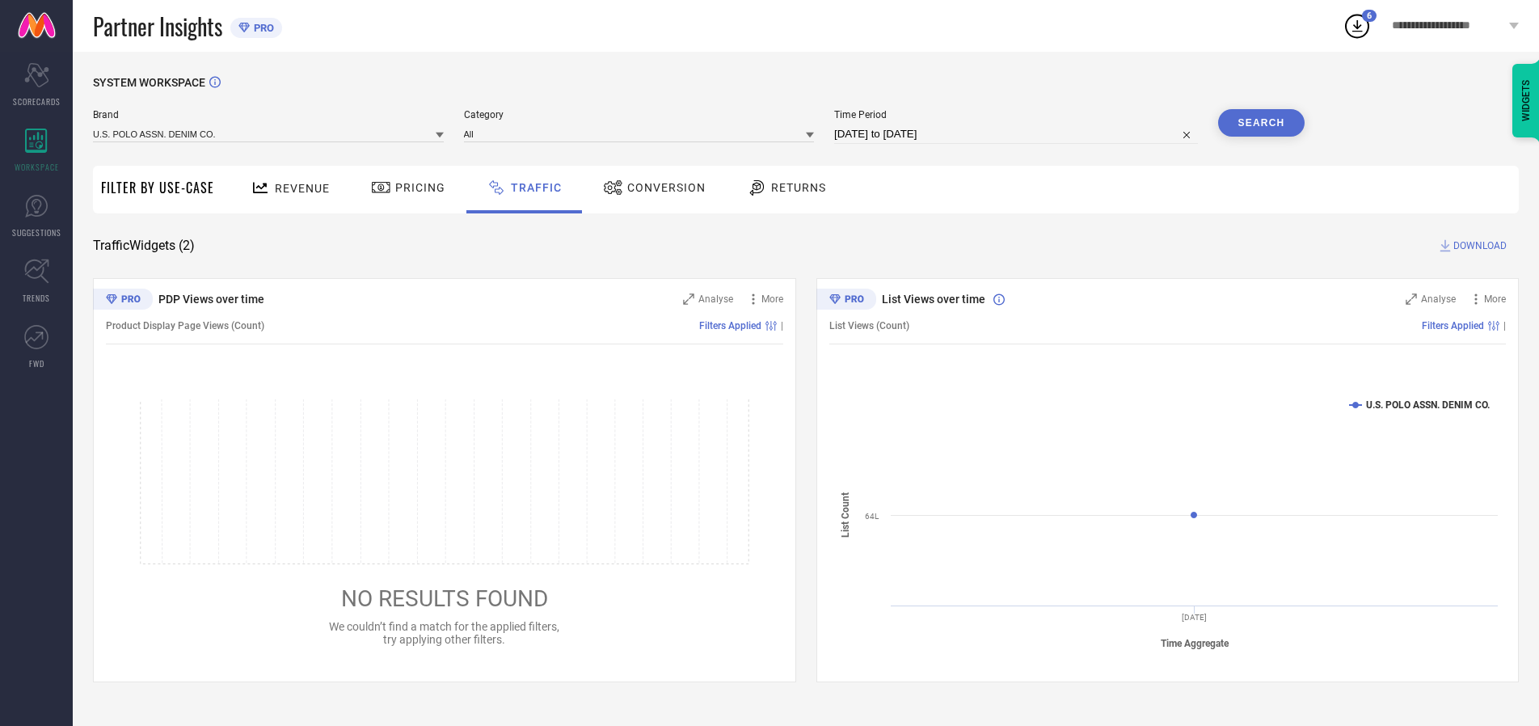
click at [1261, 123] on button "Search" at bounding box center [1261, 122] width 87 height 27
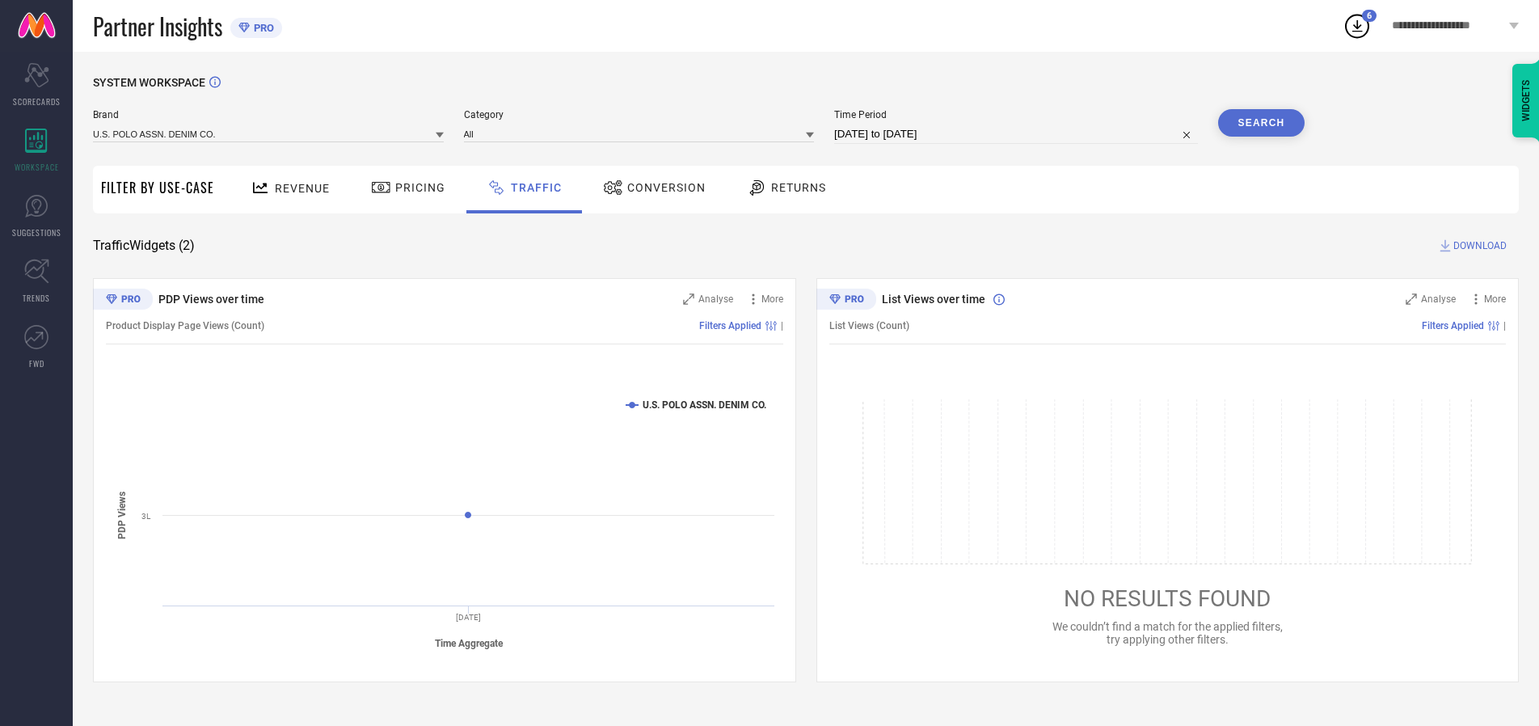
click at [1478, 246] on span "DOWNLOAD" at bounding box center [1480, 246] width 53 height 16
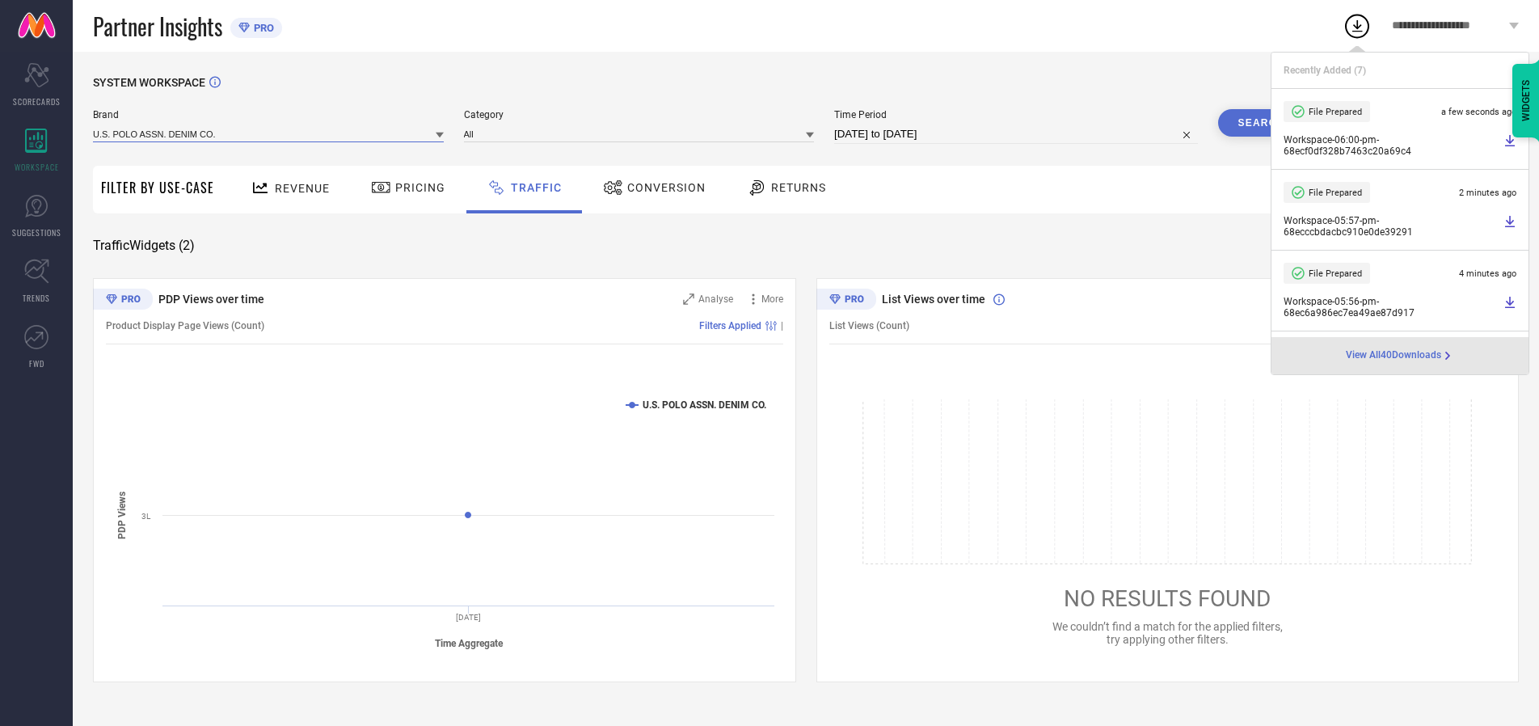
click at [269, 133] on input at bounding box center [268, 133] width 351 height 17
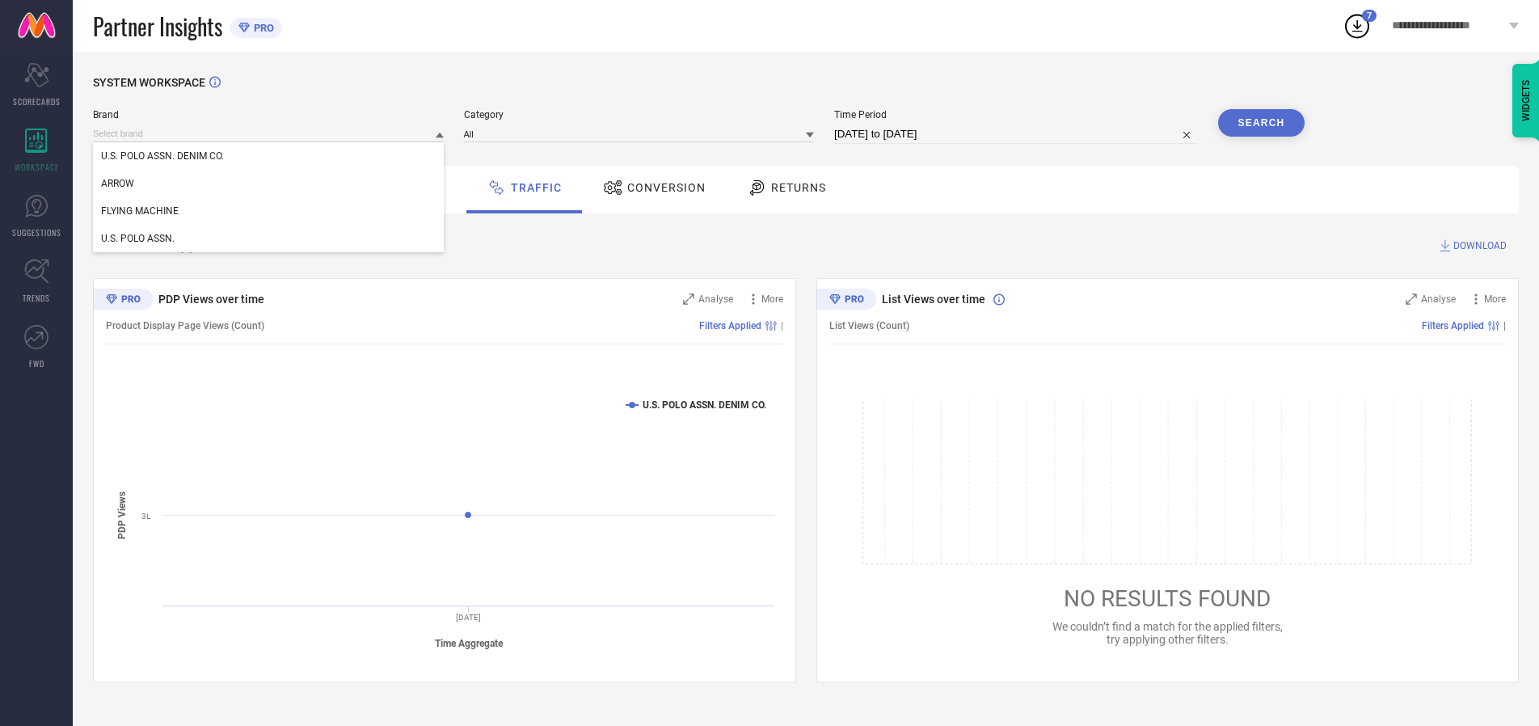
click at [269, 239] on div "U.S. POLO ASSN." at bounding box center [268, 238] width 351 height 27
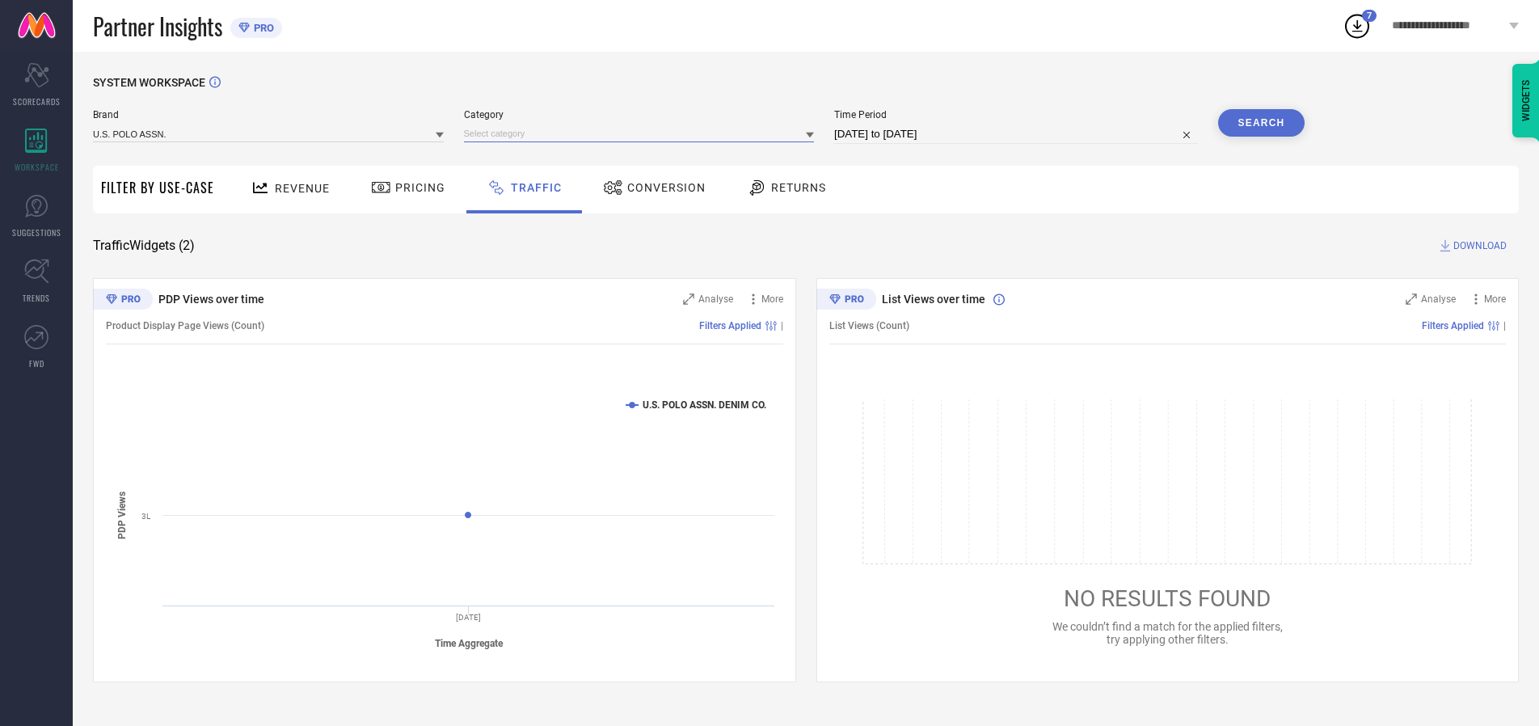
click at [643, 133] on input at bounding box center [639, 133] width 351 height 17
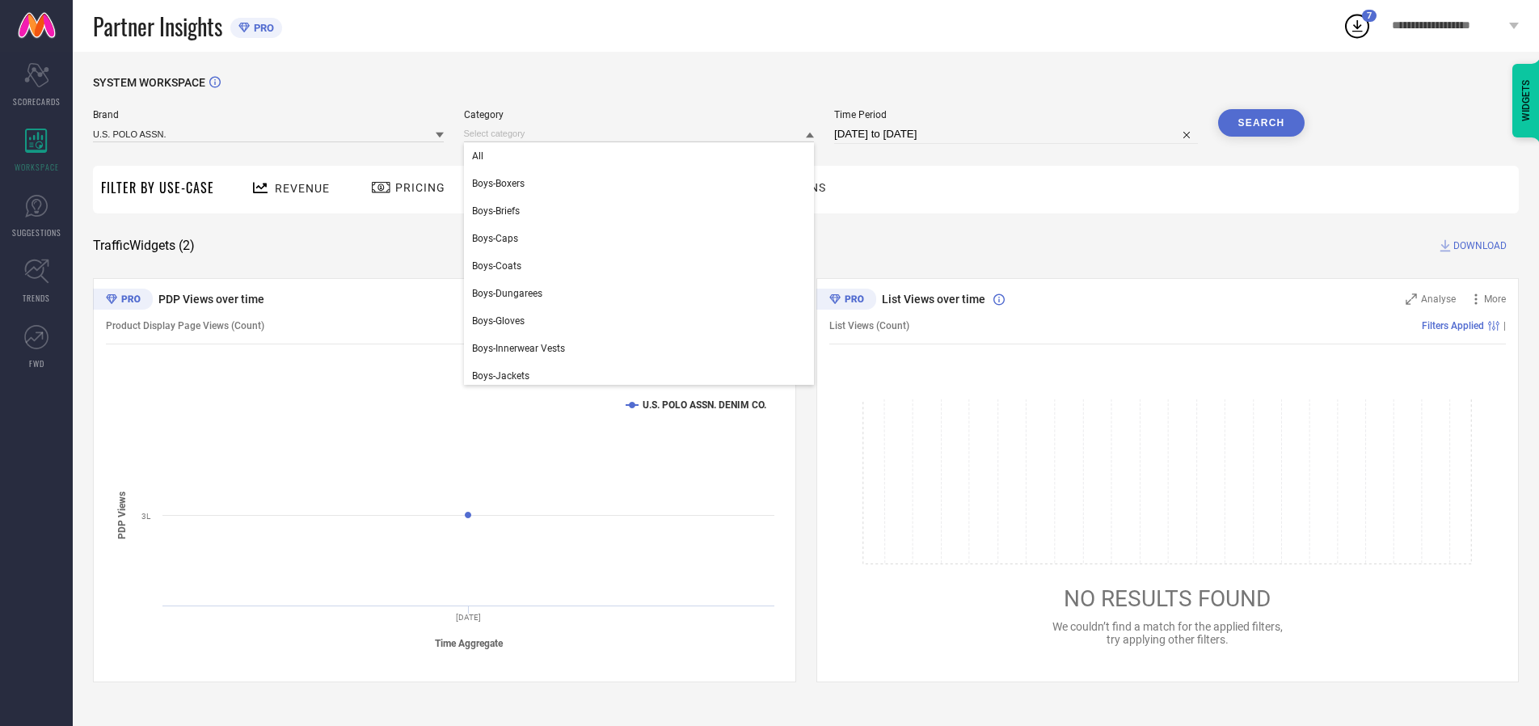
click at [643, 156] on div "All" at bounding box center [639, 155] width 351 height 27
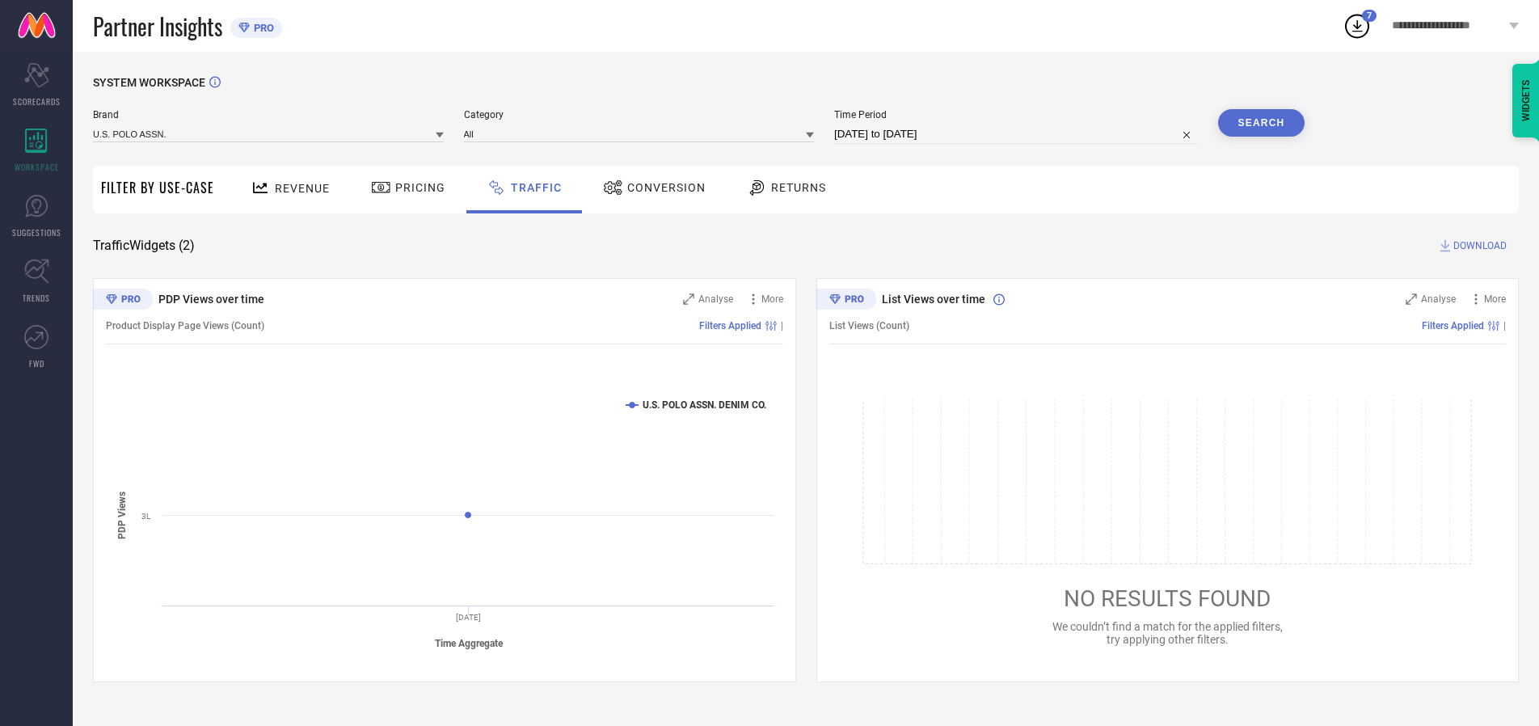
click at [1261, 123] on button "Search" at bounding box center [1261, 122] width 87 height 27
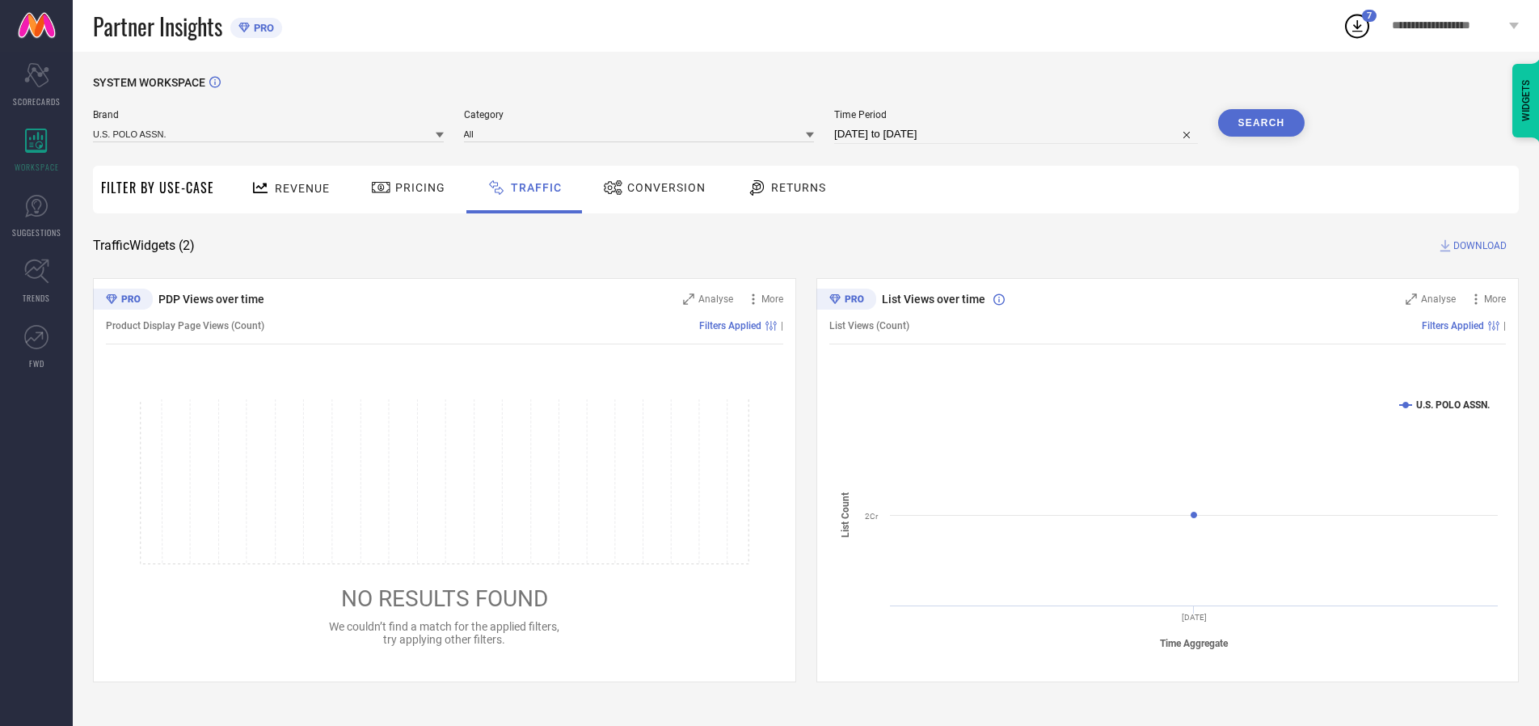
click at [1478, 246] on span "DOWNLOAD" at bounding box center [1480, 246] width 53 height 16
click at [1019, 134] on input at bounding box center [1016, 134] width 364 height 19
select select "9"
select select "2025"
select select "10"
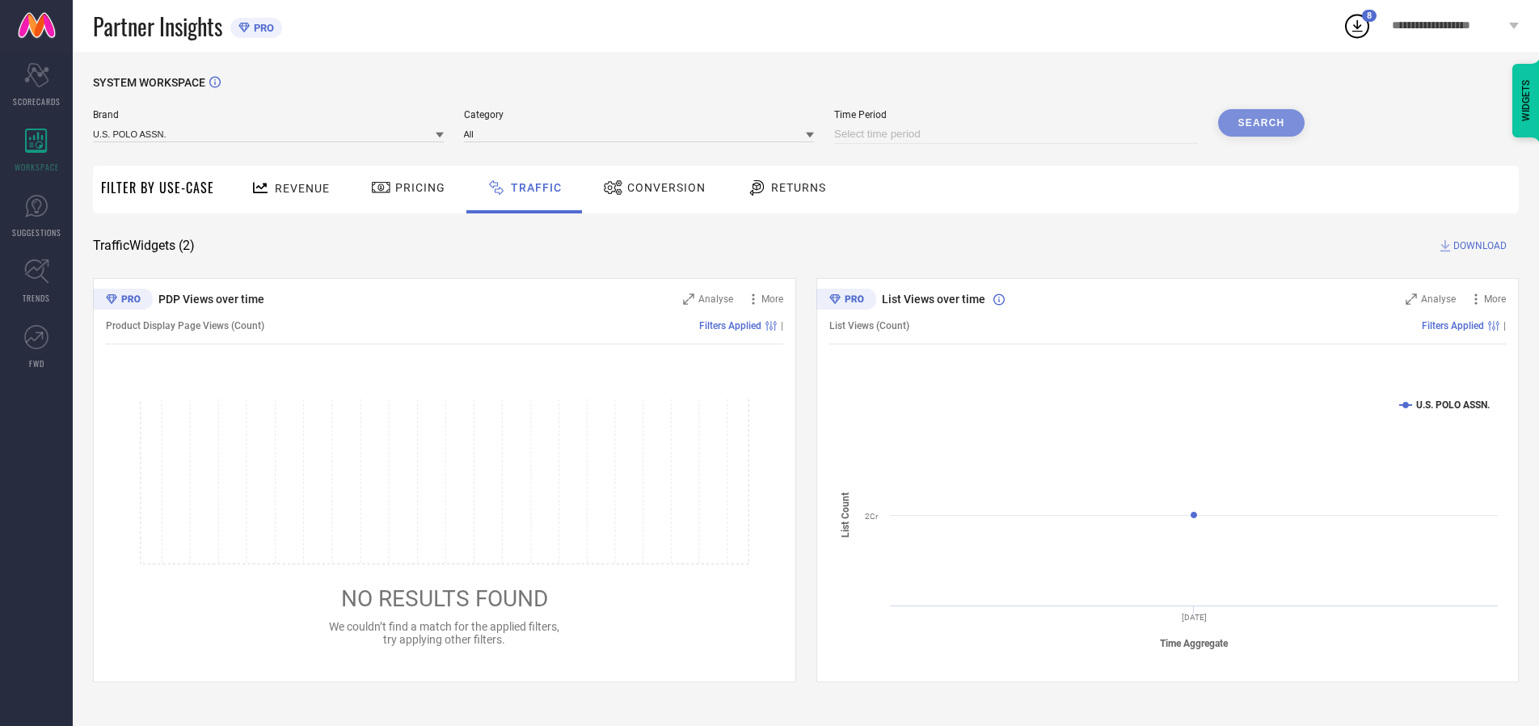
select select "2025"
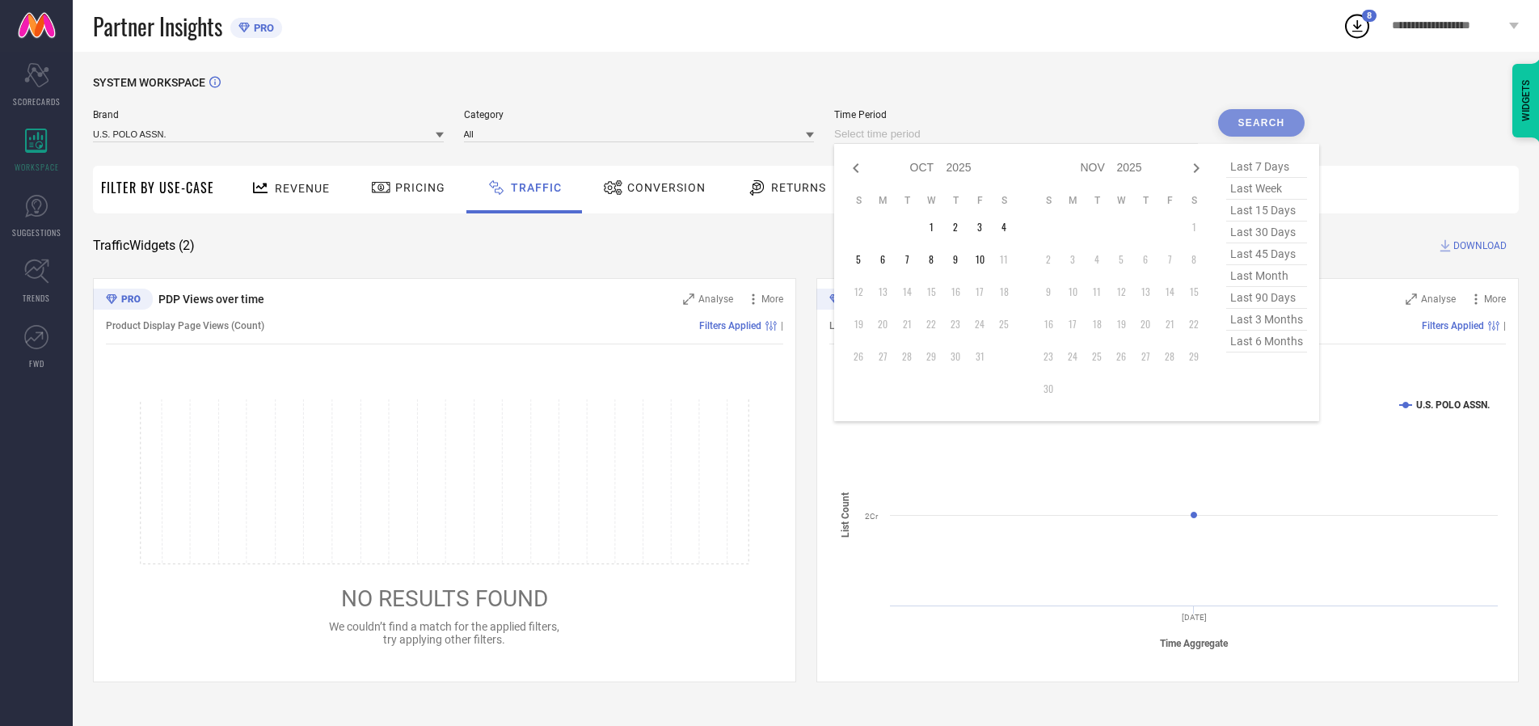
click at [936, 227] on td "1" at bounding box center [931, 227] width 24 height 24
type input "[DATE] to [DATE]"
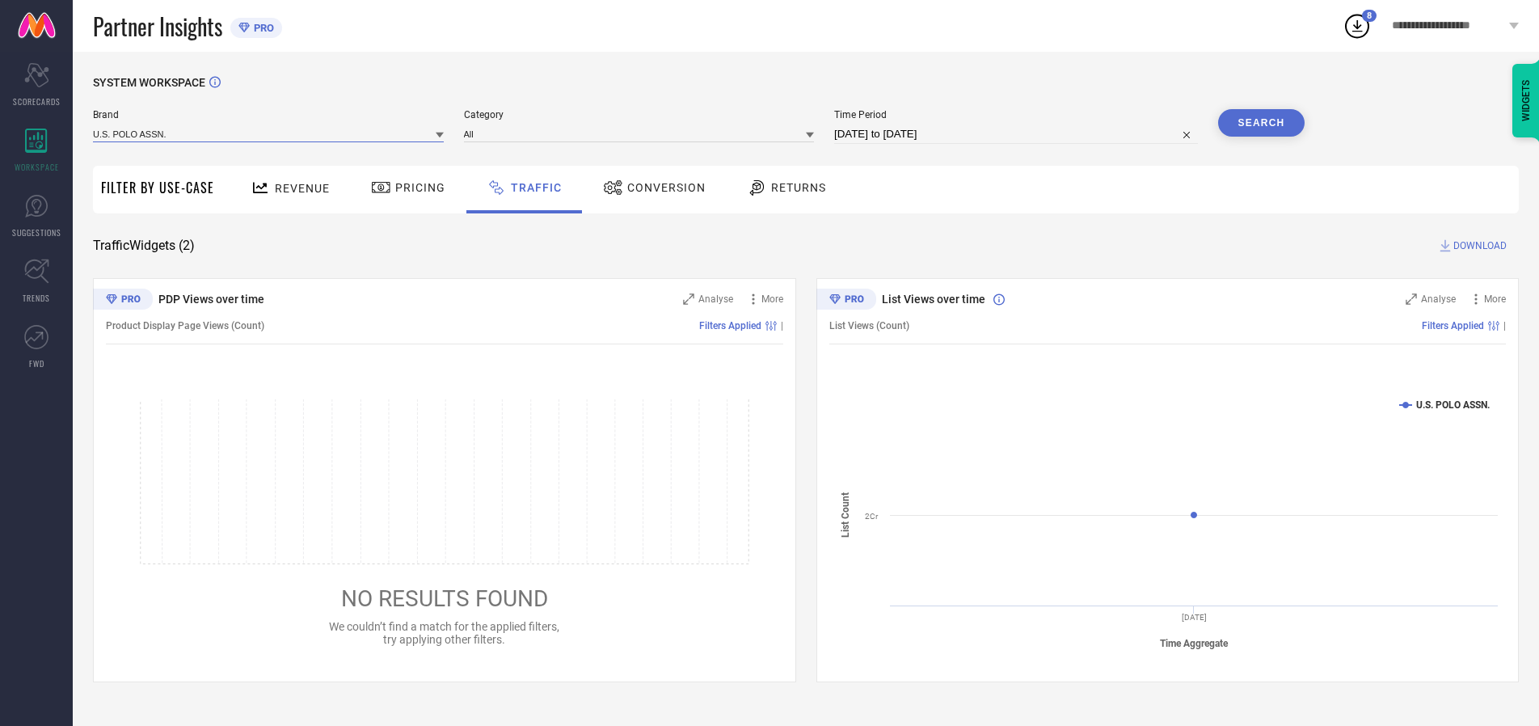
click at [269, 133] on input at bounding box center [268, 133] width 351 height 17
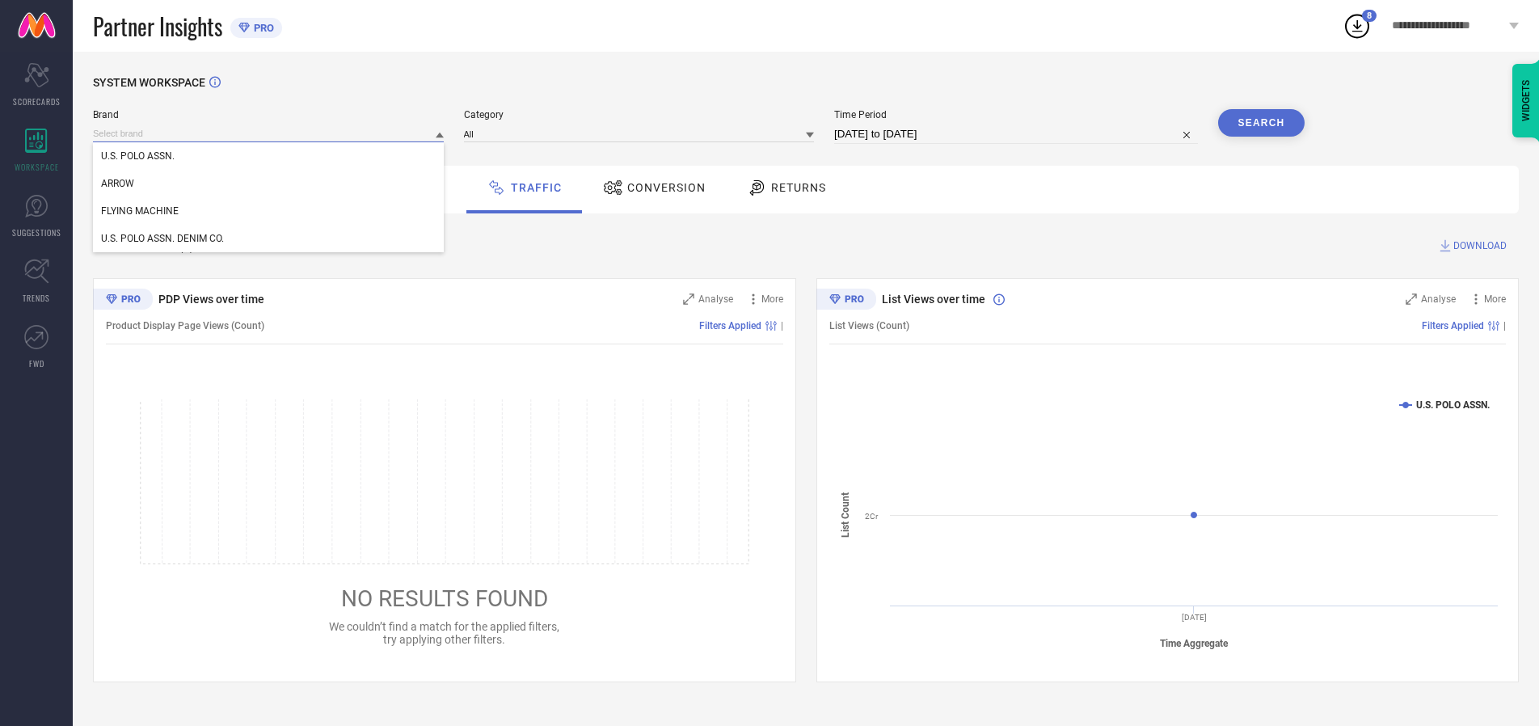
click at [269, 133] on input at bounding box center [268, 133] width 351 height 17
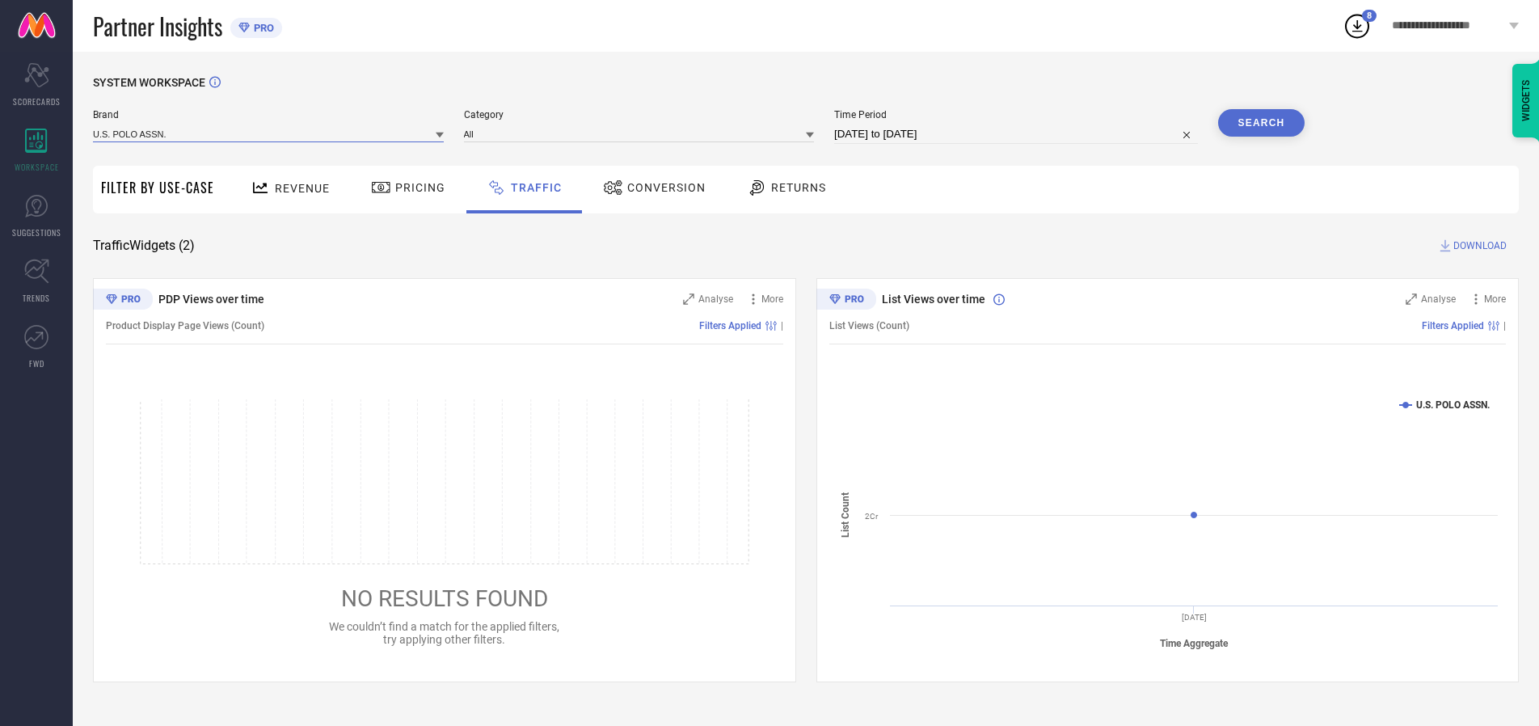
click at [269, 133] on input at bounding box center [268, 133] width 351 height 17
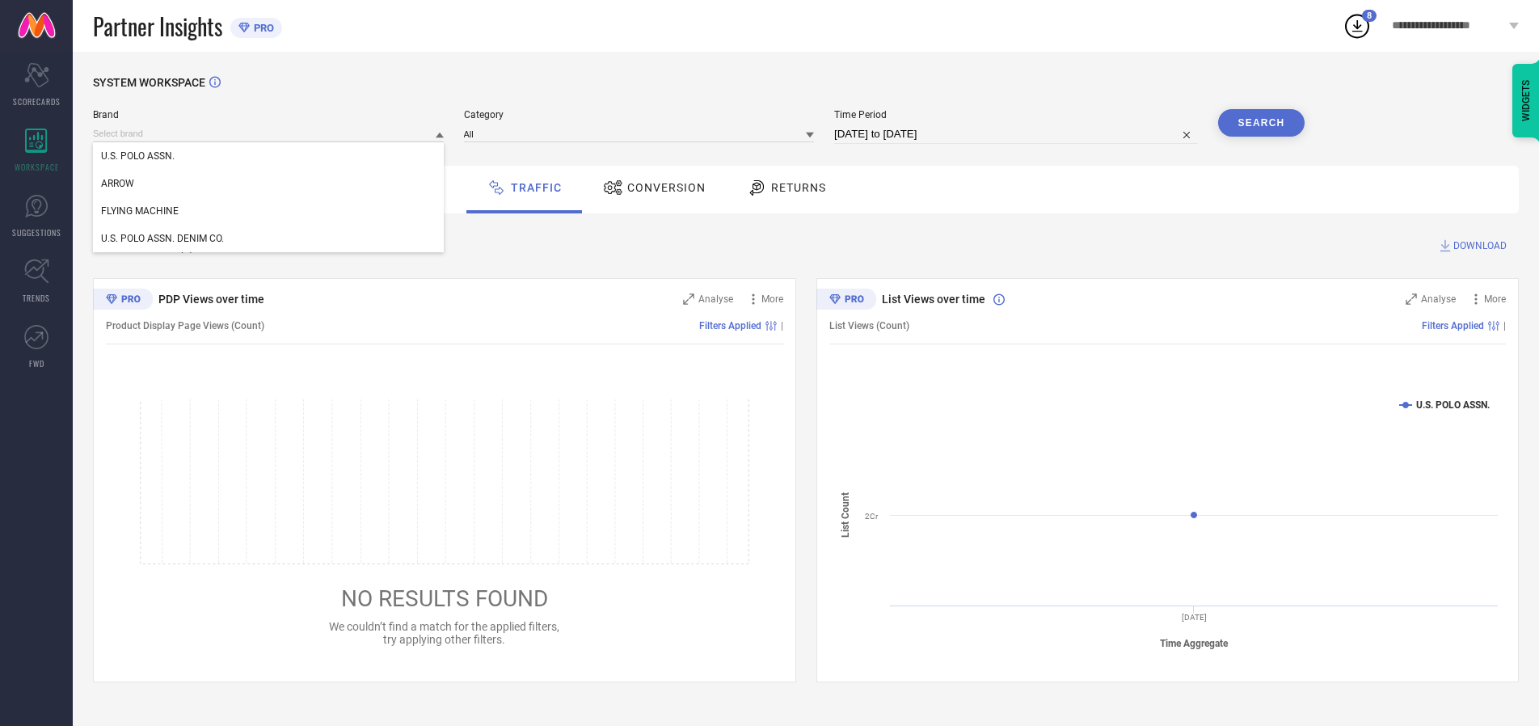
click at [269, 156] on div "U.S. POLO ASSN." at bounding box center [268, 155] width 351 height 27
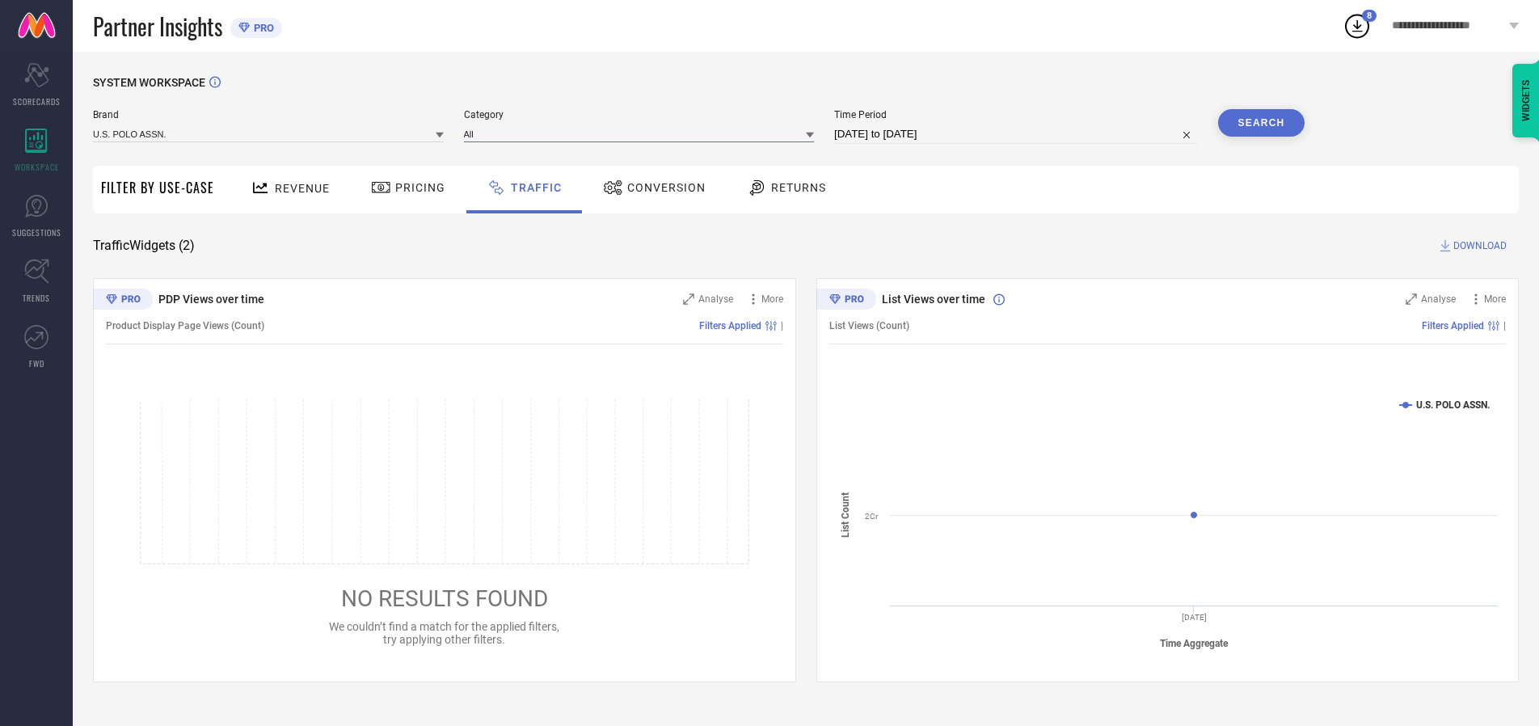
click at [643, 133] on input at bounding box center [639, 133] width 351 height 17
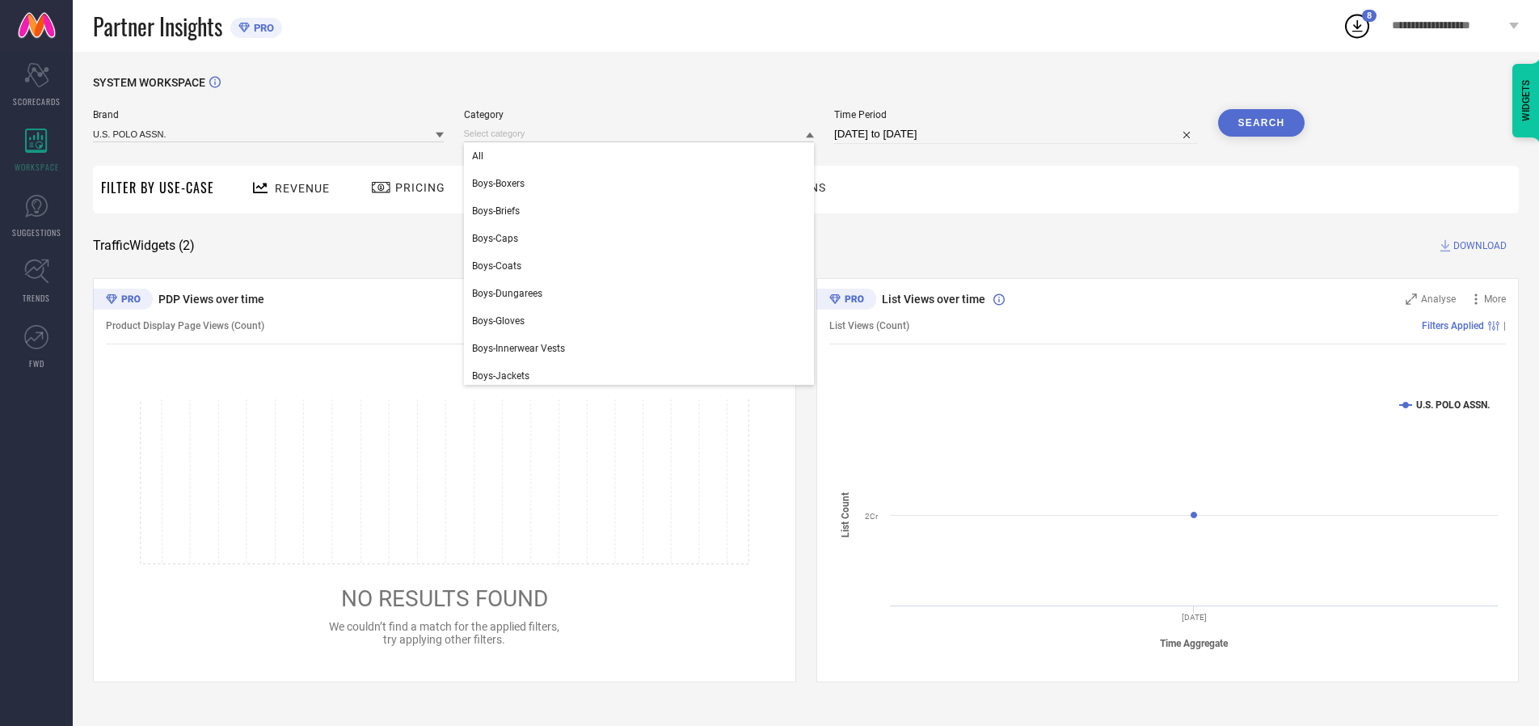
click at [643, 156] on div "All" at bounding box center [639, 155] width 351 height 27
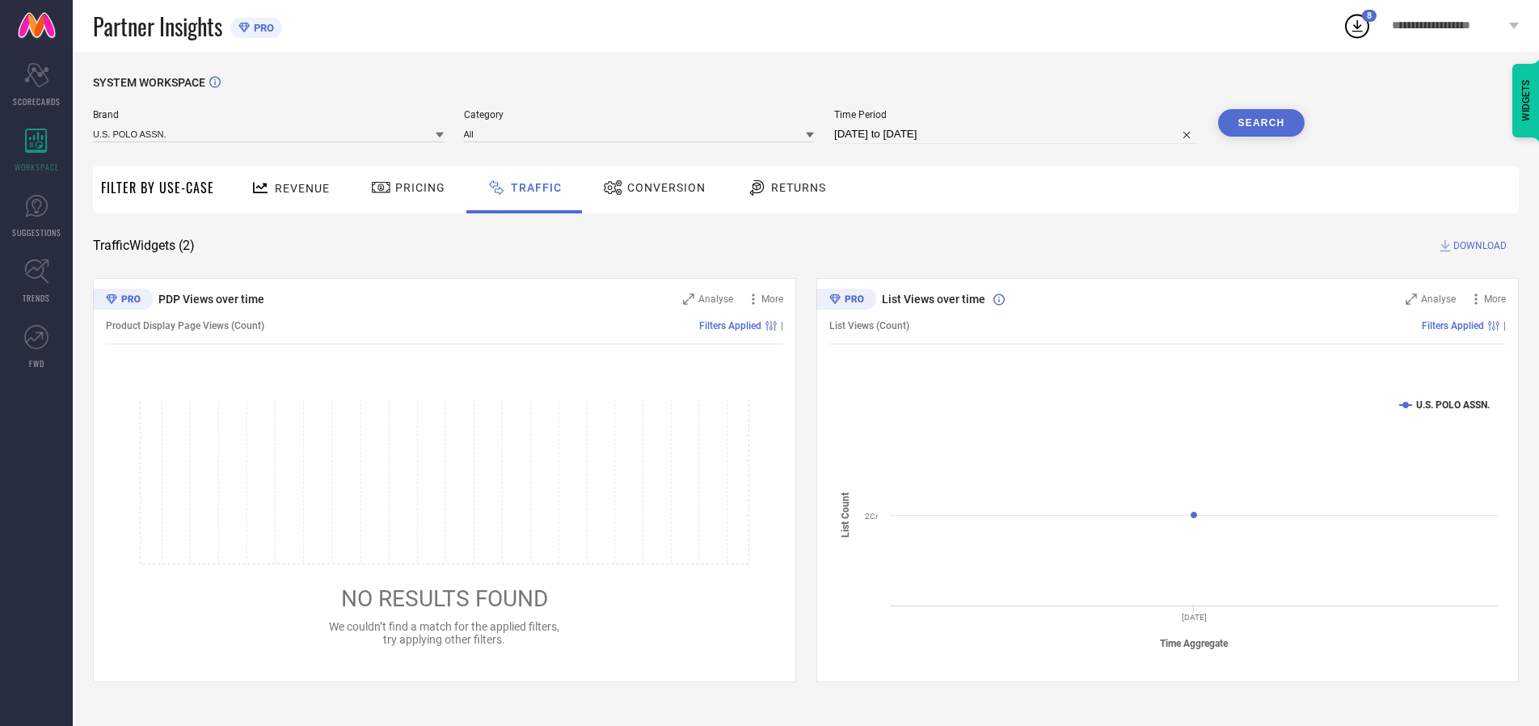
click at [1261, 123] on button "Search" at bounding box center [1261, 122] width 87 height 27
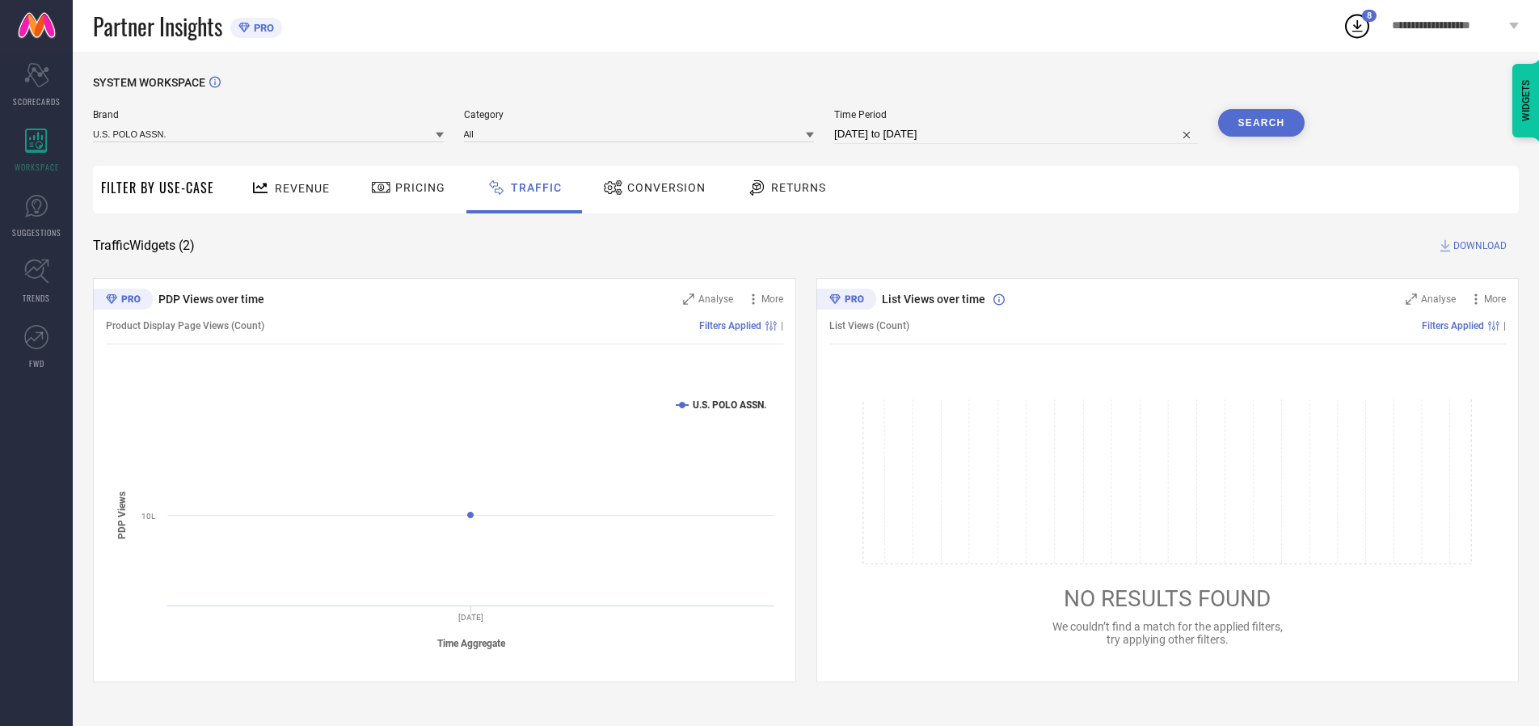
click at [1478, 246] on span "DOWNLOAD" at bounding box center [1480, 246] width 53 height 16
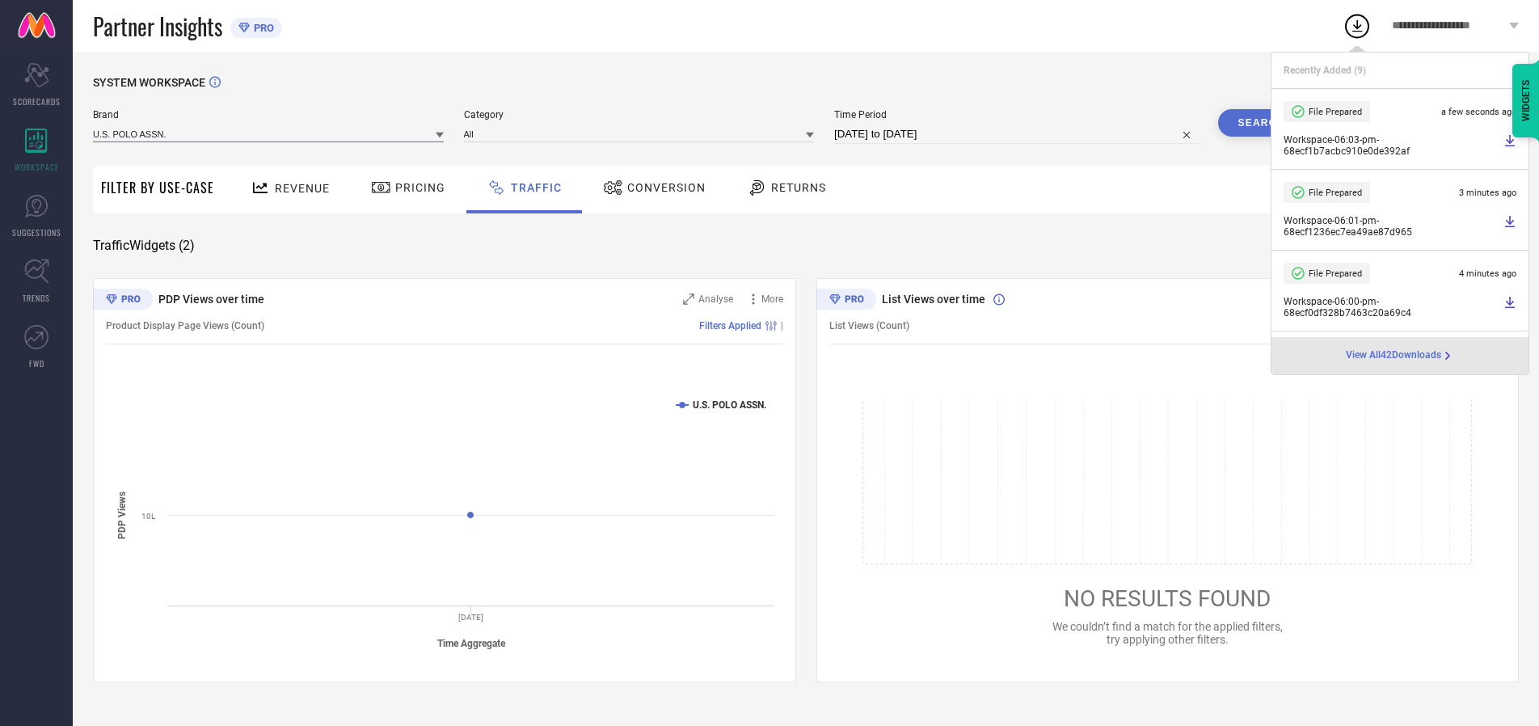
click at [269, 133] on input at bounding box center [268, 133] width 351 height 17
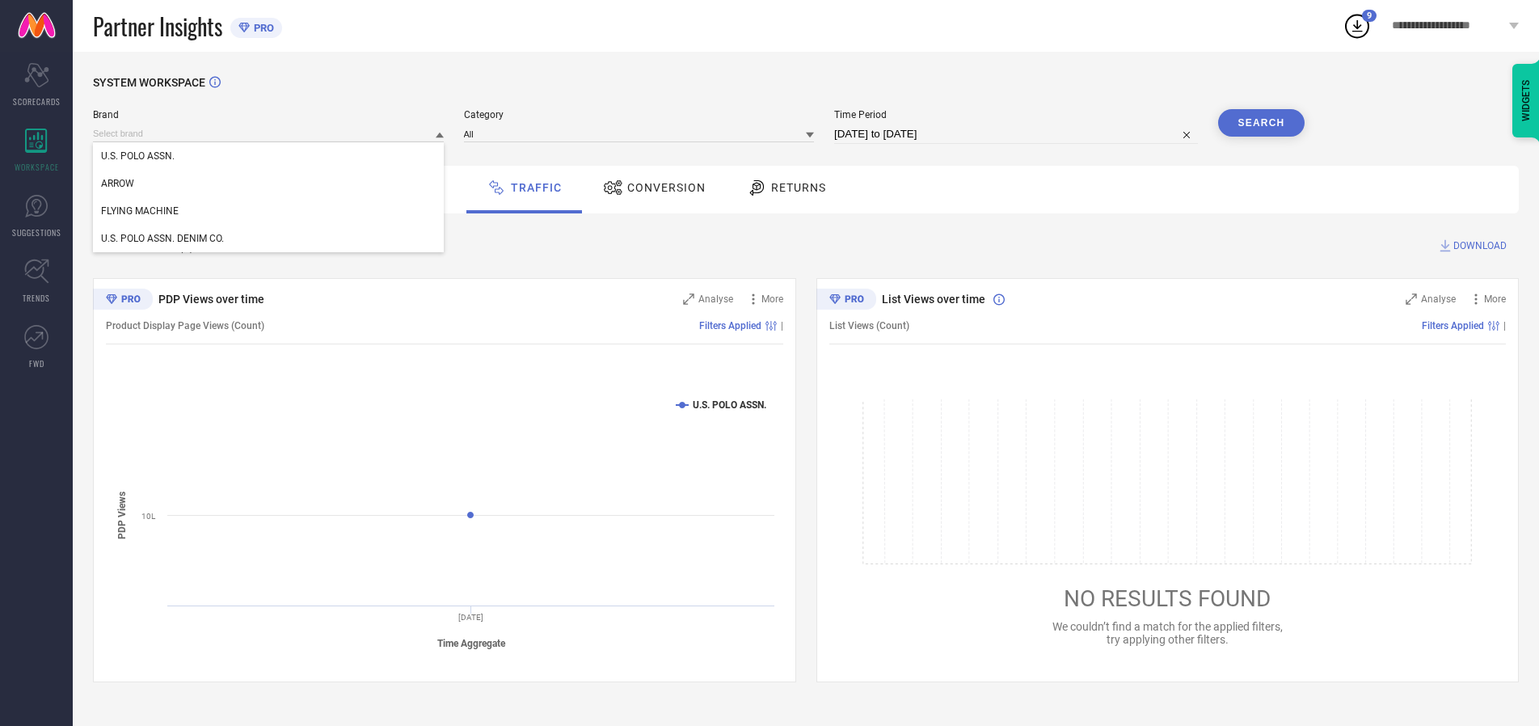
click at [269, 239] on div "U.S. POLO ASSN. DENIM CO." at bounding box center [268, 238] width 351 height 27
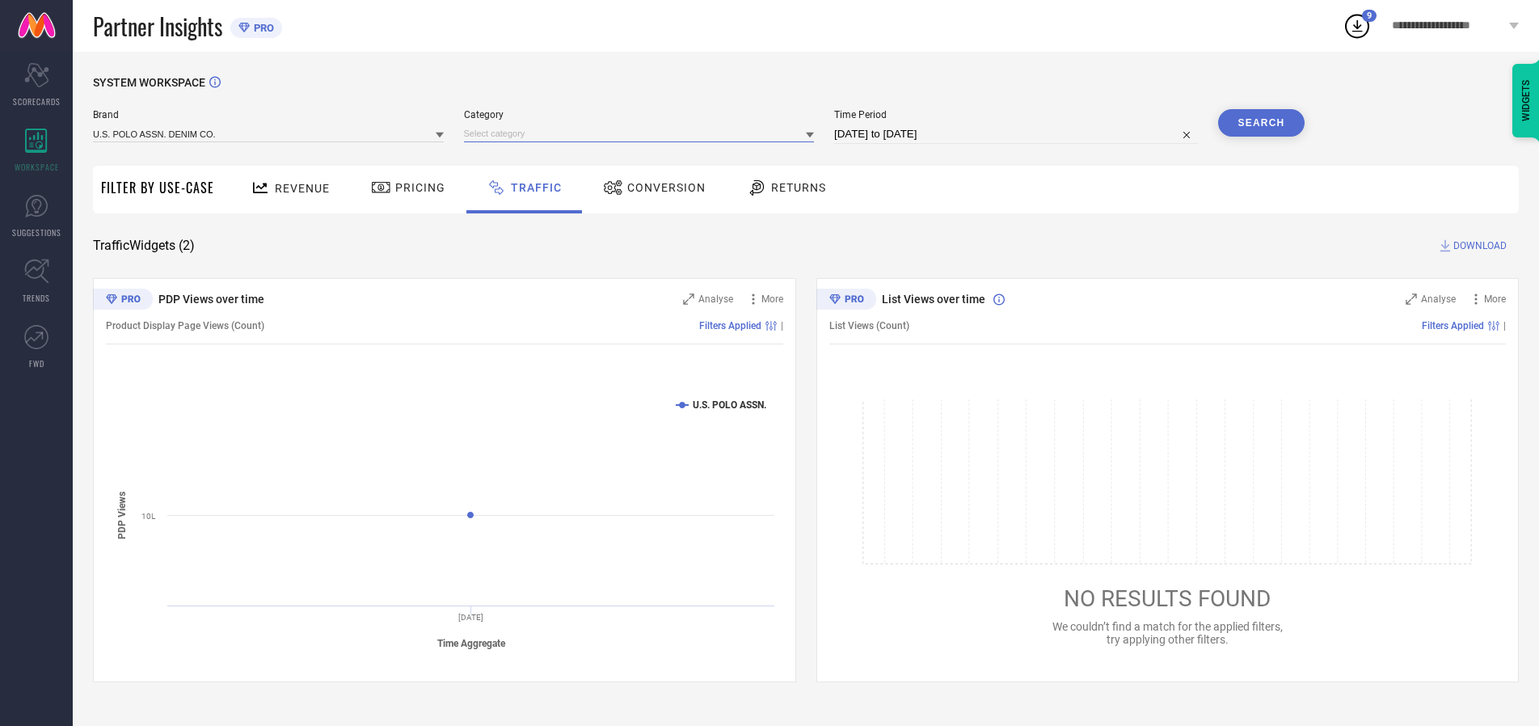
click at [643, 133] on input at bounding box center [639, 133] width 351 height 17
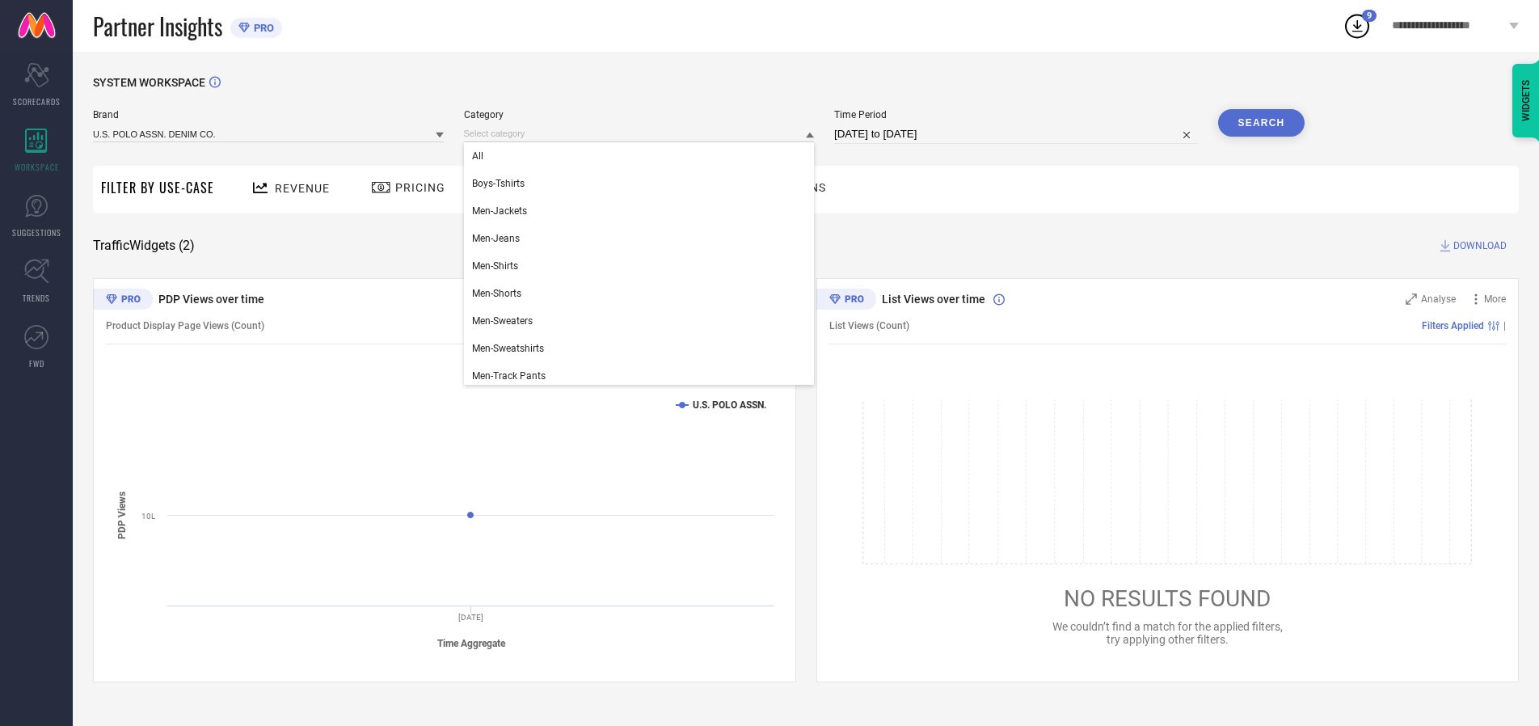
click at [643, 156] on div "All" at bounding box center [639, 155] width 351 height 27
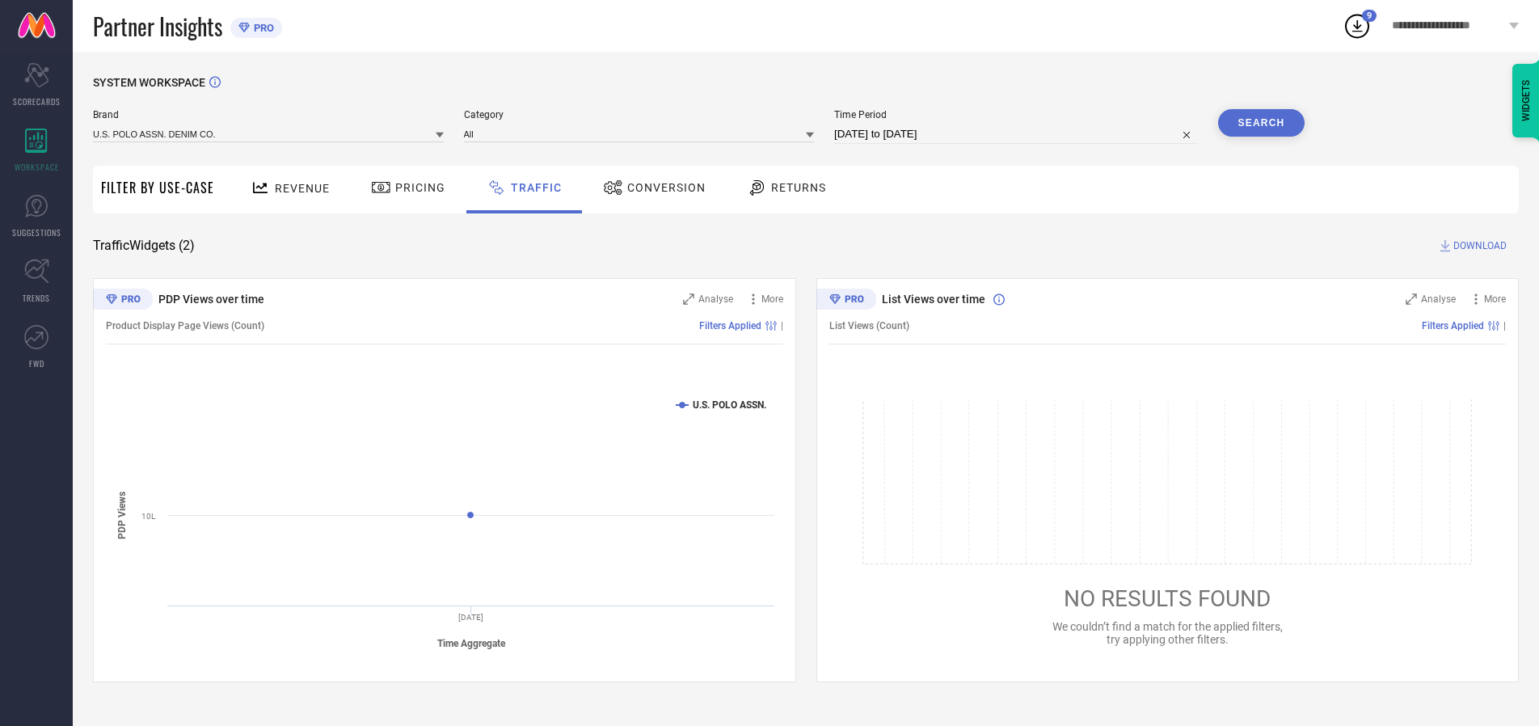
click at [1261, 123] on button "Search" at bounding box center [1261, 122] width 87 height 27
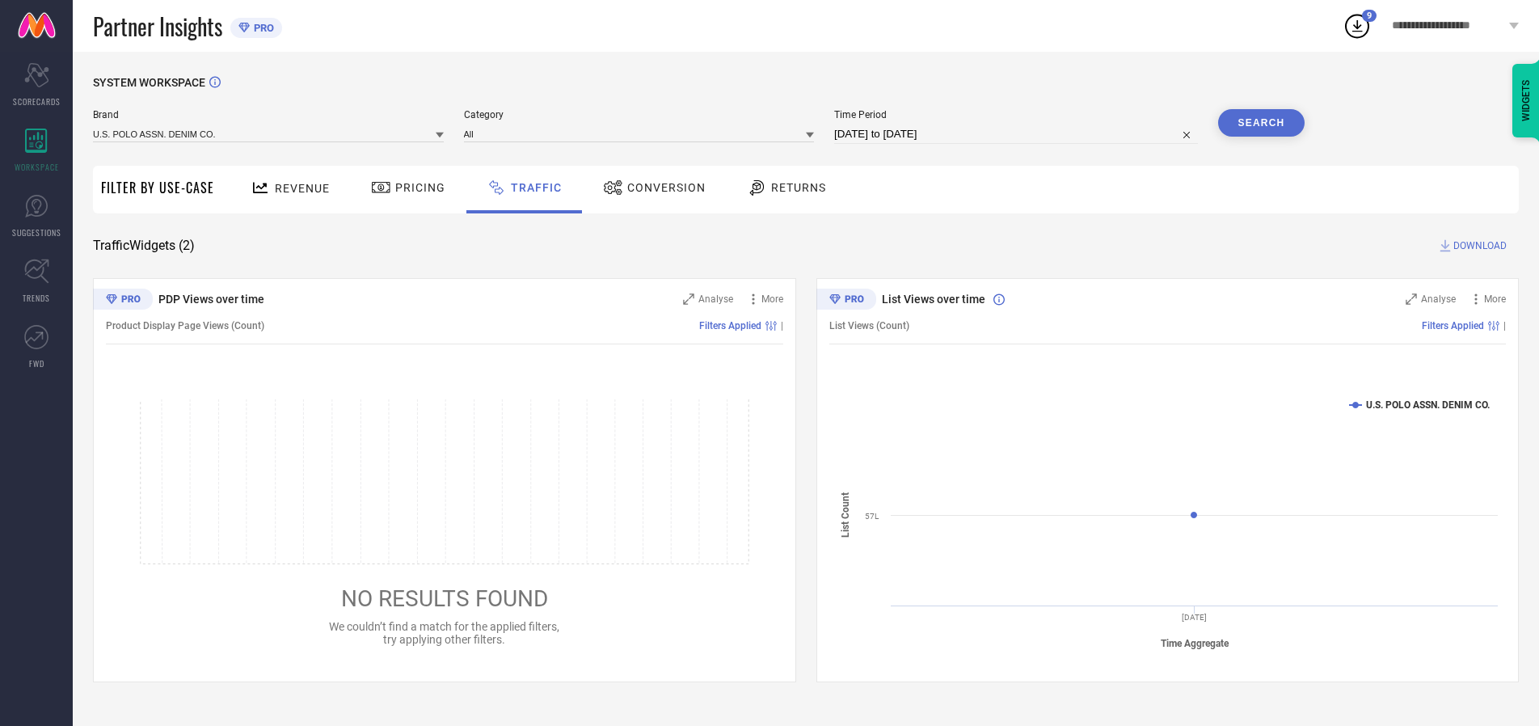
click at [1478, 246] on span "DOWNLOAD" at bounding box center [1480, 246] width 53 height 16
click at [1019, 134] on input at bounding box center [1016, 134] width 364 height 19
select select "9"
select select "2025"
select select "10"
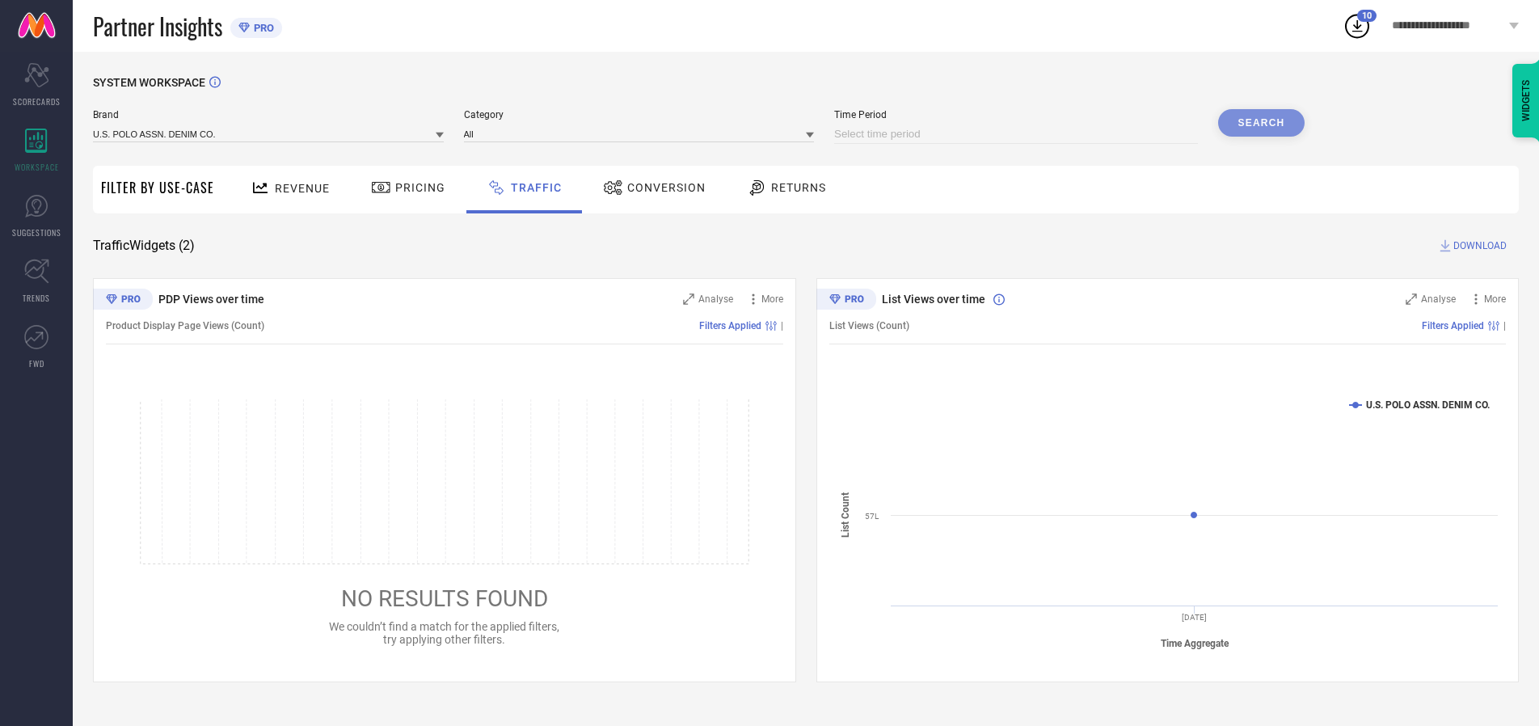
select select "2025"
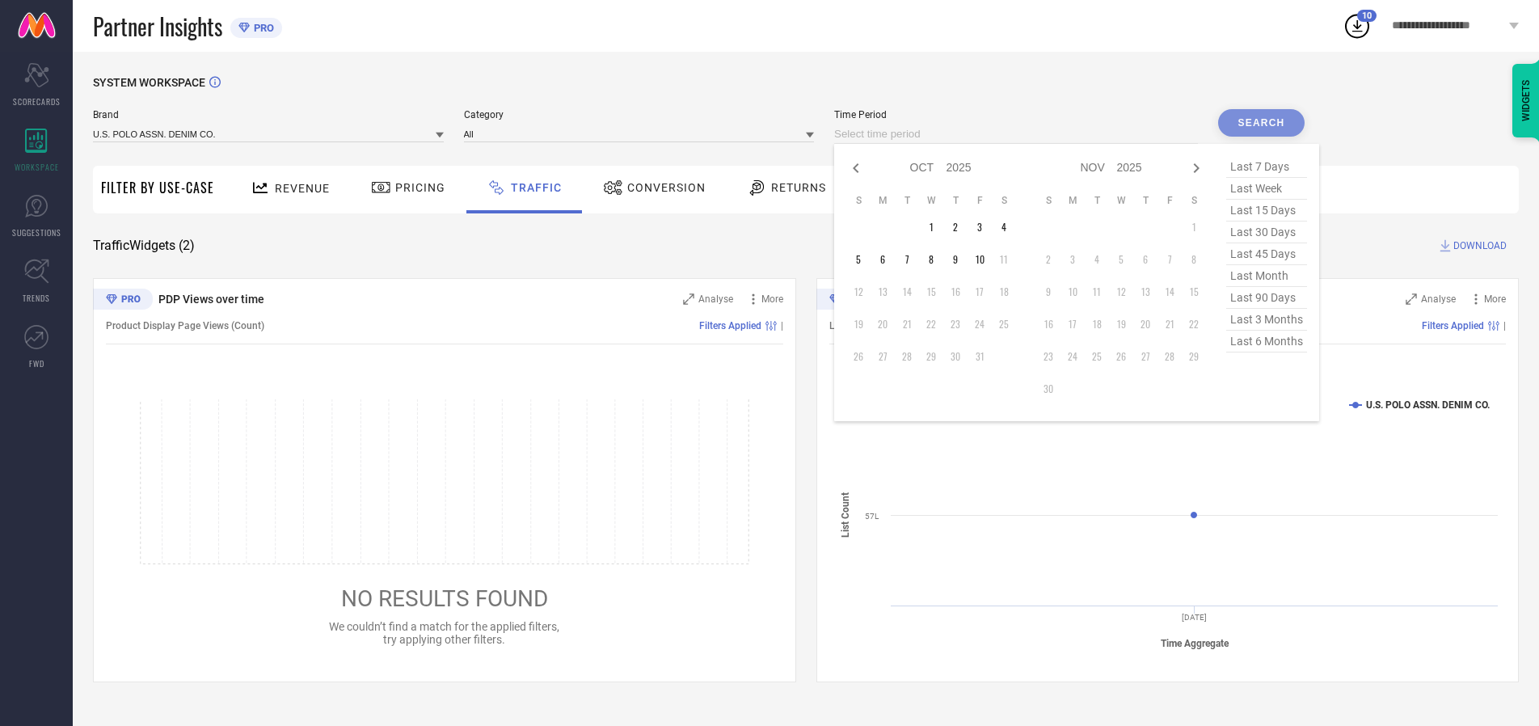
click at [961, 227] on td "2" at bounding box center [956, 227] width 24 height 24
type input "[DATE] to [DATE]"
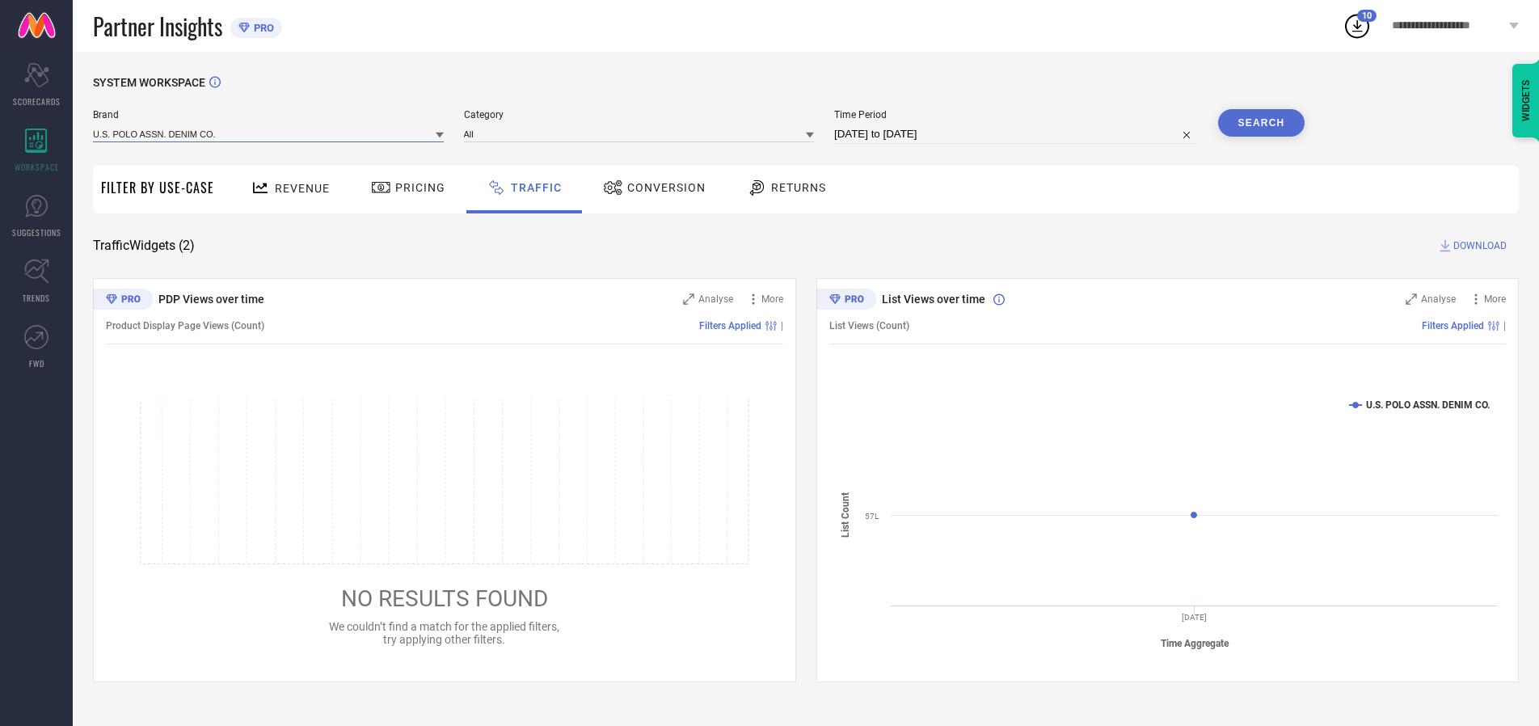
click at [269, 133] on input at bounding box center [268, 133] width 351 height 17
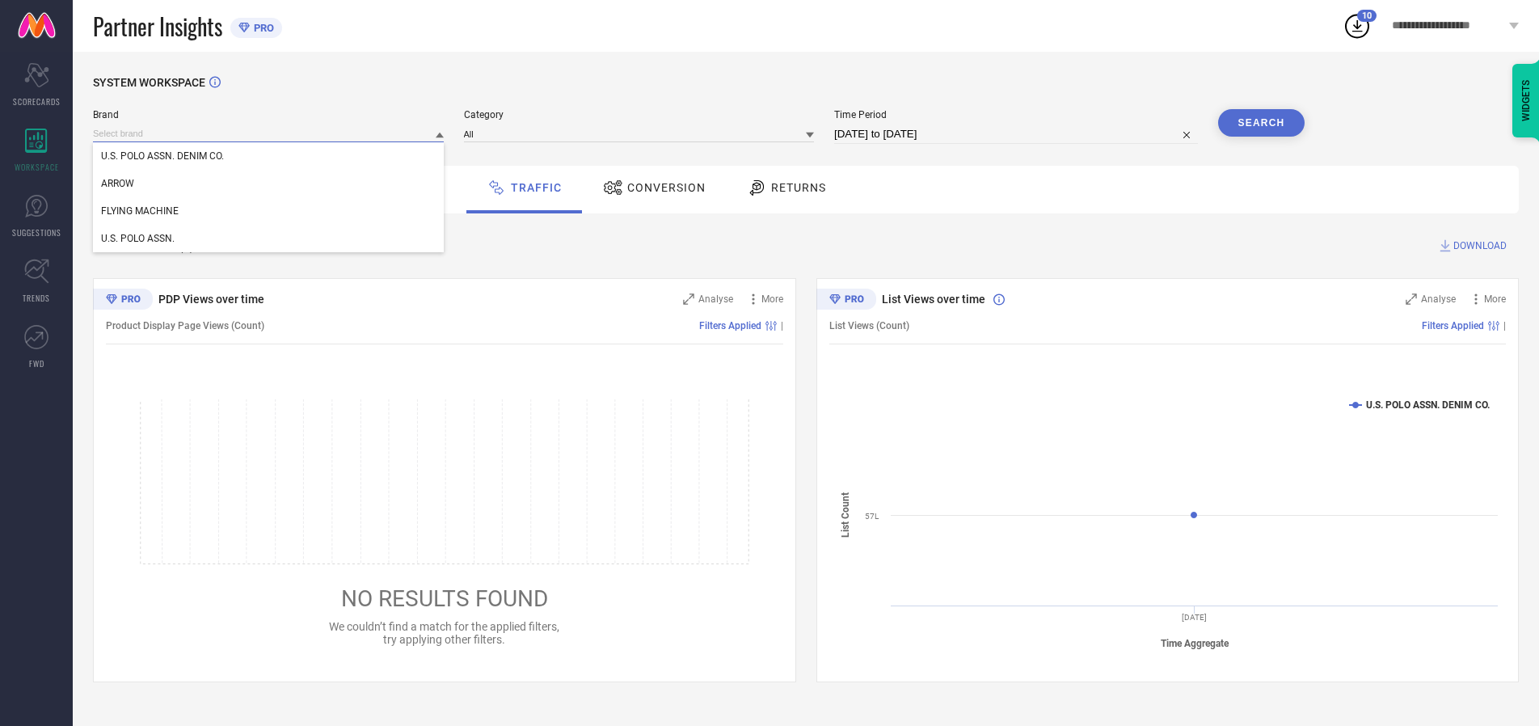
click at [269, 133] on input at bounding box center [268, 133] width 351 height 17
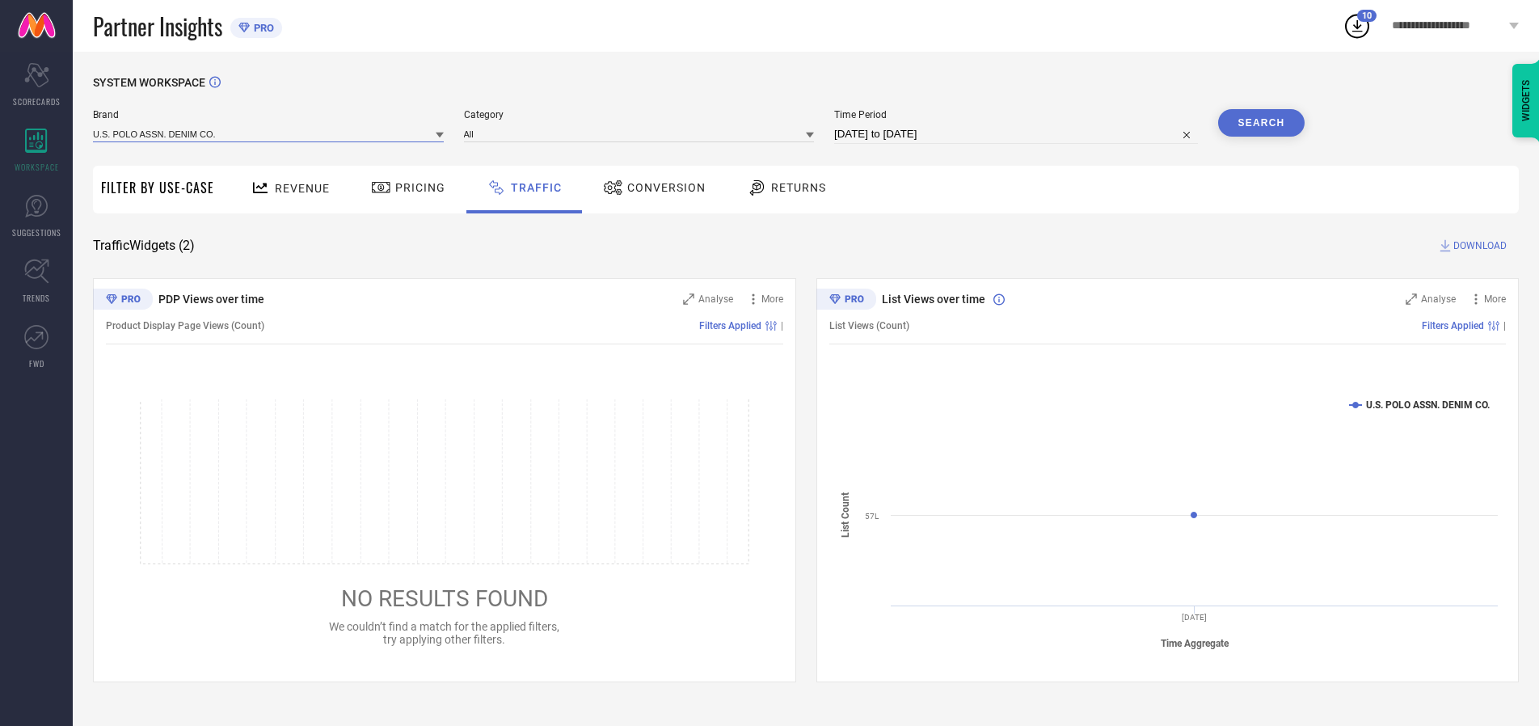
click at [269, 133] on input at bounding box center [268, 133] width 351 height 17
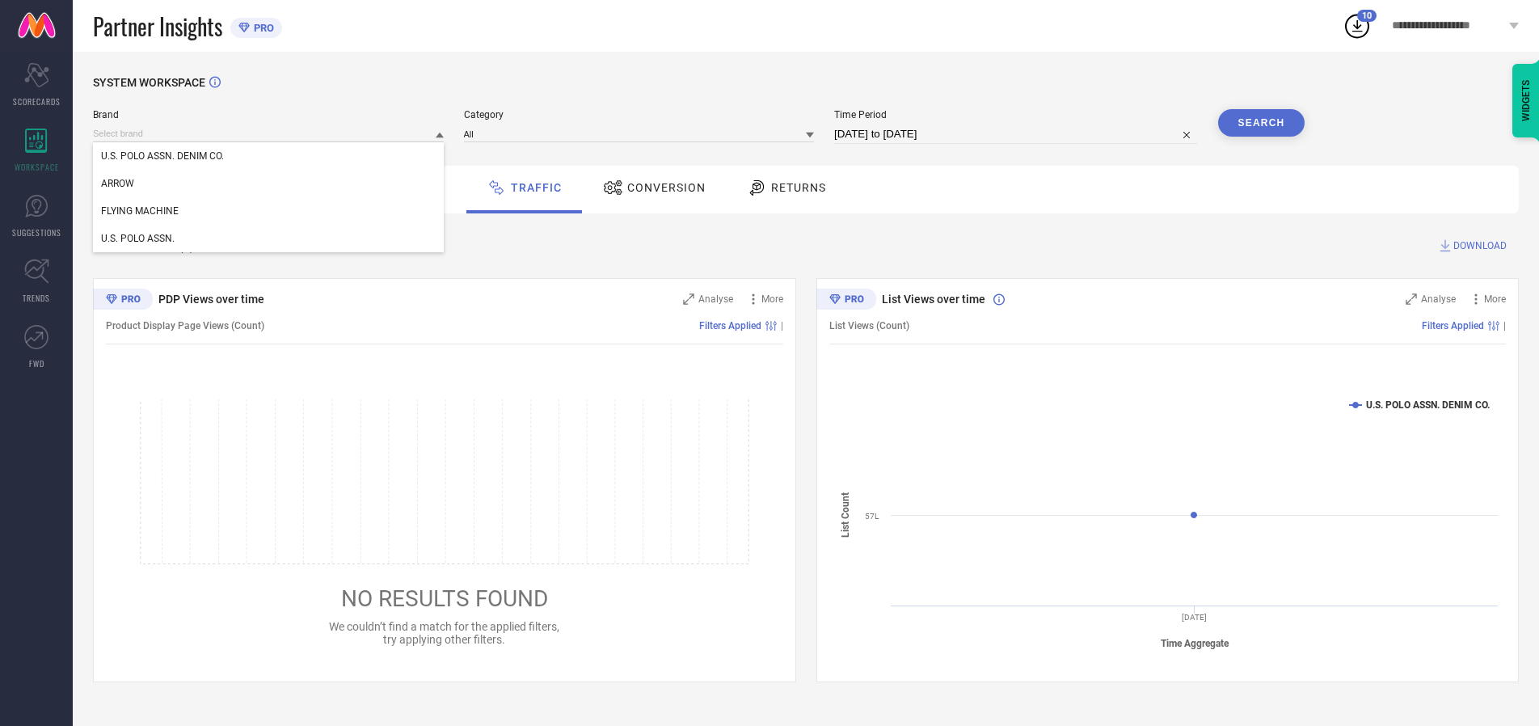
click at [269, 156] on div "U.S. POLO ASSN. DENIM CO." at bounding box center [268, 155] width 351 height 27
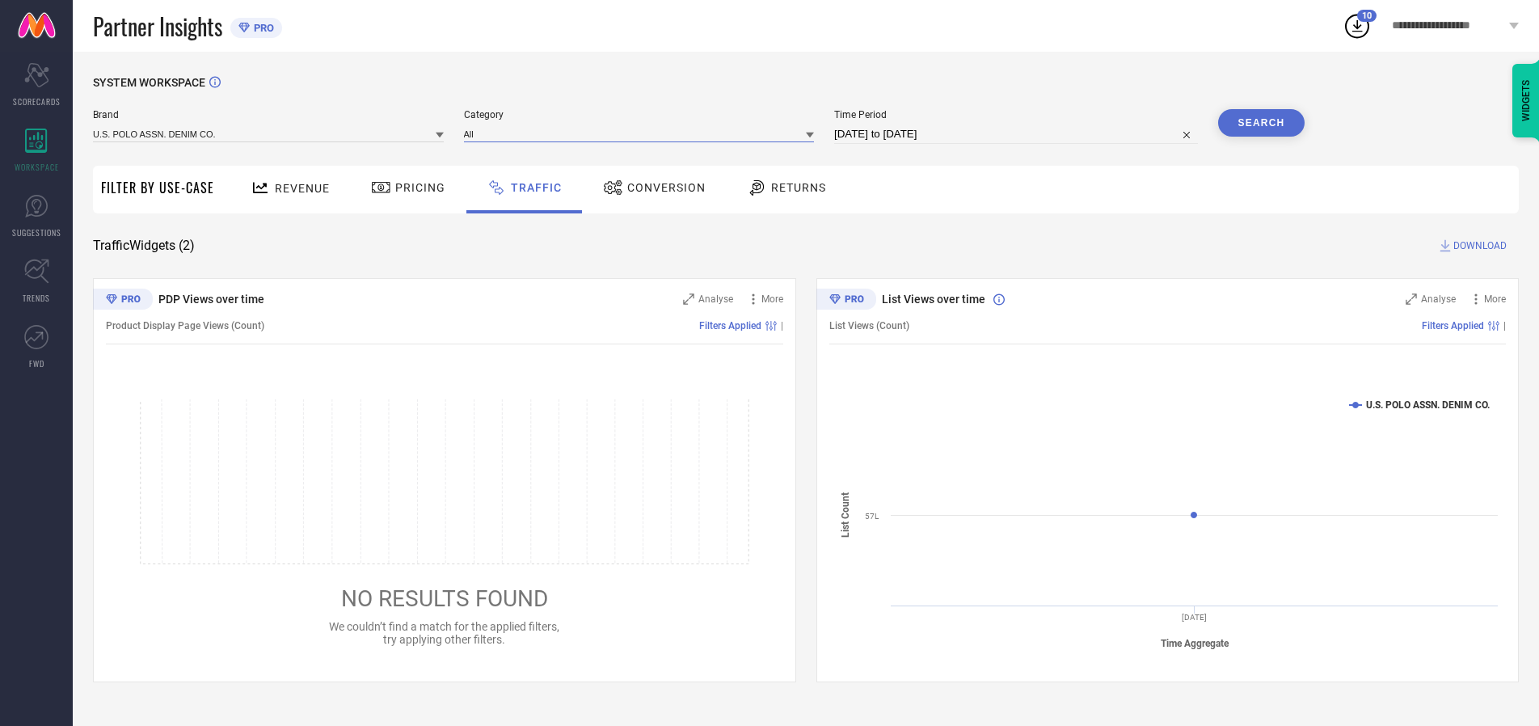
click at [643, 133] on input at bounding box center [639, 133] width 351 height 17
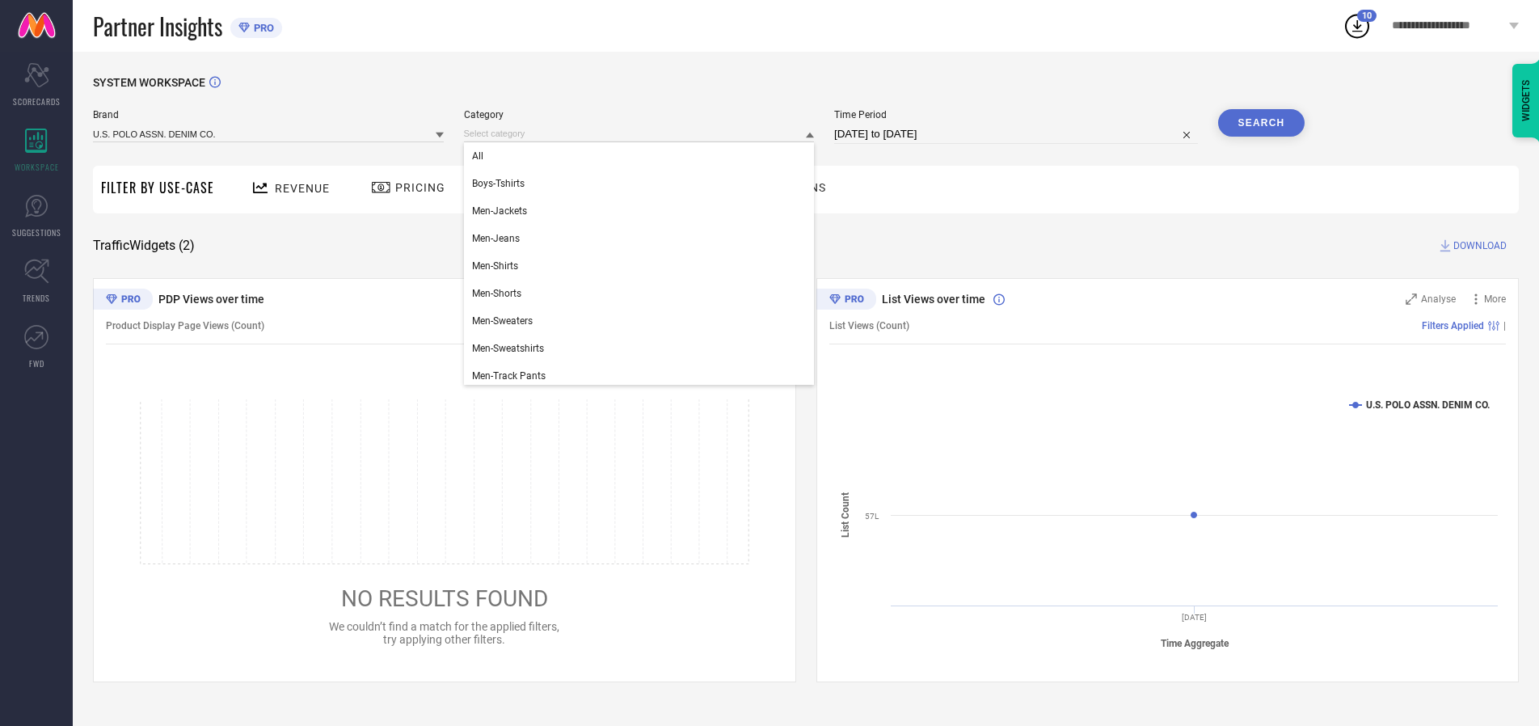
click at [643, 156] on div "All" at bounding box center [639, 155] width 351 height 27
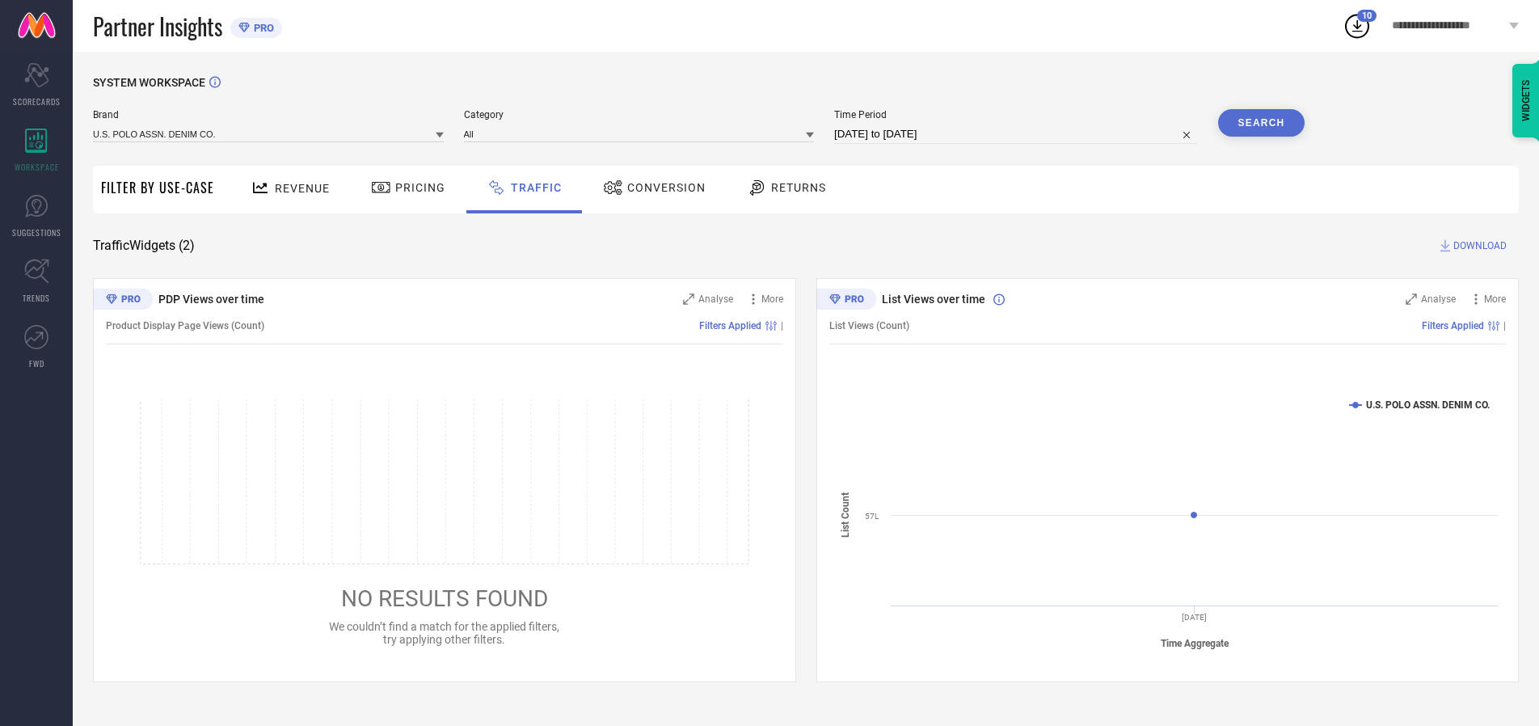
click at [1261, 123] on button "Search" at bounding box center [1261, 122] width 87 height 27
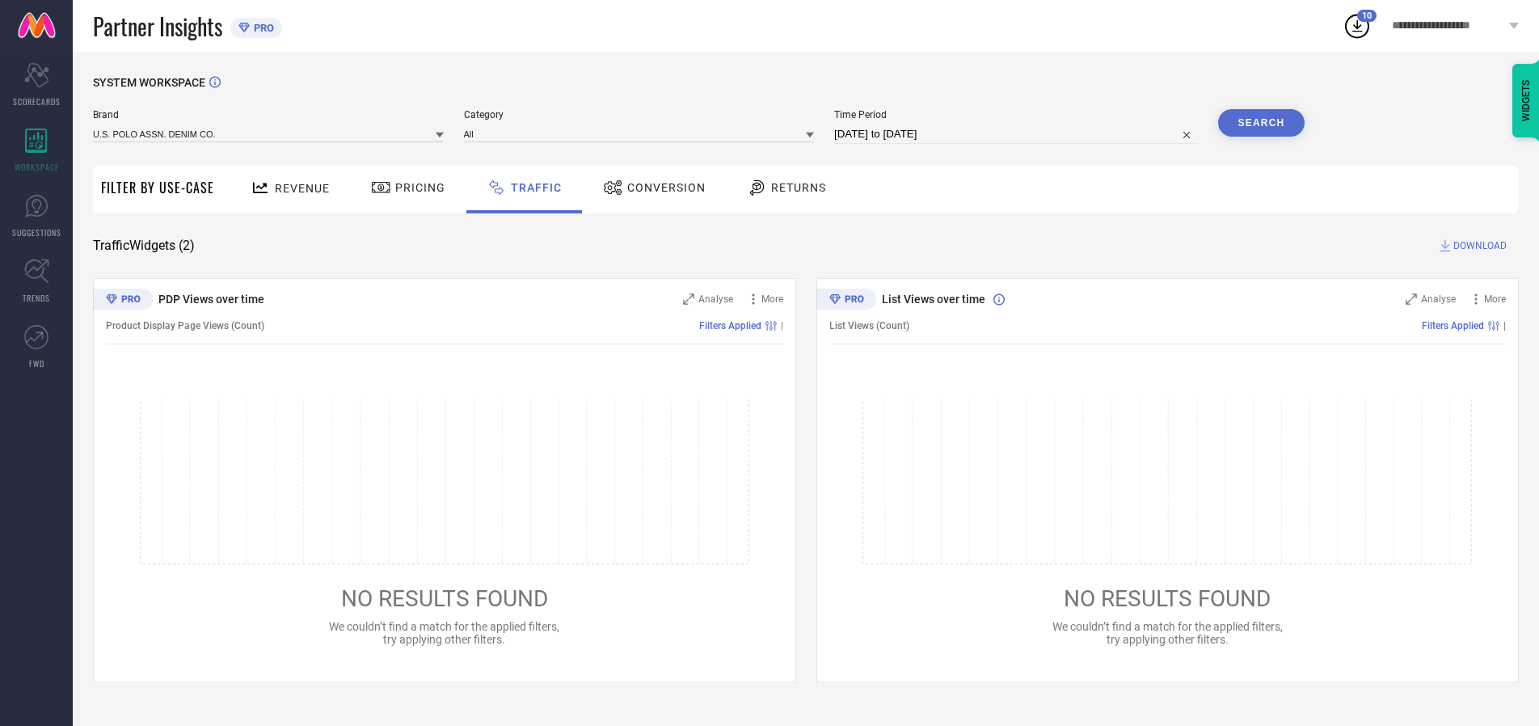
click at [1478, 246] on span "DOWNLOAD" at bounding box center [1480, 246] width 53 height 16
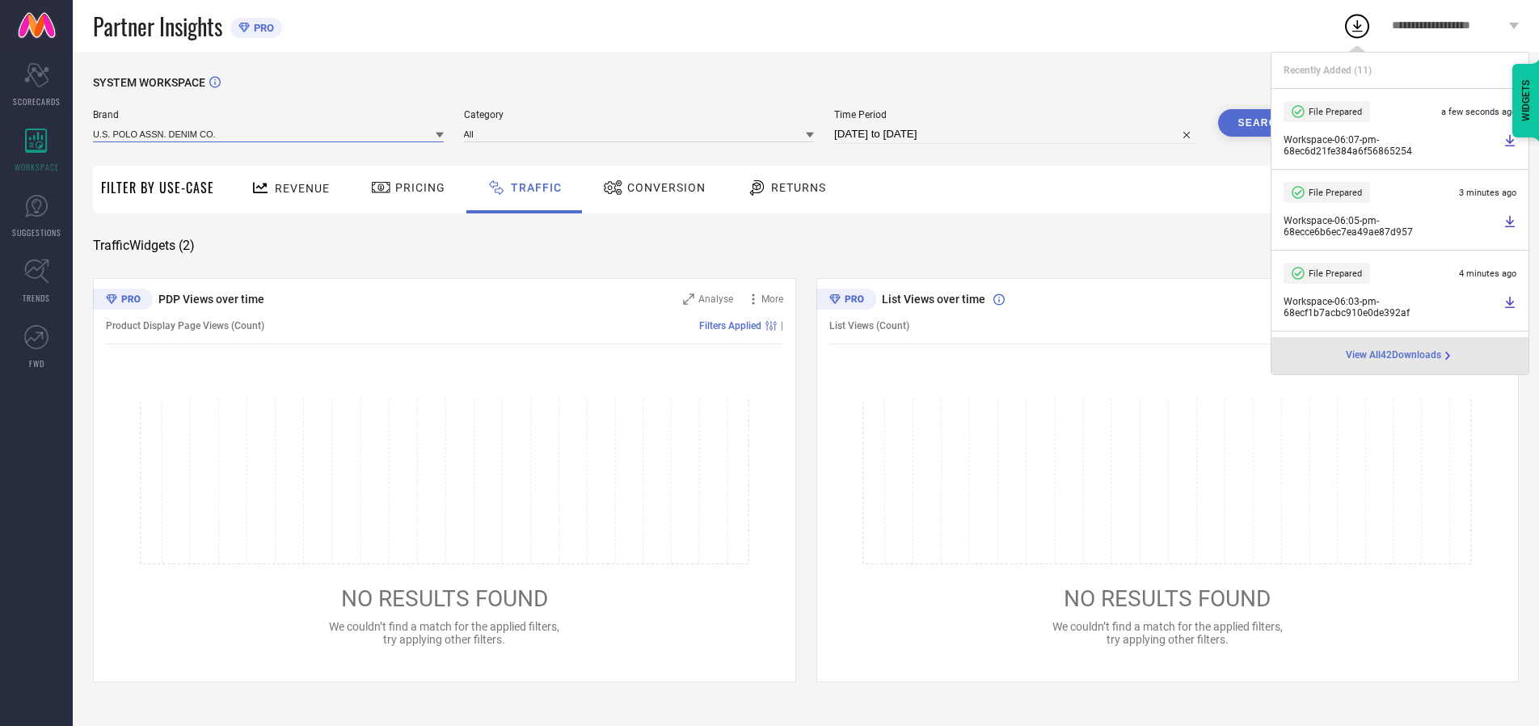
click at [269, 133] on input at bounding box center [268, 133] width 351 height 17
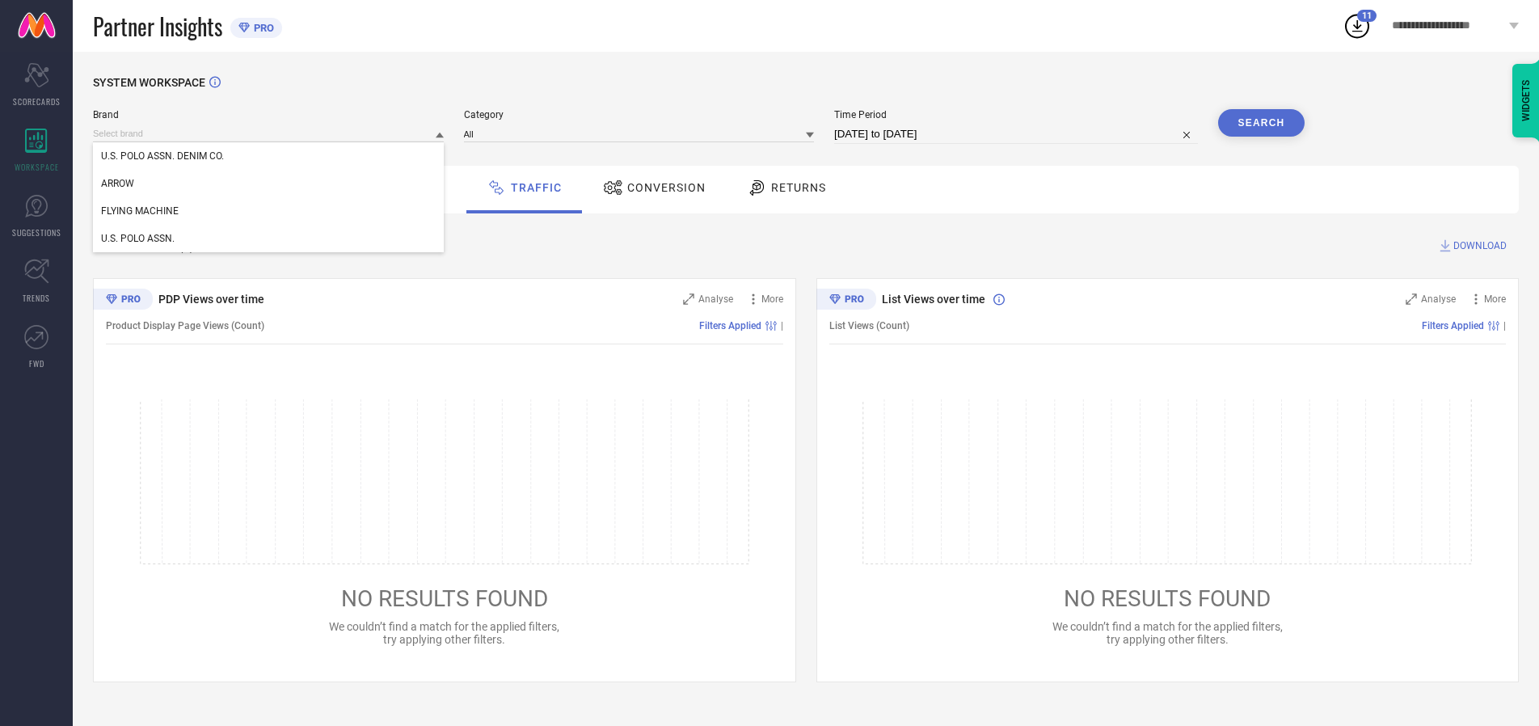
click at [269, 239] on div "U.S. POLO ASSN." at bounding box center [268, 238] width 351 height 27
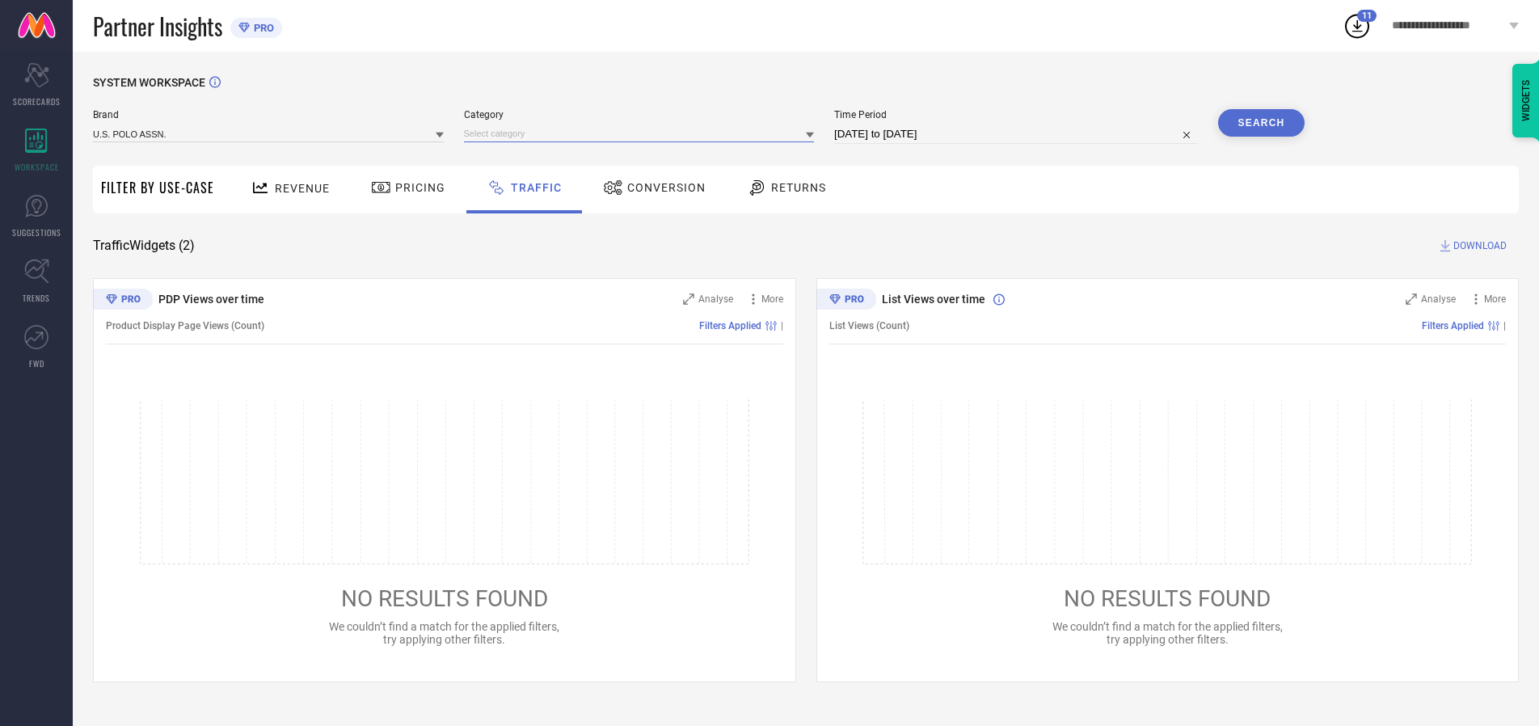
click at [643, 133] on input at bounding box center [639, 133] width 351 height 17
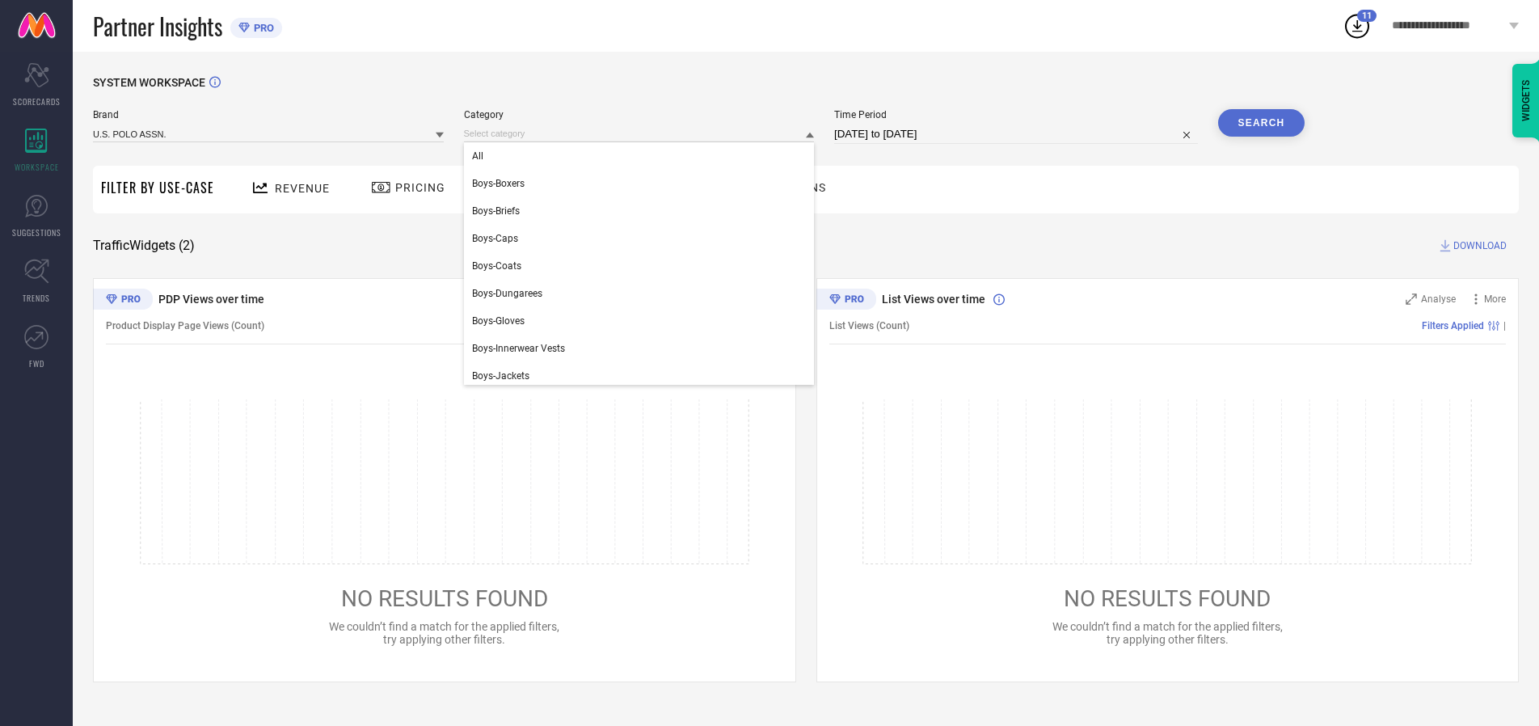
click at [643, 156] on div "All" at bounding box center [639, 155] width 351 height 27
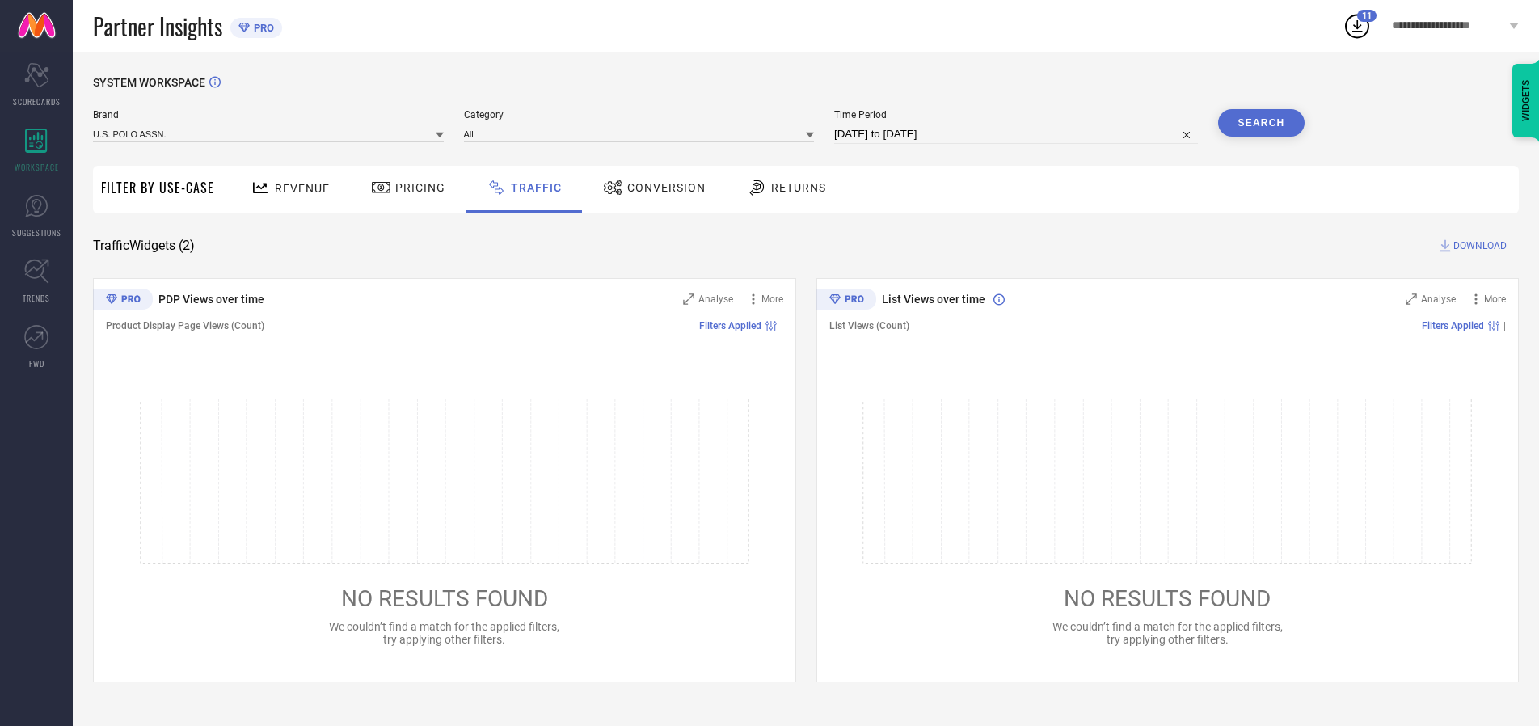
click at [1261, 123] on button "Search" at bounding box center [1261, 122] width 87 height 27
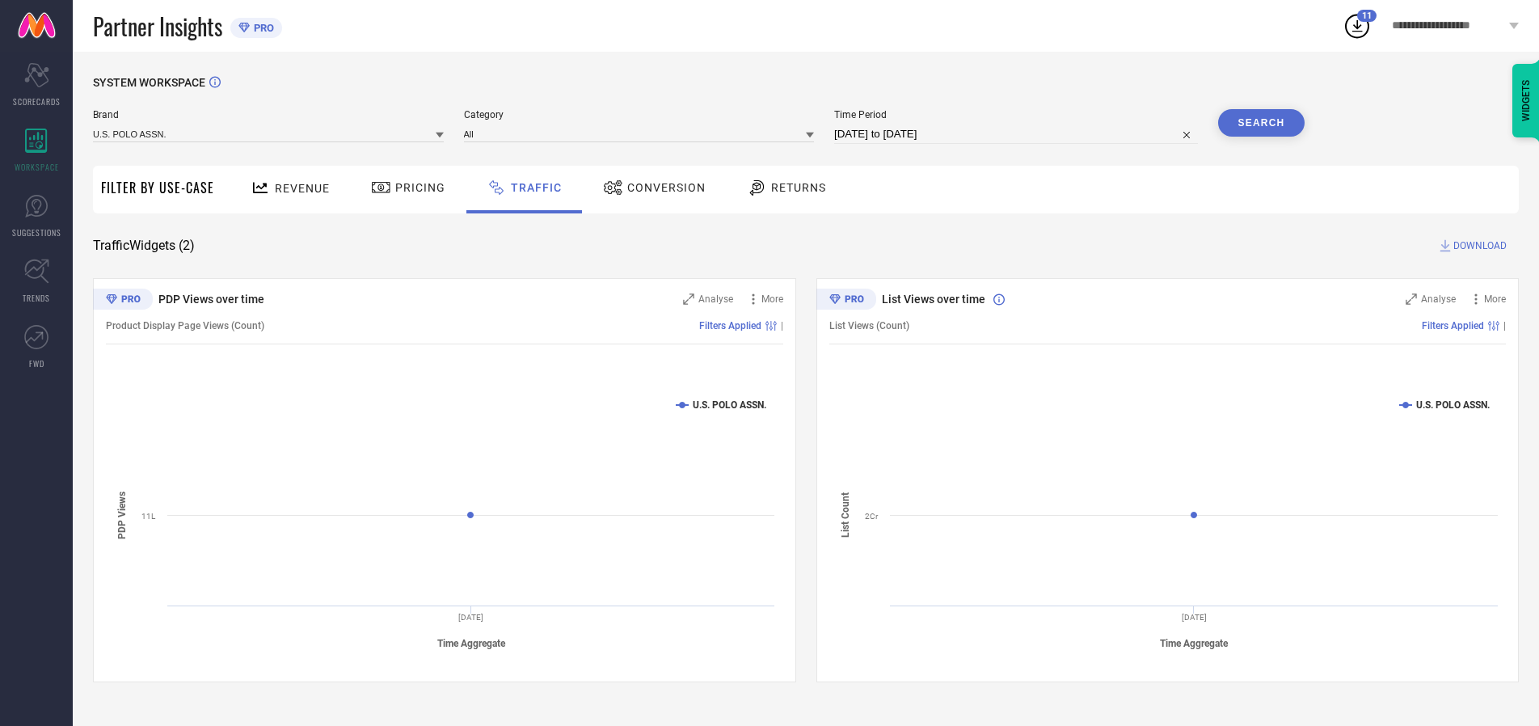
click at [1478, 246] on span "DOWNLOAD" at bounding box center [1480, 246] width 53 height 16
click at [1019, 134] on input at bounding box center [1016, 134] width 364 height 19
select select "9"
select select "2025"
select select "10"
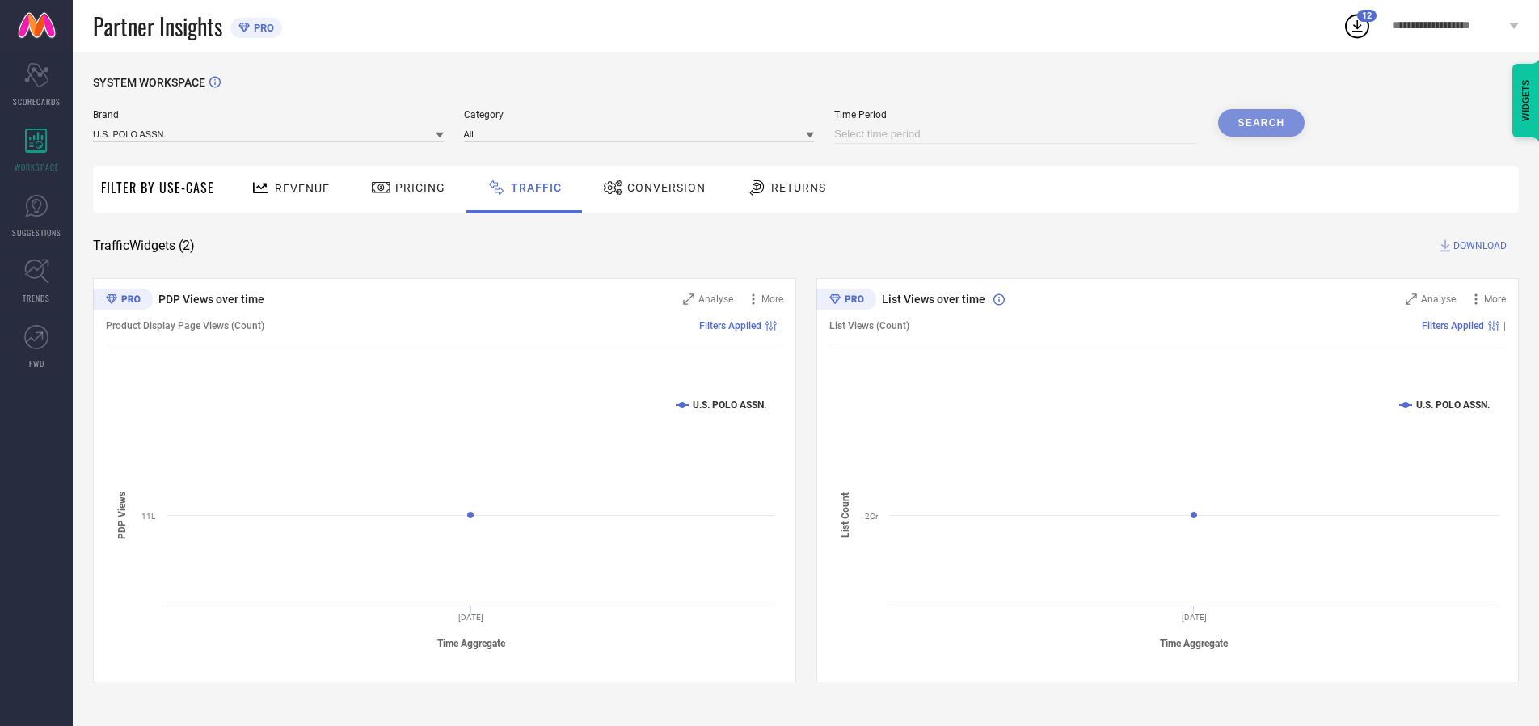
select select "2025"
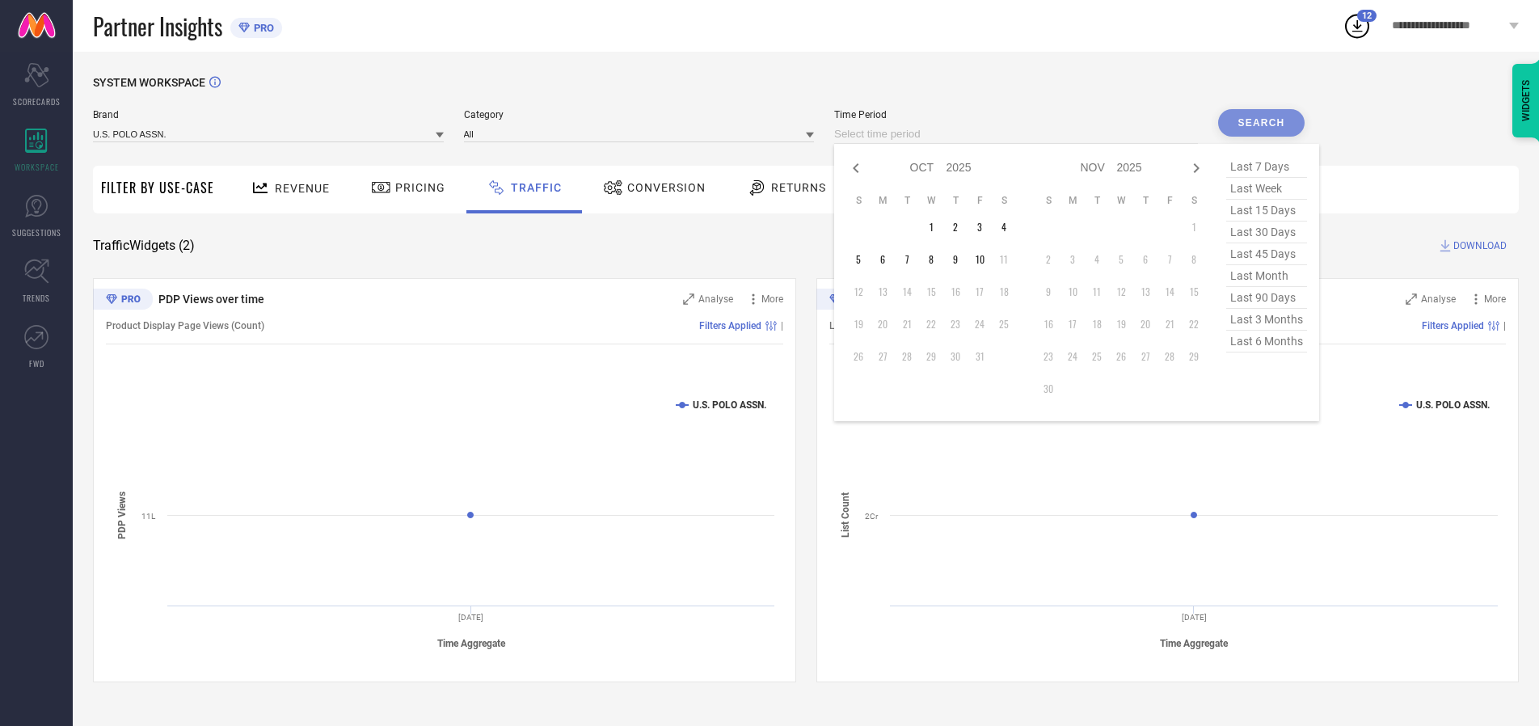
click at [985, 227] on td "3" at bounding box center [980, 227] width 24 height 24
type input "[DATE] to [DATE]"
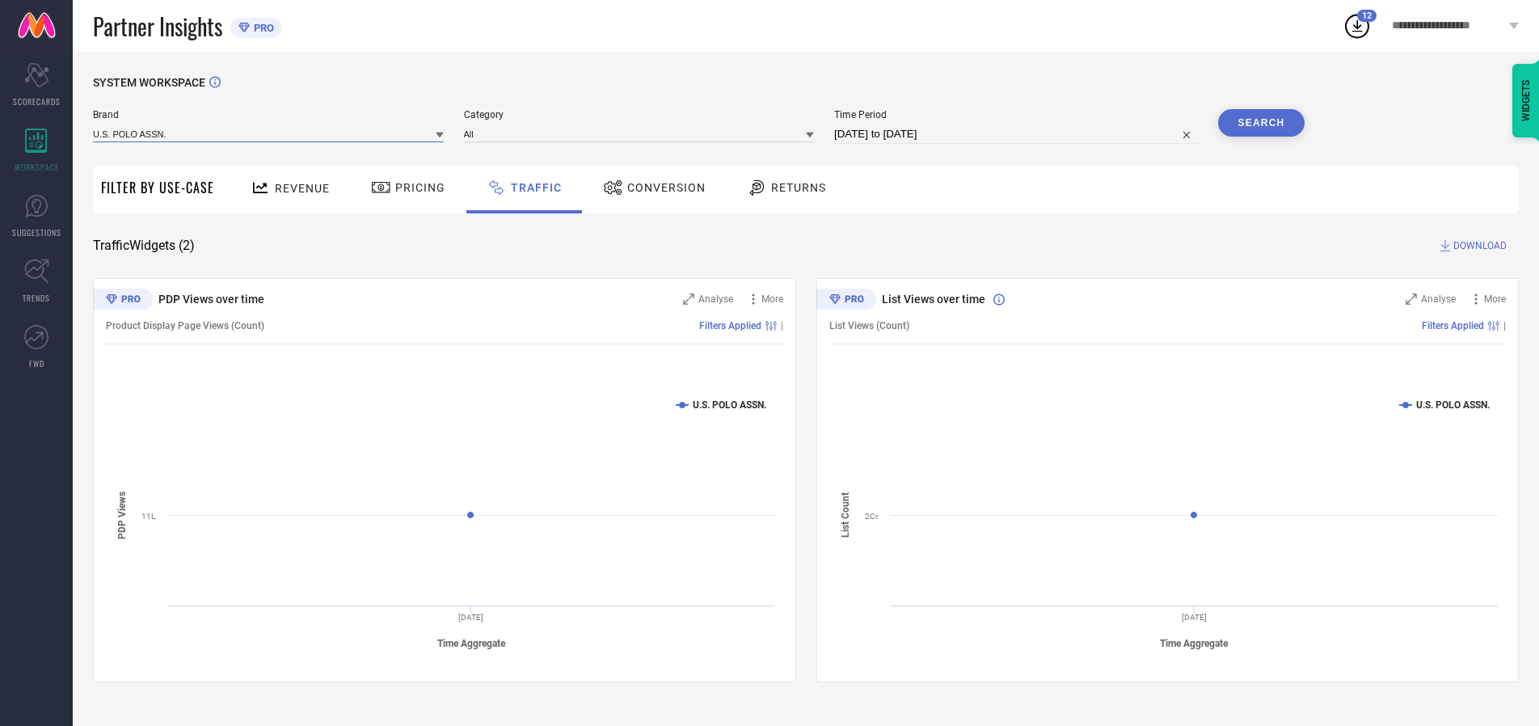
click at [269, 133] on input at bounding box center [268, 133] width 351 height 17
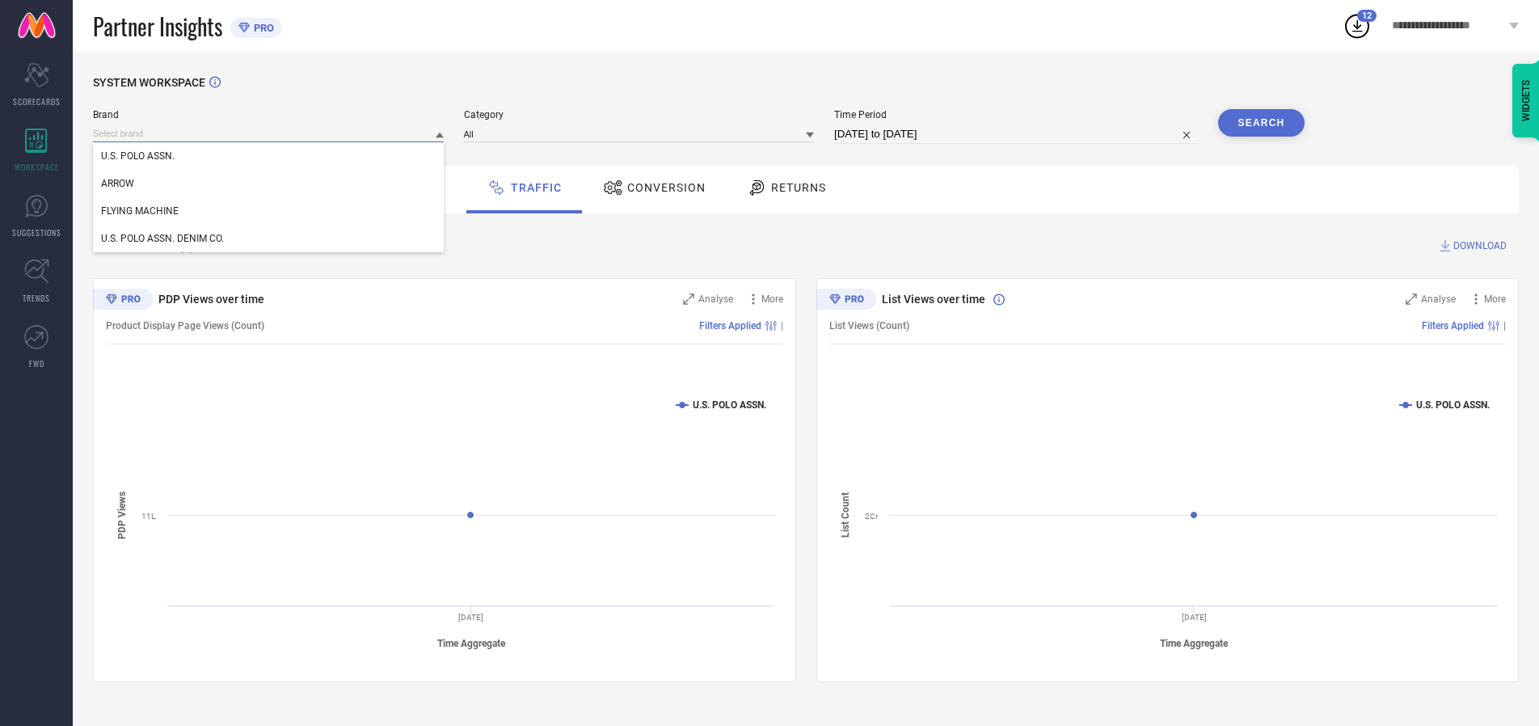
click at [269, 133] on input at bounding box center [268, 133] width 351 height 17
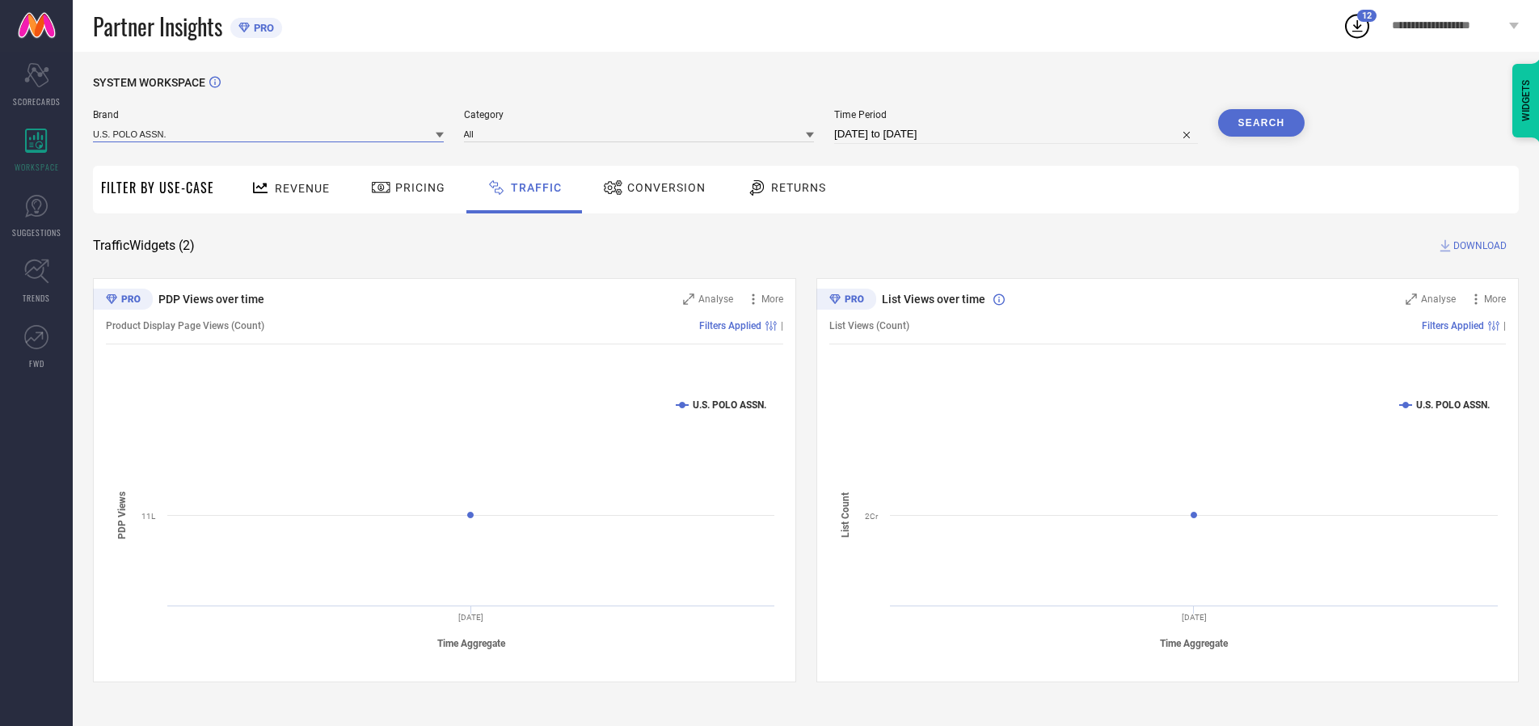
click at [269, 133] on input at bounding box center [268, 133] width 351 height 17
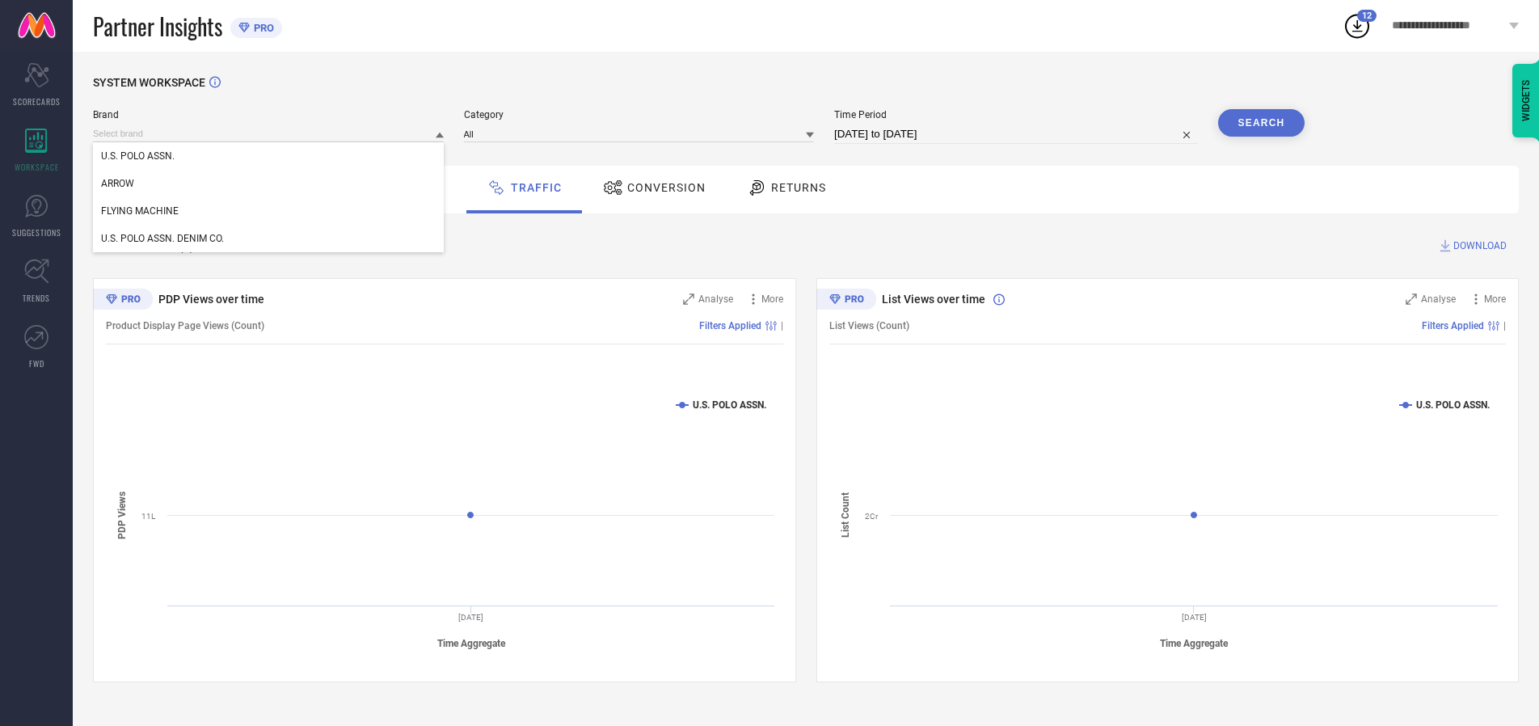
click at [269, 156] on div "U.S. POLO ASSN." at bounding box center [268, 155] width 351 height 27
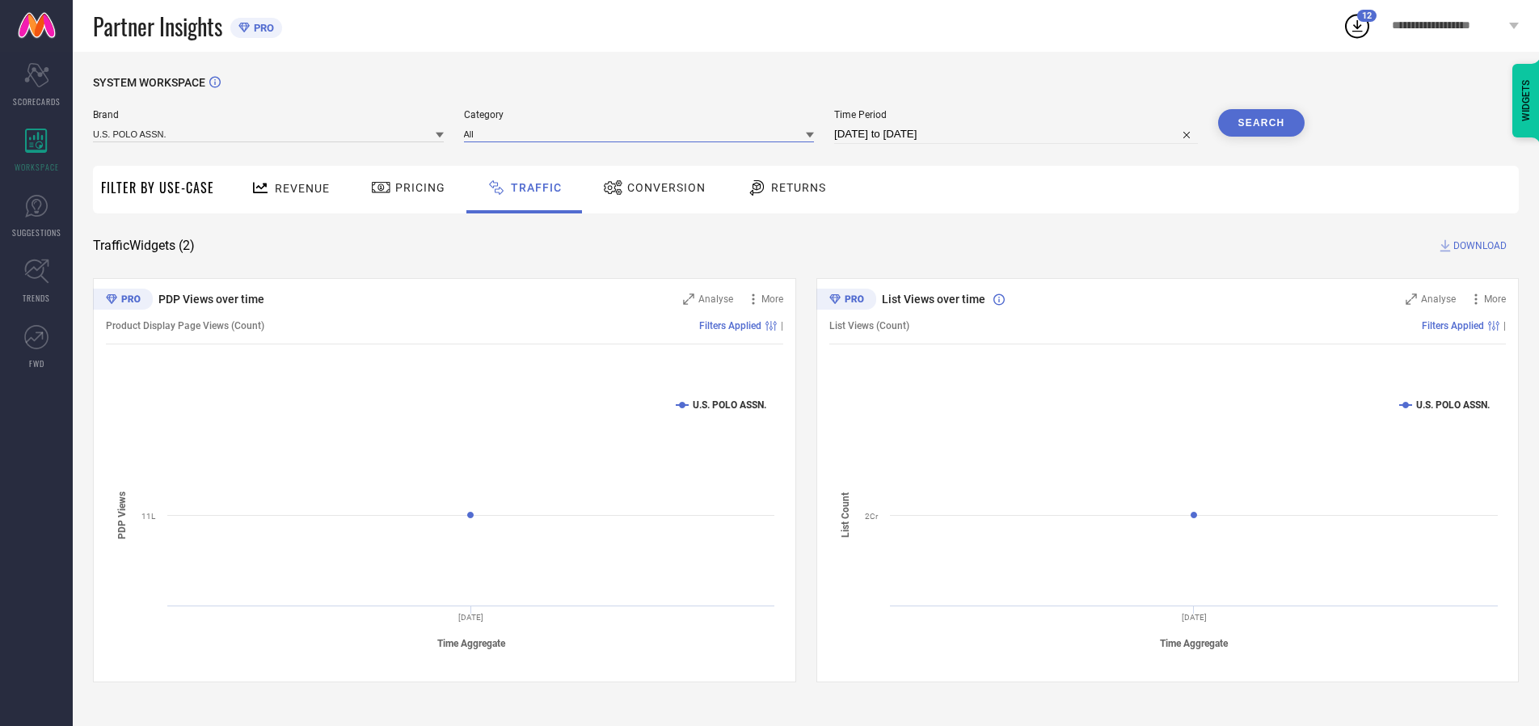
click at [643, 133] on input at bounding box center [639, 133] width 351 height 17
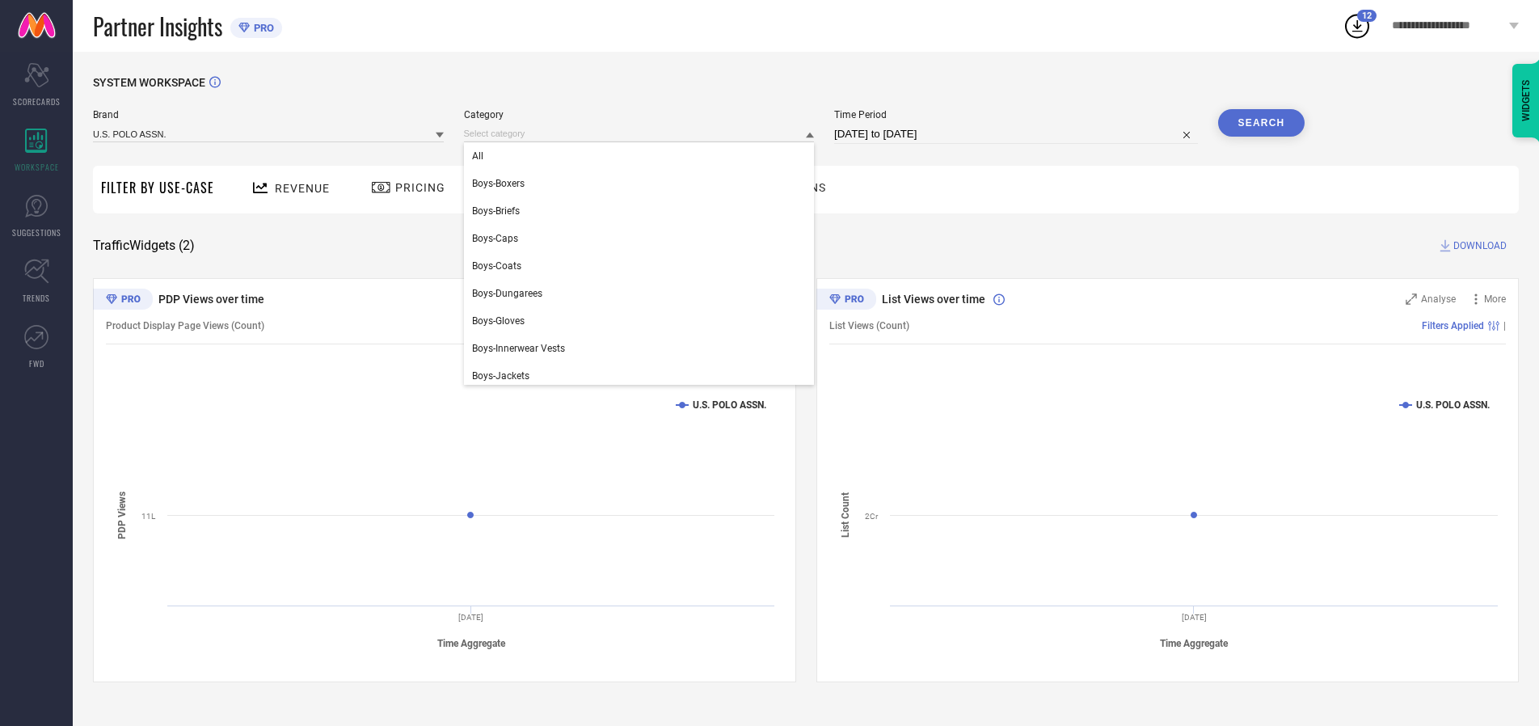
click at [643, 156] on div "All" at bounding box center [639, 155] width 351 height 27
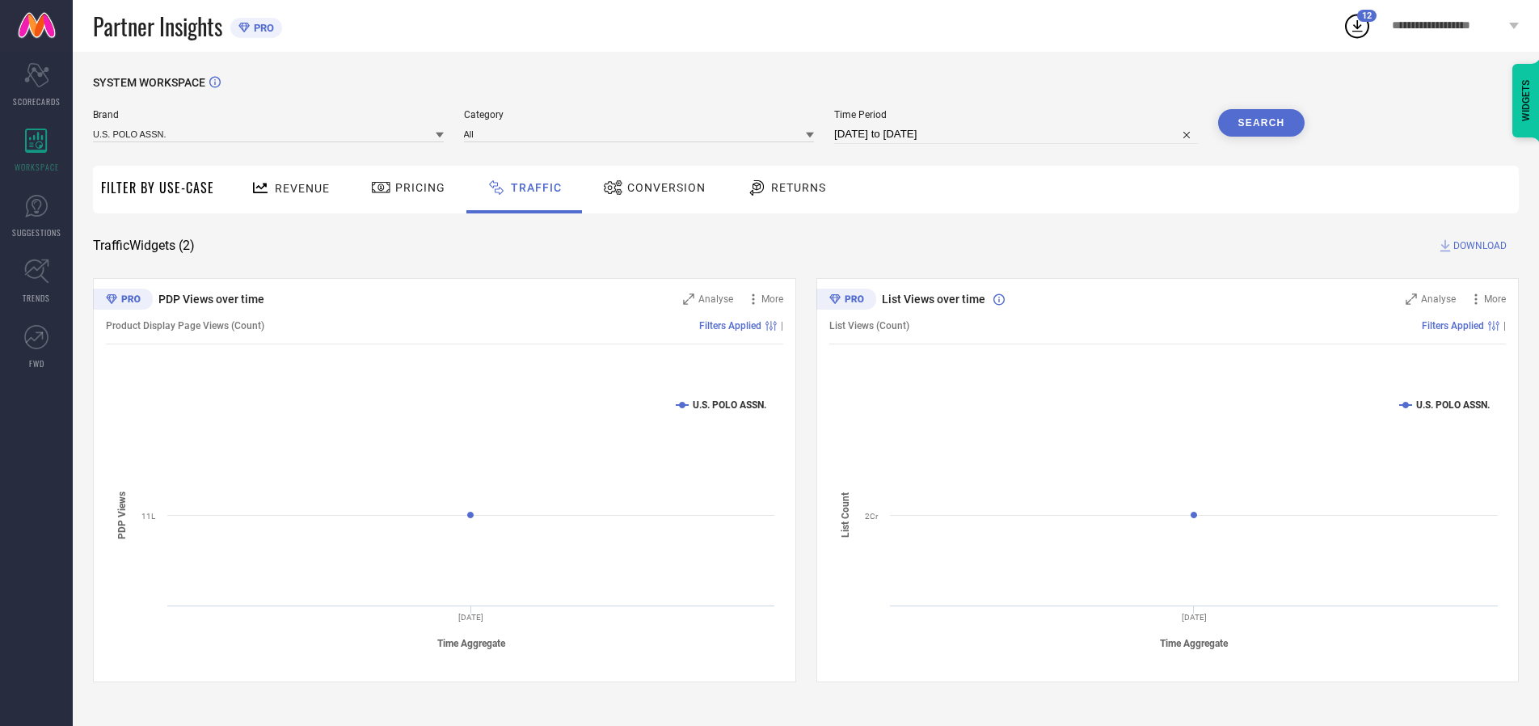
click at [1261, 123] on button "Search" at bounding box center [1261, 122] width 87 height 27
click at [1478, 246] on span "DOWNLOAD" at bounding box center [1480, 246] width 53 height 16
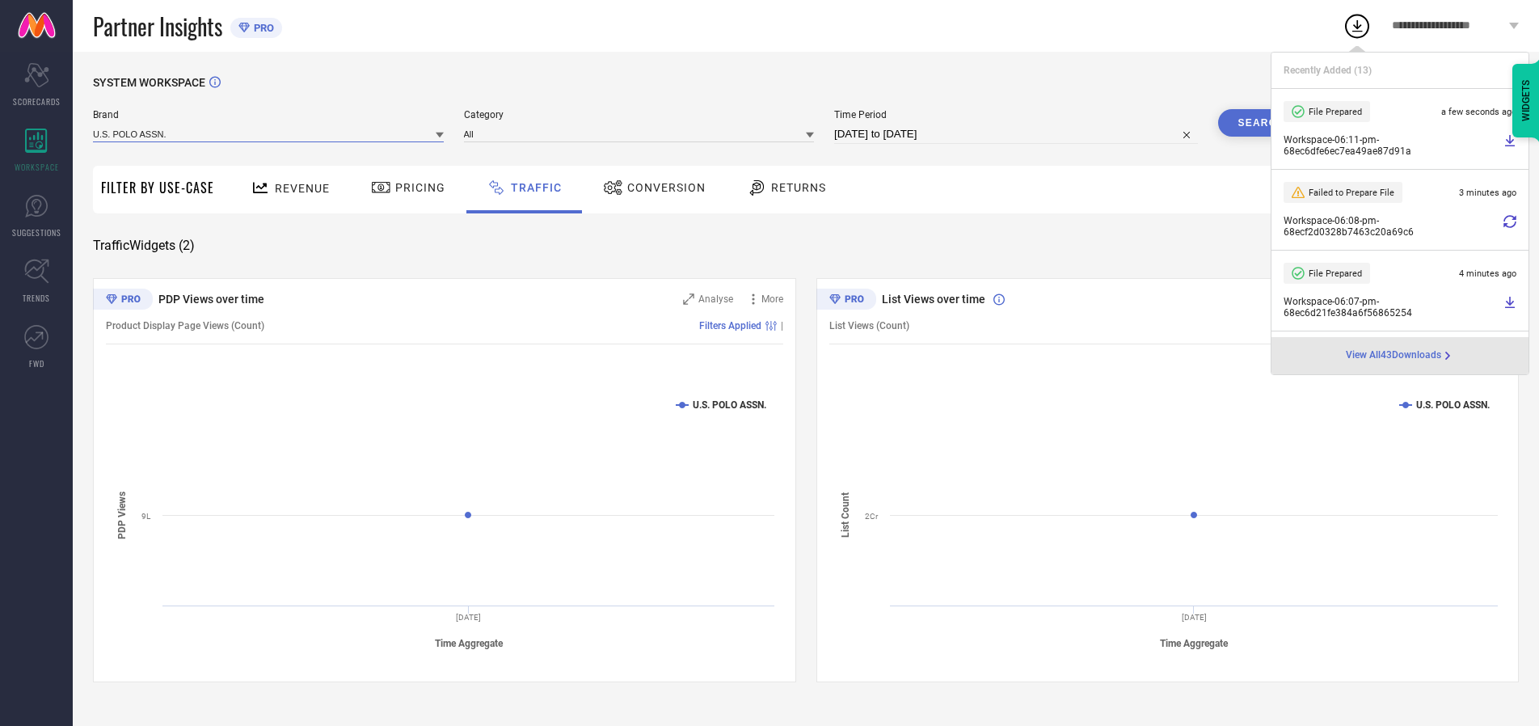
click at [269, 133] on input at bounding box center [268, 133] width 351 height 17
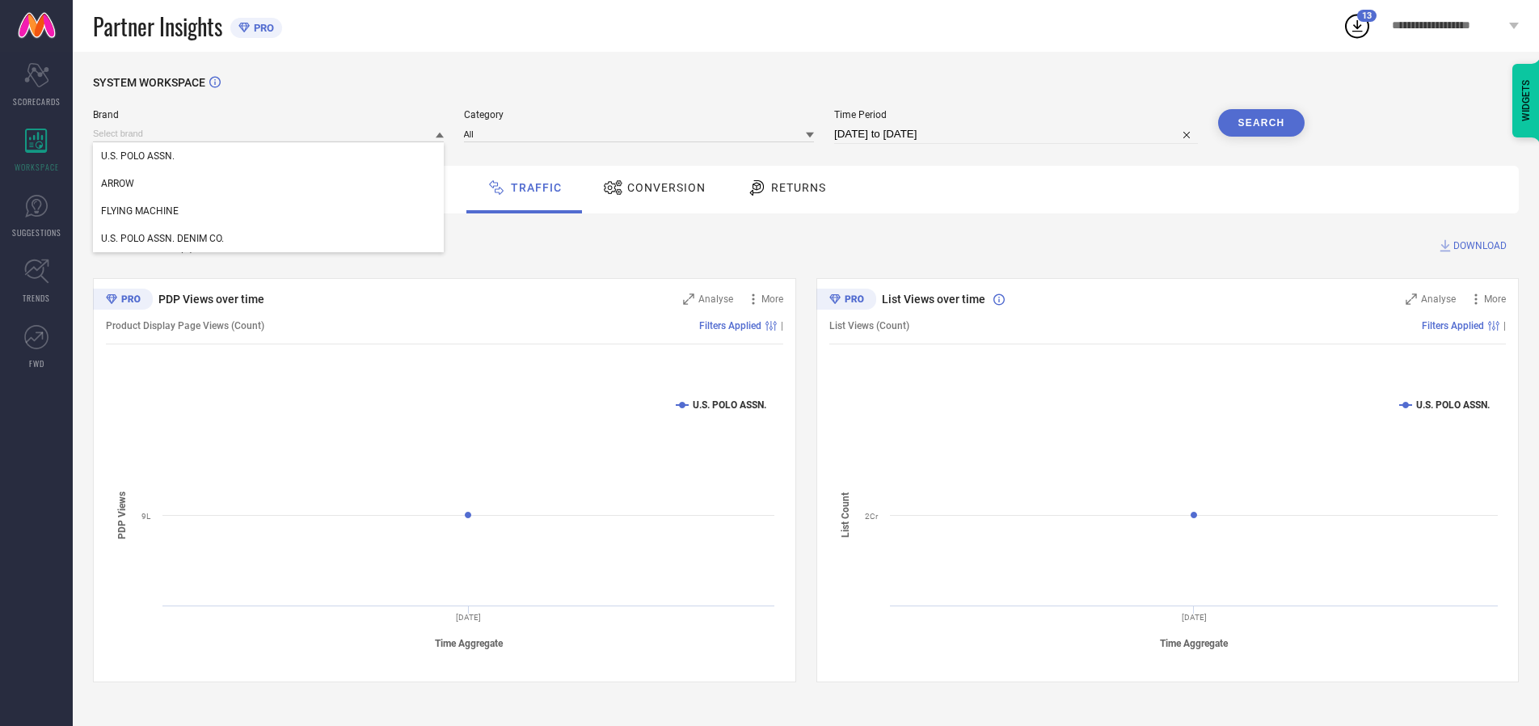
click at [269, 239] on div "U.S. POLO ASSN. DENIM CO." at bounding box center [268, 238] width 351 height 27
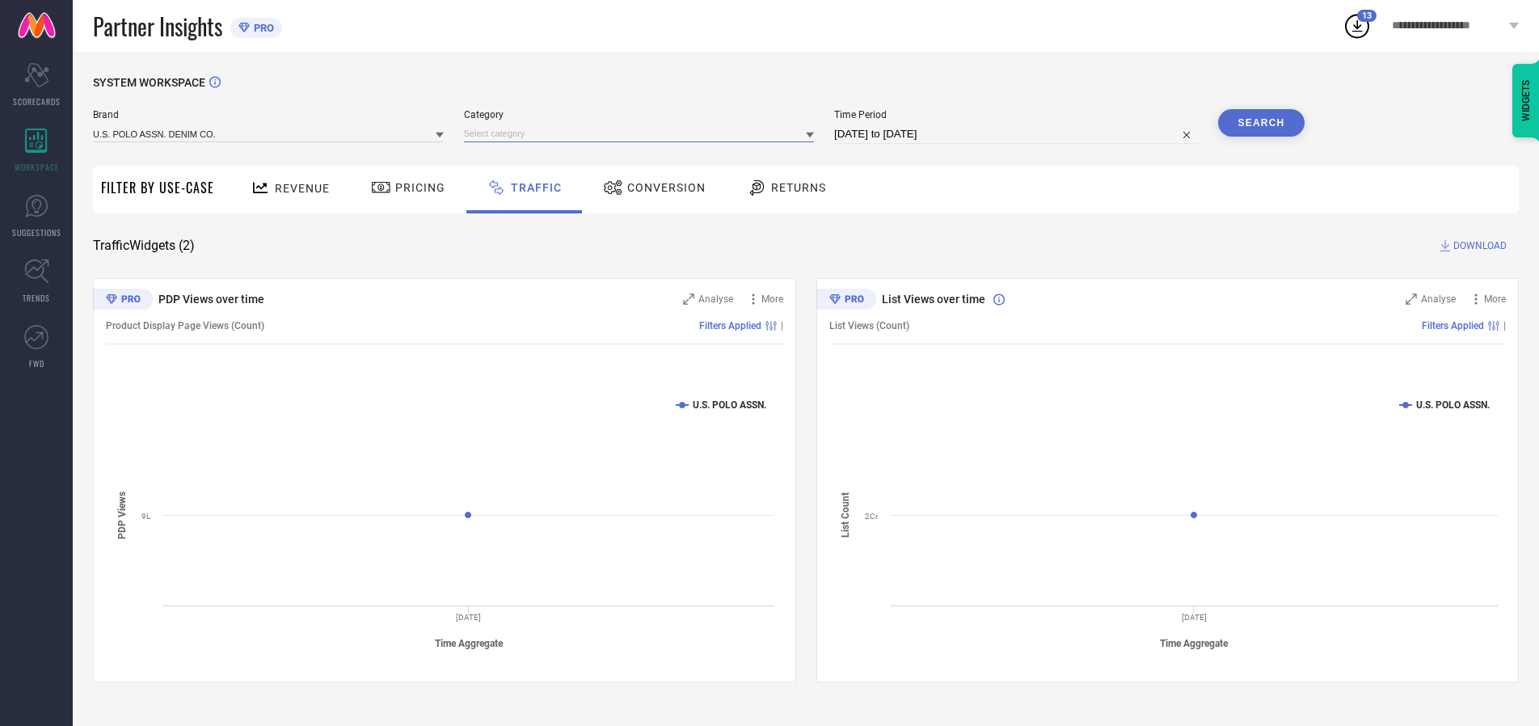
click at [643, 133] on input at bounding box center [639, 133] width 351 height 17
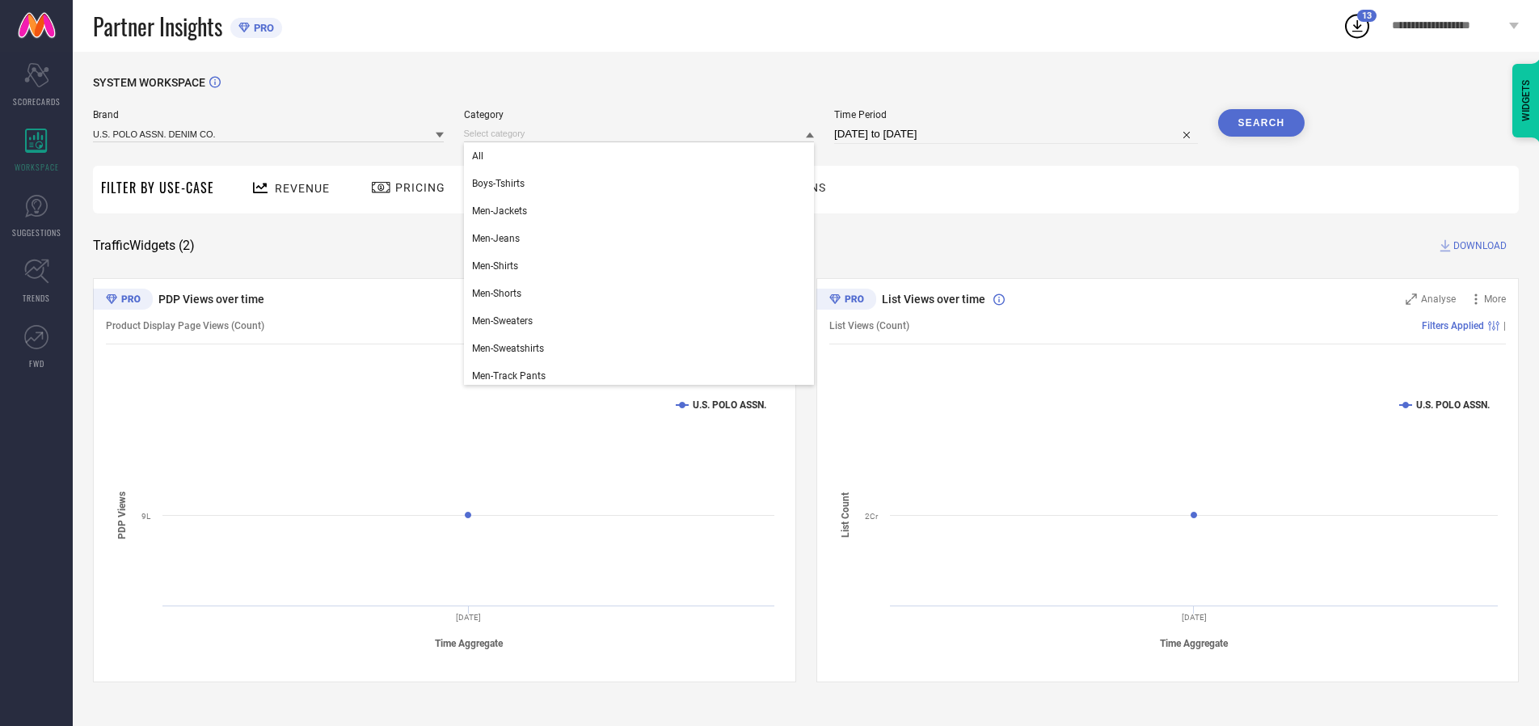
click at [643, 156] on div "All" at bounding box center [639, 155] width 351 height 27
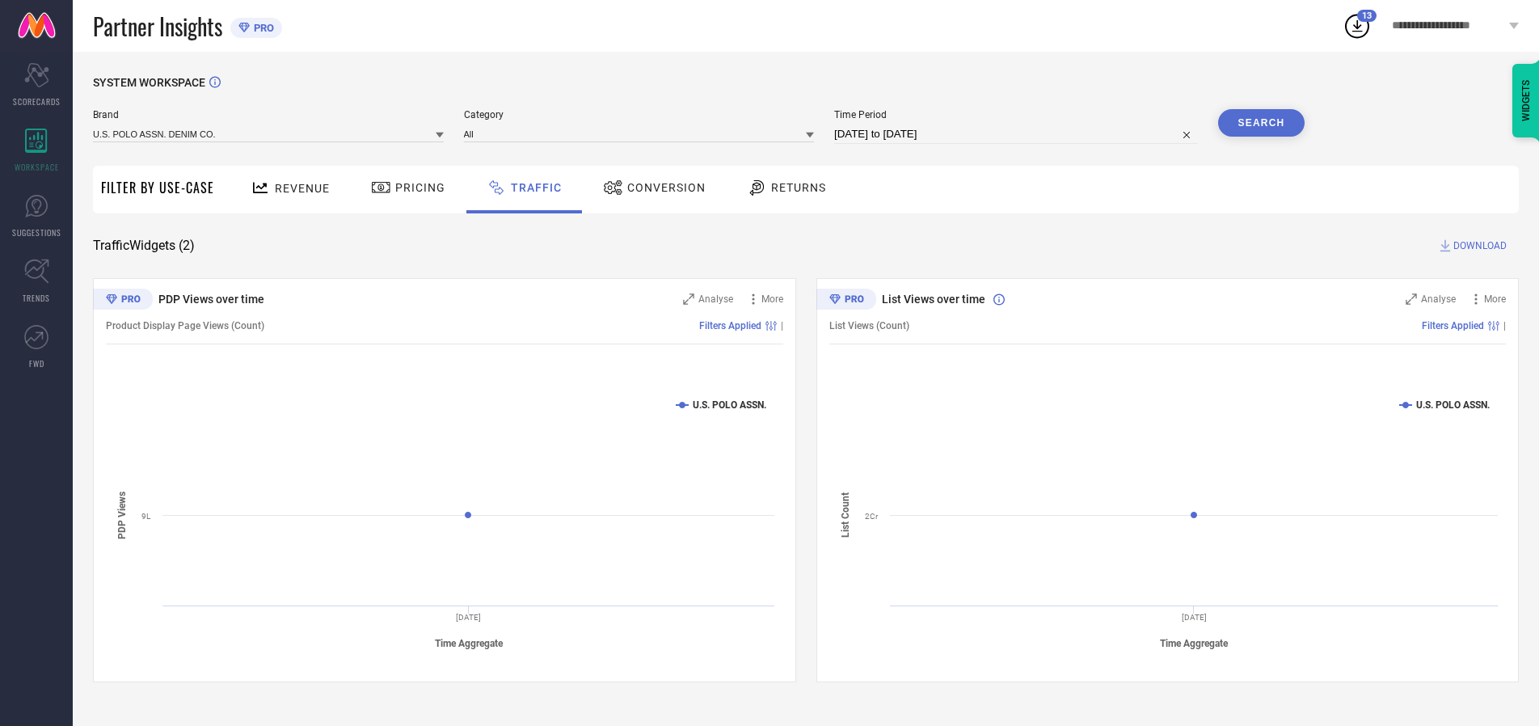
click at [1261, 123] on button "Search" at bounding box center [1261, 122] width 87 height 27
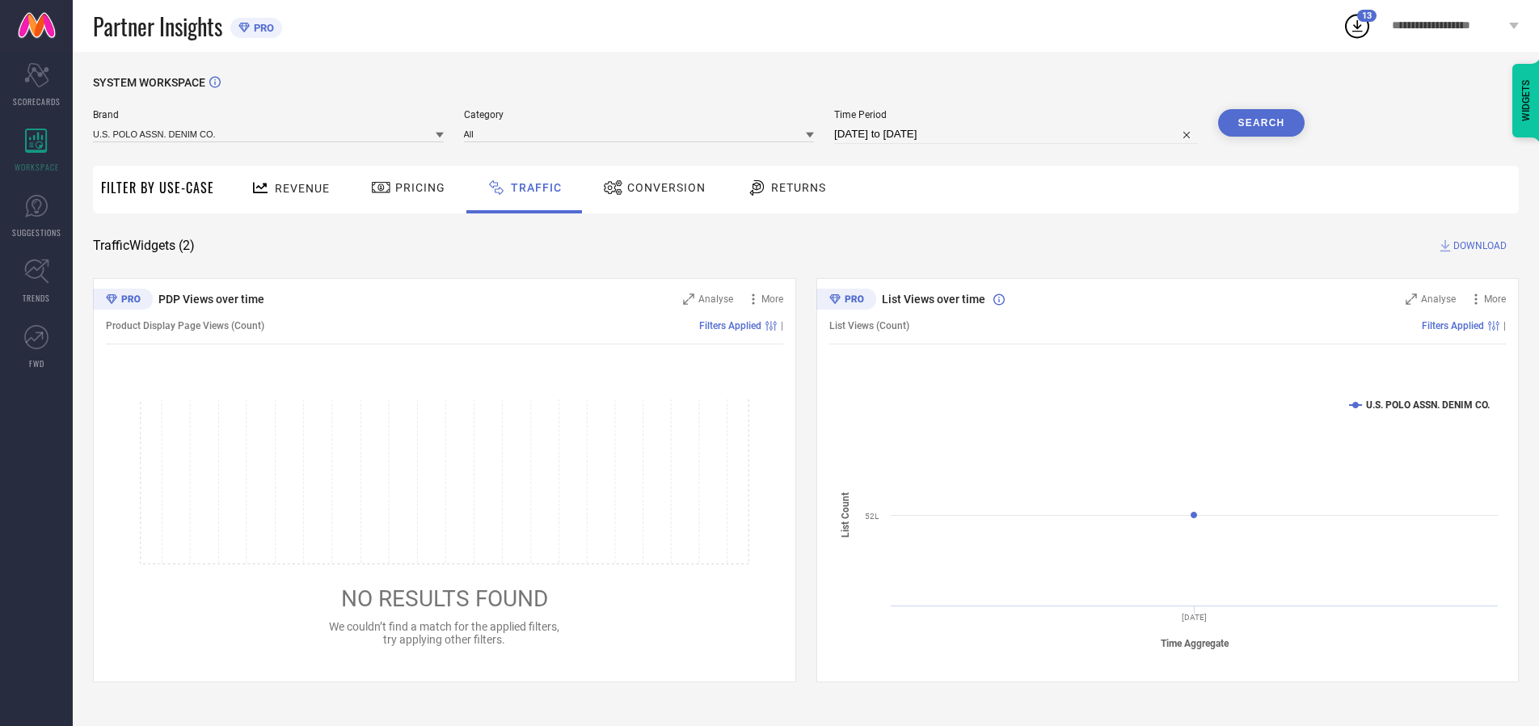
click at [1478, 246] on span "DOWNLOAD" at bounding box center [1480, 246] width 53 height 16
